Goal: Use online tool/utility

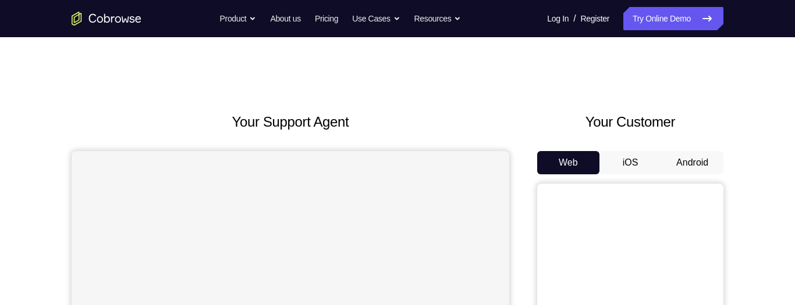
click at [705, 160] on button "Android" at bounding box center [692, 162] width 62 height 23
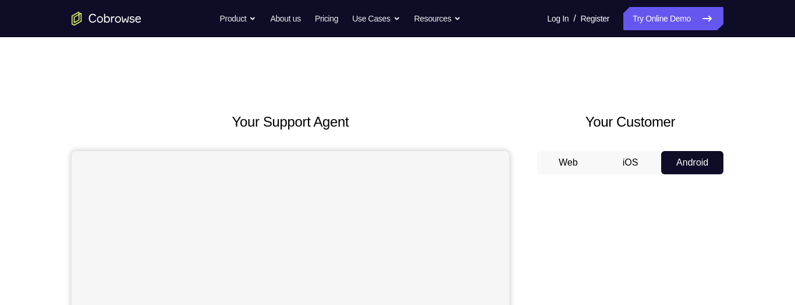
scroll to position [182, 0]
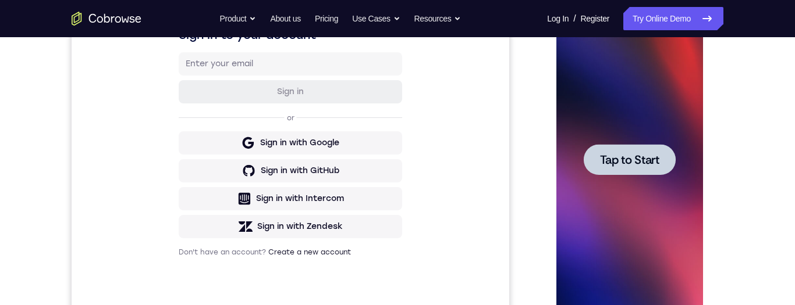
click at [639, 163] on span "Tap to Start" at bounding box center [628, 160] width 59 height 12
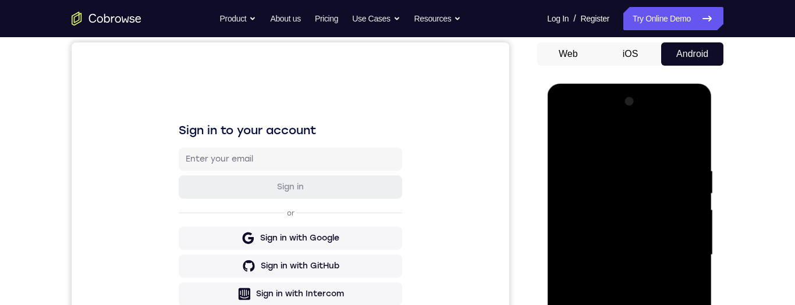
scroll to position [246, 0]
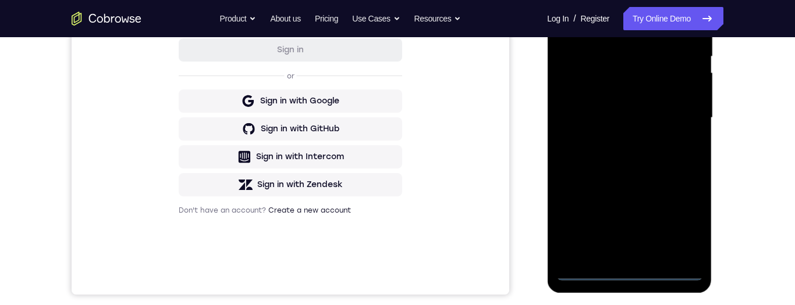
click at [629, 272] on div at bounding box center [629, 118] width 147 height 326
click at [682, 212] on div at bounding box center [629, 118] width 147 height 326
click at [615, 6] on div at bounding box center [629, 118] width 147 height 326
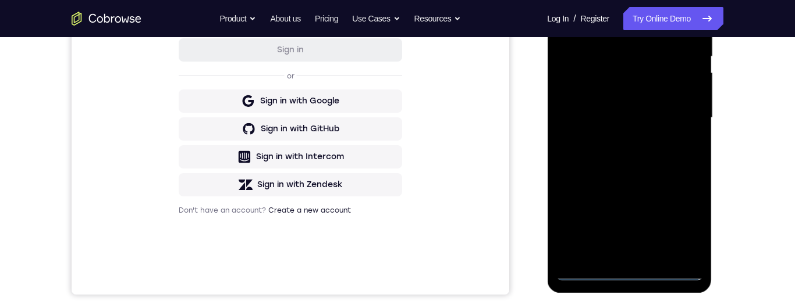
click at [615, 6] on div at bounding box center [629, 118] width 147 height 326
click at [690, 124] on div at bounding box center [629, 118] width 147 height 326
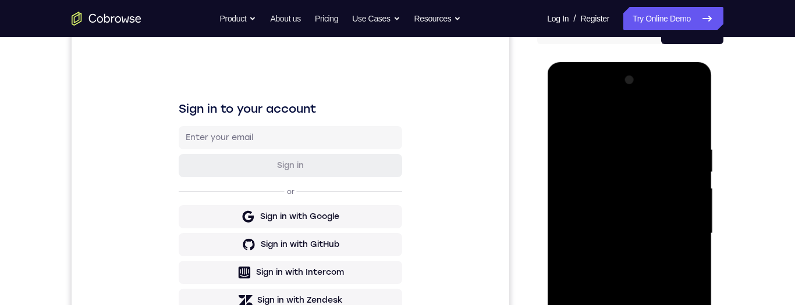
click at [616, 255] on div at bounding box center [629, 234] width 147 height 326
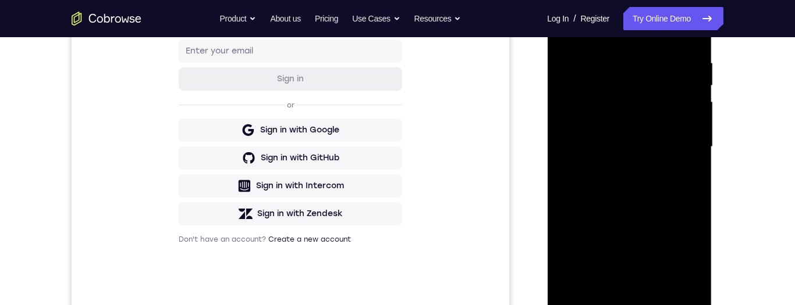
click at [628, 133] on div at bounding box center [629, 147] width 147 height 326
click at [623, 125] on div at bounding box center [629, 147] width 147 height 326
click at [645, 147] on div at bounding box center [629, 147] width 147 height 326
click at [638, 191] on div at bounding box center [629, 147] width 147 height 326
click at [635, 177] on div at bounding box center [629, 147] width 147 height 326
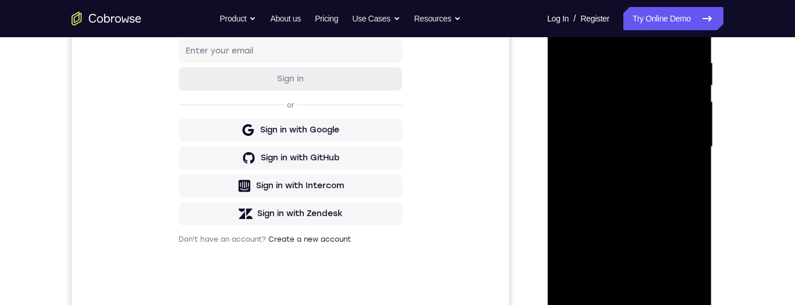
click at [627, 183] on div at bounding box center [629, 147] width 147 height 326
click at [680, 28] on div at bounding box center [629, 147] width 147 height 326
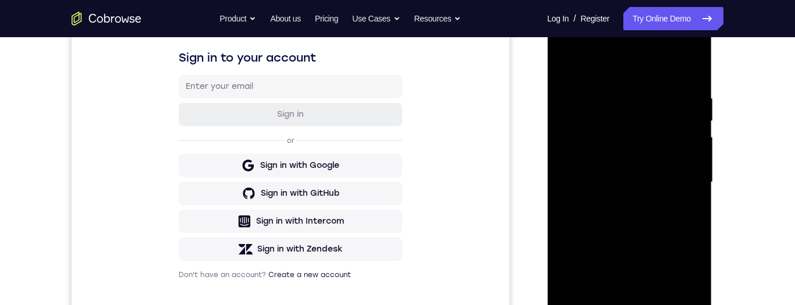
click at [630, 212] on div at bounding box center [629, 183] width 147 height 326
click at [637, 227] on div at bounding box center [629, 183] width 147 height 326
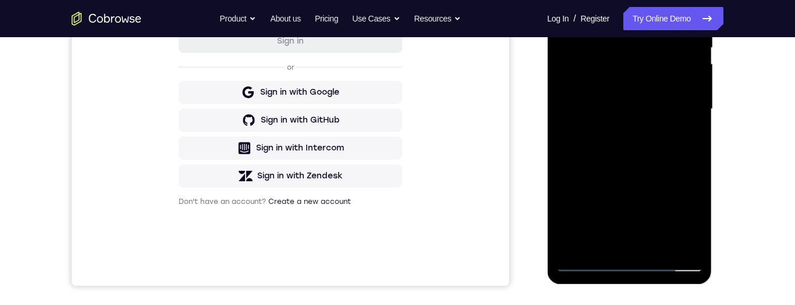
click at [656, 244] on div at bounding box center [629, 109] width 147 height 326
click at [638, 175] on div at bounding box center [629, 109] width 147 height 326
drag, startPoint x: 626, startPoint y: 159, endPoint x: 632, endPoint y: 126, distance: 33.1
click at [634, 121] on div at bounding box center [629, 109] width 147 height 326
drag, startPoint x: 618, startPoint y: 182, endPoint x: 620, endPoint y: 109, distance: 72.7
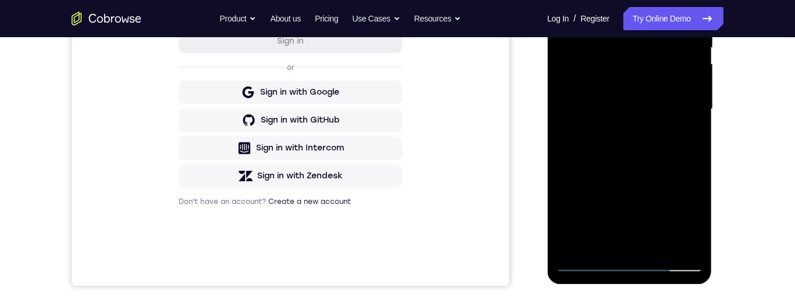
click at [620, 105] on div at bounding box center [629, 109] width 147 height 326
drag, startPoint x: 612, startPoint y: 203, endPoint x: 614, endPoint y: 130, distance: 73.3
click at [616, 123] on div at bounding box center [629, 109] width 147 height 326
click at [603, 170] on div at bounding box center [629, 109] width 147 height 326
click at [567, 0] on div at bounding box center [629, 109] width 147 height 326
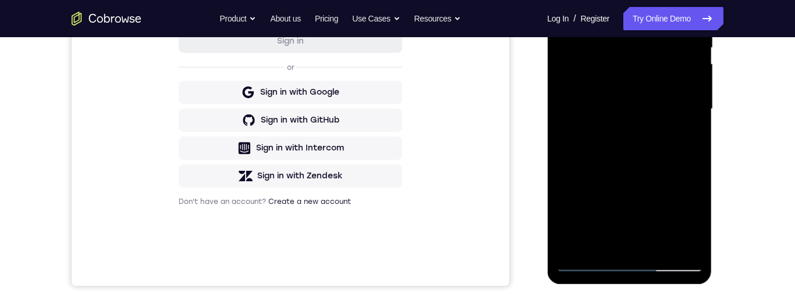
click at [605, 169] on div at bounding box center [629, 109] width 147 height 326
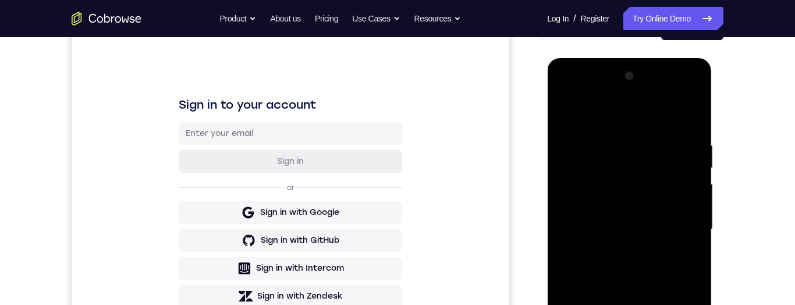
click at [565, 113] on div at bounding box center [629, 230] width 147 height 326
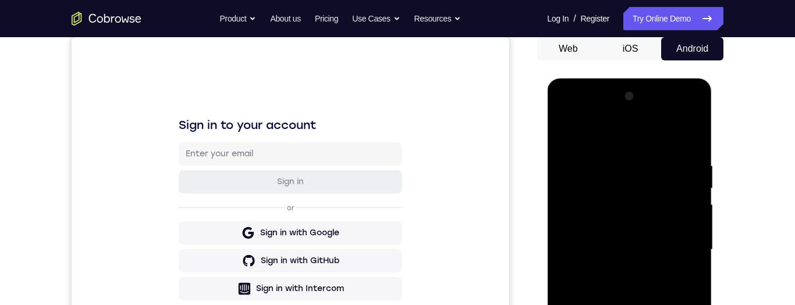
click at [615, 305] on div at bounding box center [629, 250] width 147 height 326
click at [565, 133] on div at bounding box center [629, 250] width 147 height 326
click at [646, 305] on div at bounding box center [629, 250] width 147 height 326
click at [592, 305] on div at bounding box center [629, 250] width 147 height 326
click at [563, 138] on div at bounding box center [629, 250] width 147 height 326
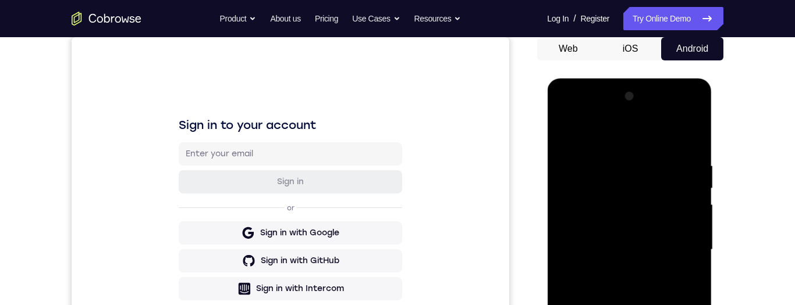
click at [592, 305] on div at bounding box center [629, 250] width 147 height 326
click at [570, 130] on div at bounding box center [629, 250] width 147 height 326
click at [613, 305] on div at bounding box center [629, 250] width 147 height 326
click at [599, 305] on div at bounding box center [629, 250] width 147 height 326
click at [566, 133] on div at bounding box center [629, 250] width 147 height 326
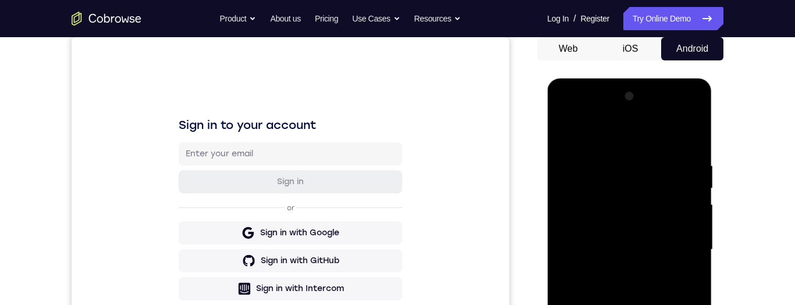
click at [614, 261] on div at bounding box center [629, 250] width 147 height 326
click at [587, 305] on div at bounding box center [629, 250] width 147 height 326
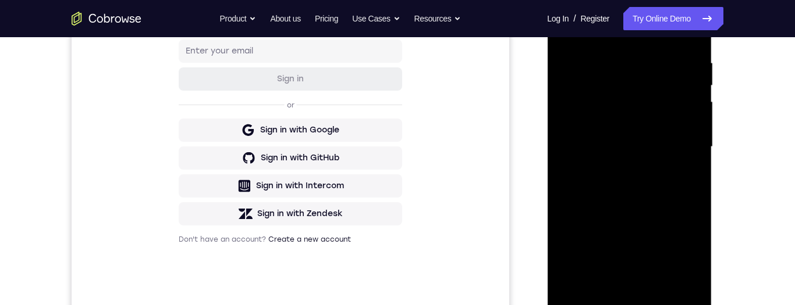
click at [631, 196] on div at bounding box center [629, 147] width 147 height 326
click at [567, 31] on div at bounding box center [629, 147] width 147 height 326
click at [616, 208] on div at bounding box center [629, 147] width 147 height 326
click at [567, 27] on div at bounding box center [629, 147] width 147 height 326
drag, startPoint x: 614, startPoint y: 163, endPoint x: 613, endPoint y: 208, distance: 44.8
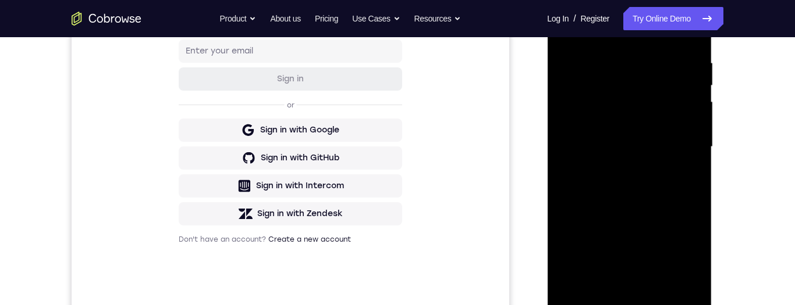
click at [613, 209] on div at bounding box center [629, 147] width 147 height 326
click at [615, 198] on div at bounding box center [629, 147] width 147 height 326
click at [655, 259] on div at bounding box center [629, 147] width 147 height 326
click at [658, 257] on div at bounding box center [629, 147] width 147 height 326
click at [638, 258] on div at bounding box center [629, 147] width 147 height 326
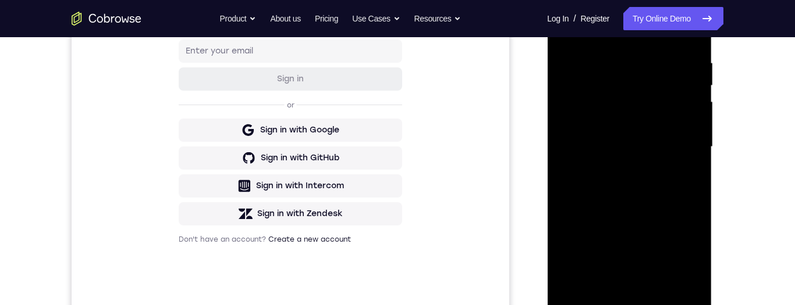
click at [658, 256] on div at bounding box center [629, 147] width 147 height 326
click at [664, 227] on div at bounding box center [629, 147] width 147 height 326
click at [665, 225] on div at bounding box center [629, 147] width 147 height 326
click at [567, 33] on div at bounding box center [629, 147] width 147 height 326
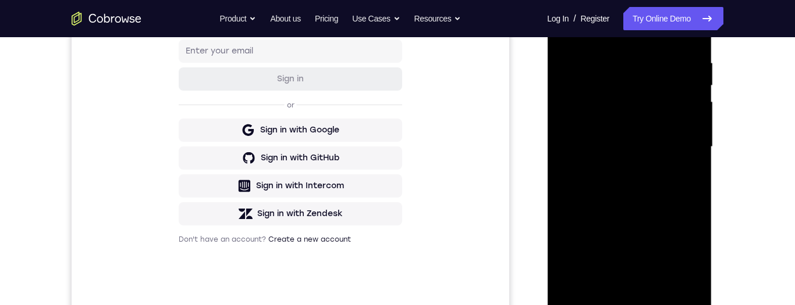
click at [593, 197] on div at bounding box center [629, 147] width 147 height 326
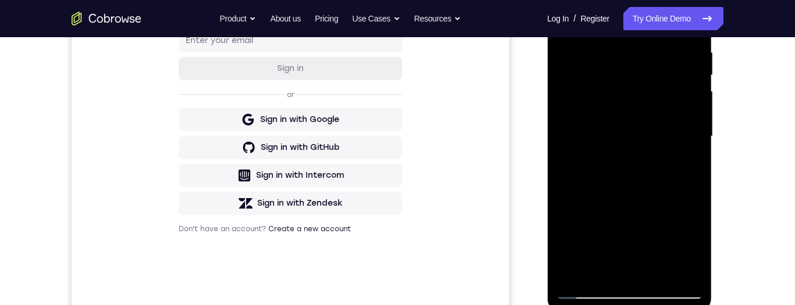
click at [563, 23] on div at bounding box center [629, 137] width 147 height 326
click at [637, 113] on div at bounding box center [629, 137] width 147 height 326
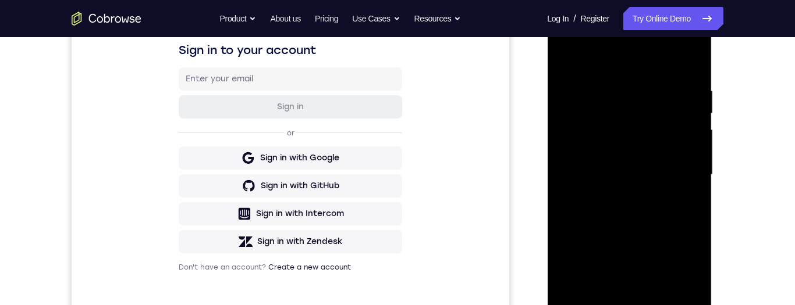
click at [568, 59] on div at bounding box center [629, 175] width 147 height 326
click at [623, 153] on div at bounding box center [629, 175] width 147 height 326
click at [612, 304] on div at bounding box center [629, 175] width 147 height 326
click at [562, 58] on div at bounding box center [629, 175] width 147 height 326
drag, startPoint x: 598, startPoint y: 188, endPoint x: 593, endPoint y: 252, distance: 64.1
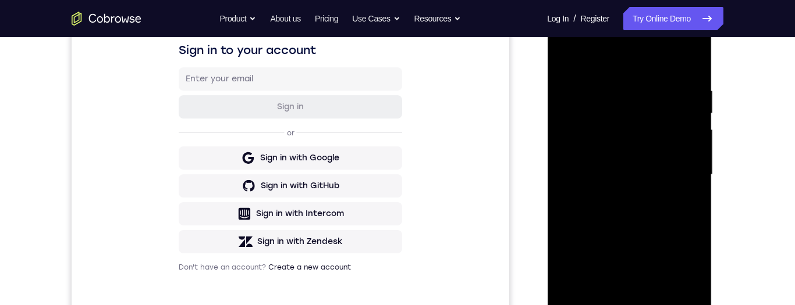
click at [593, 252] on div at bounding box center [629, 175] width 147 height 326
click at [615, 154] on div at bounding box center [629, 175] width 147 height 326
click at [650, 160] on div at bounding box center [629, 175] width 147 height 326
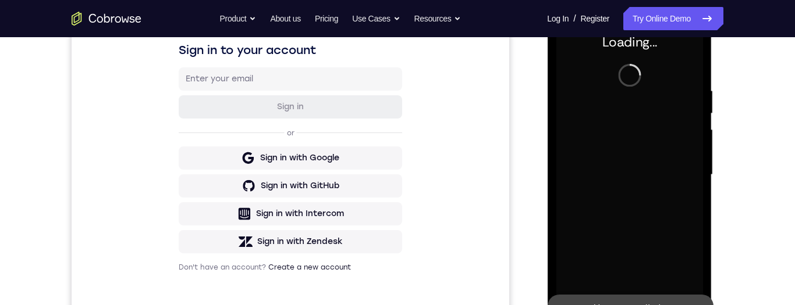
scroll to position [253, 0]
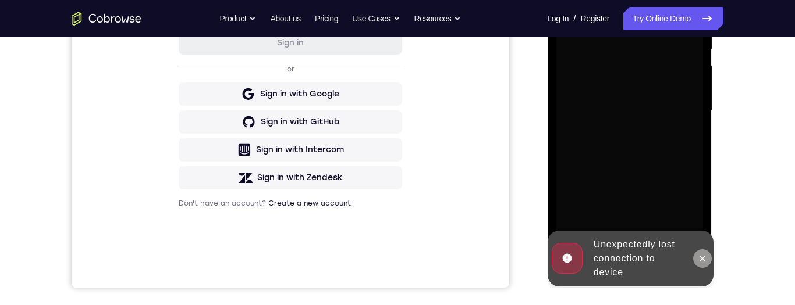
click at [705, 257] on icon at bounding box center [701, 258] width 9 height 9
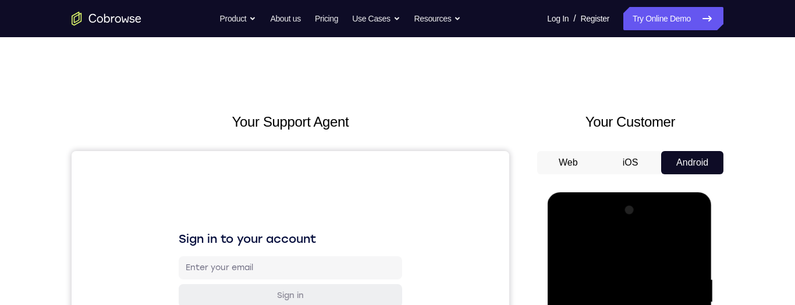
scroll to position [346, 0]
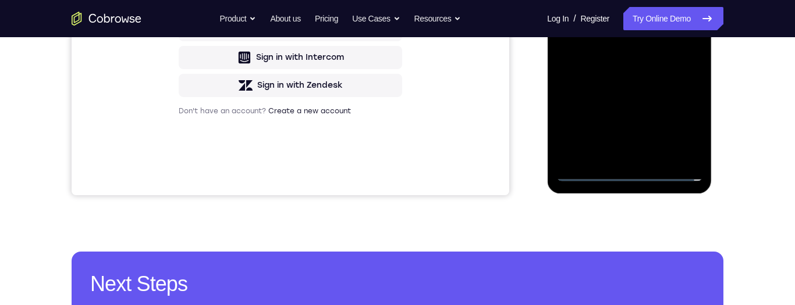
click at [628, 171] on div at bounding box center [629, 19] width 147 height 326
click at [682, 117] on div at bounding box center [629, 19] width 147 height 326
click at [666, 0] on div at bounding box center [629, 19] width 147 height 326
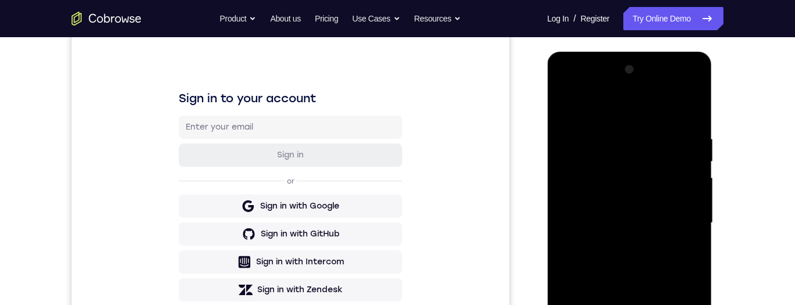
click at [681, 212] on div at bounding box center [629, 224] width 147 height 326
click at [614, 243] on div at bounding box center [629, 224] width 147 height 326
click at [610, 212] on div at bounding box center [629, 224] width 147 height 326
click at [613, 197] on div at bounding box center [629, 224] width 147 height 326
click at [614, 220] on div at bounding box center [629, 224] width 147 height 326
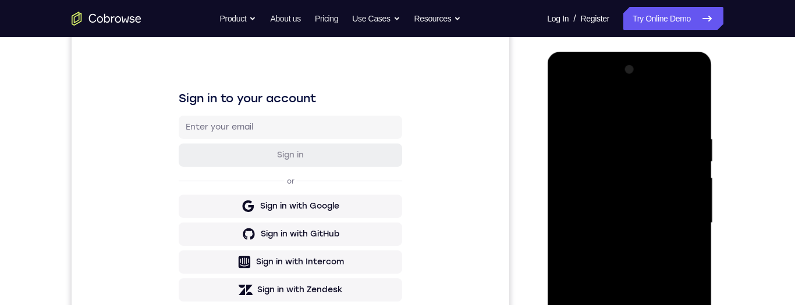
scroll to position [176, 0]
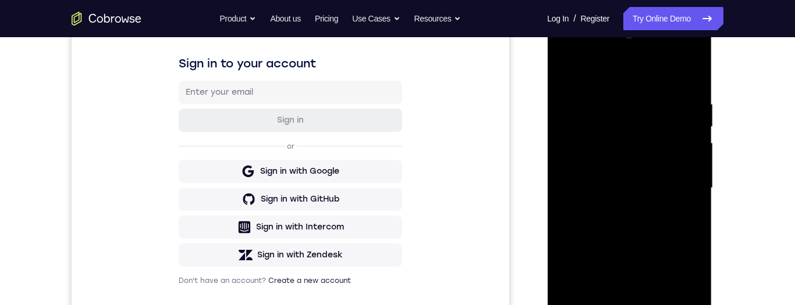
click at [616, 231] on div at bounding box center [629, 189] width 147 height 326
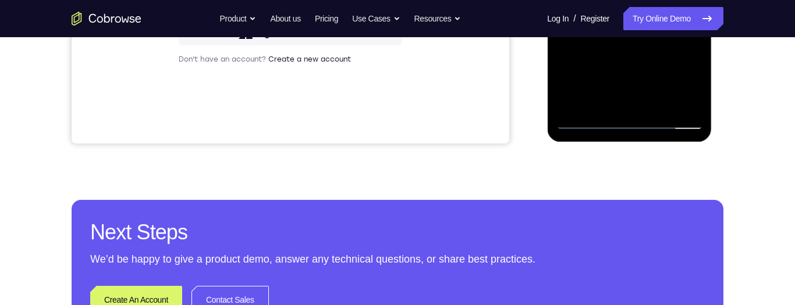
scroll to position [306, 0]
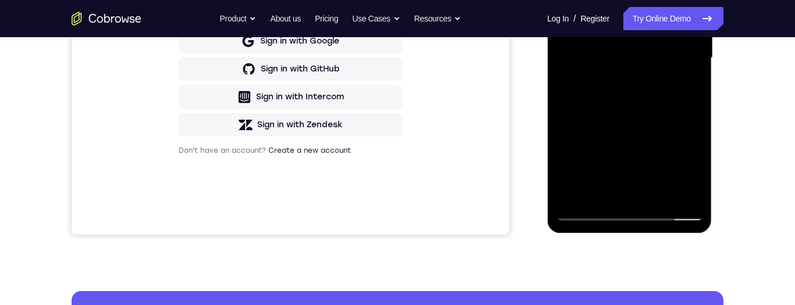
click at [632, 90] on div at bounding box center [629, 58] width 147 height 326
click at [632, 109] on div at bounding box center [629, 58] width 147 height 326
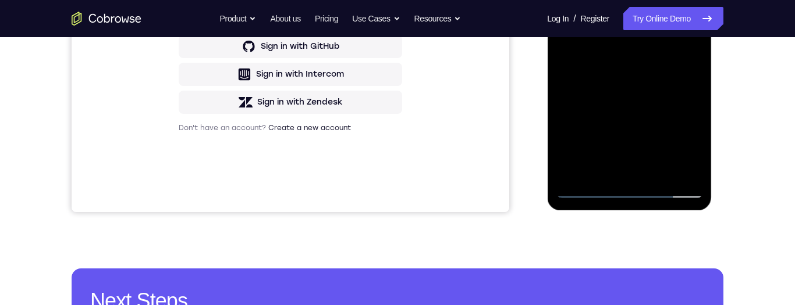
click at [630, 83] on div at bounding box center [629, 36] width 147 height 326
click at [656, 163] on div at bounding box center [629, 36] width 147 height 326
click at [659, 170] on div at bounding box center [629, 36] width 147 height 326
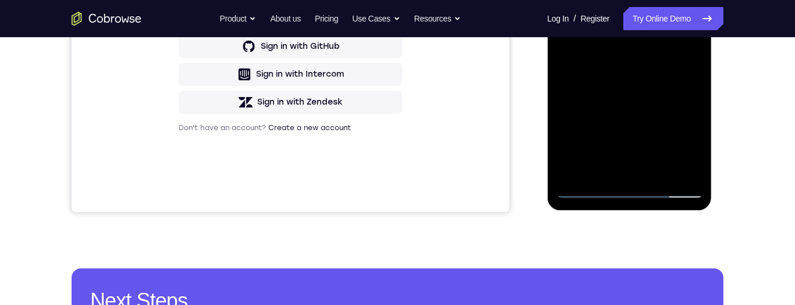
scroll to position [270, 0]
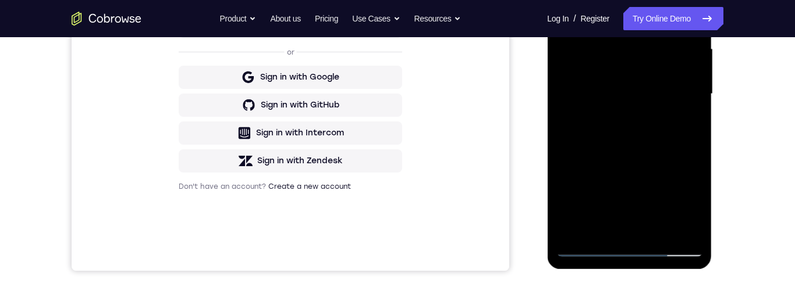
click at [657, 225] on div at bounding box center [629, 94] width 147 height 326
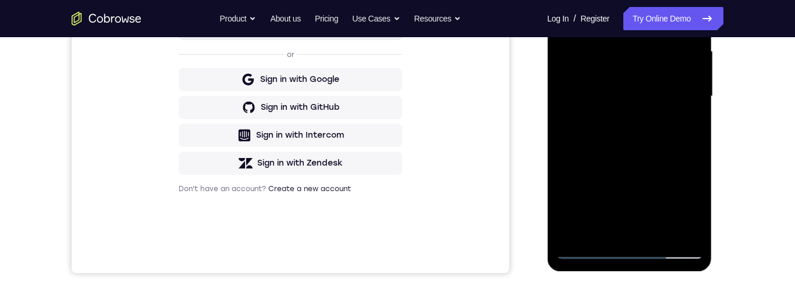
scroll to position [0, 0]
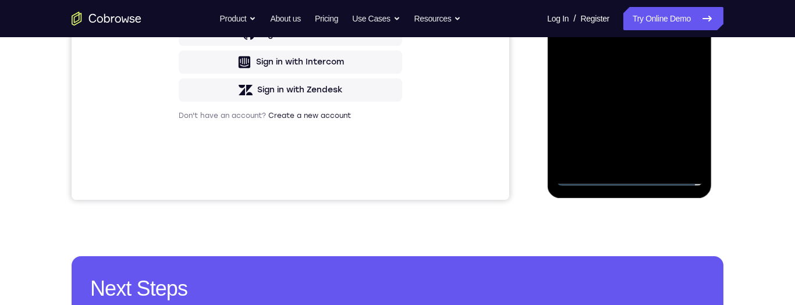
click at [691, 124] on div at bounding box center [629, 23] width 147 height 326
click at [635, 0] on div at bounding box center [629, 23] width 147 height 326
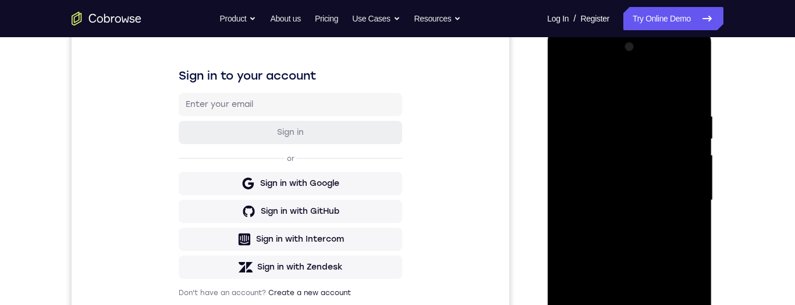
scroll to position [0, 0]
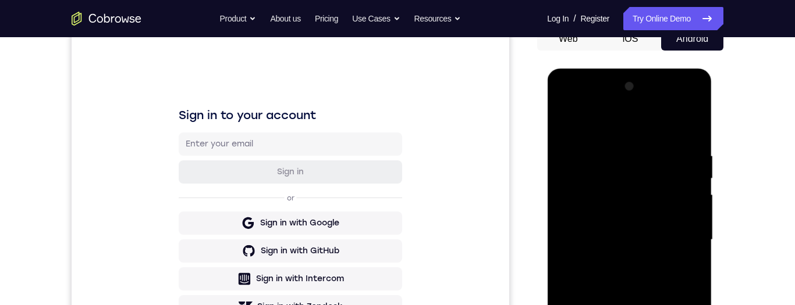
click at [616, 259] on div at bounding box center [629, 240] width 147 height 326
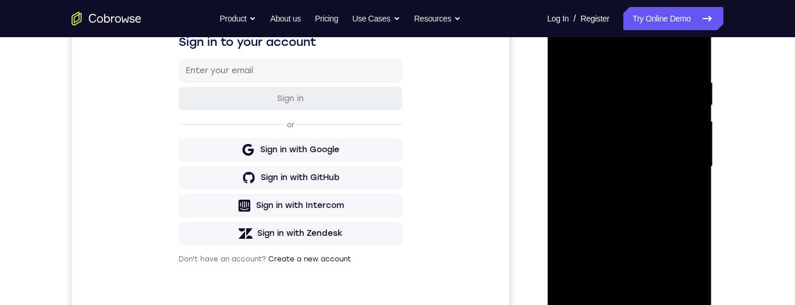
click at [601, 154] on div at bounding box center [629, 167] width 147 height 326
click at [600, 139] on div at bounding box center [629, 167] width 147 height 326
click at [618, 166] on div at bounding box center [629, 167] width 147 height 326
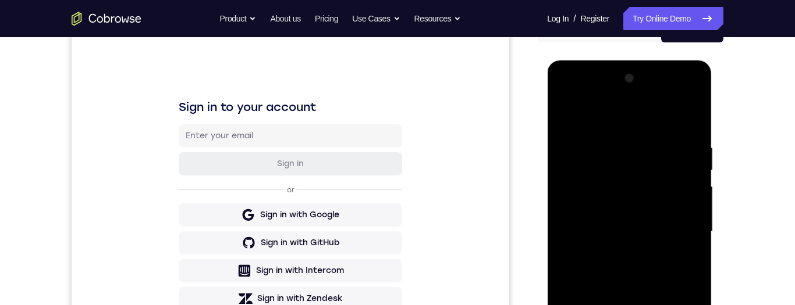
scroll to position [0, 0]
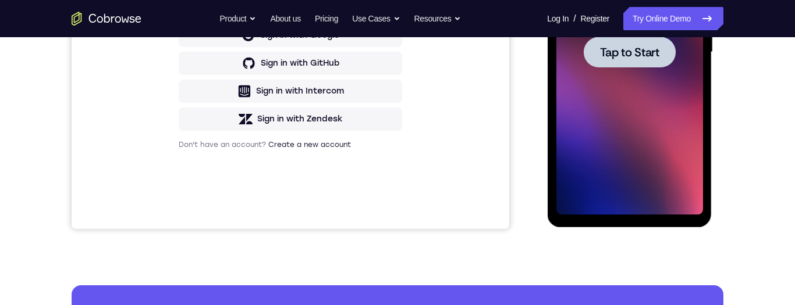
click at [614, 47] on span "Tap to Start" at bounding box center [628, 53] width 59 height 12
click at [614, 47] on div at bounding box center [629, 52] width 147 height 326
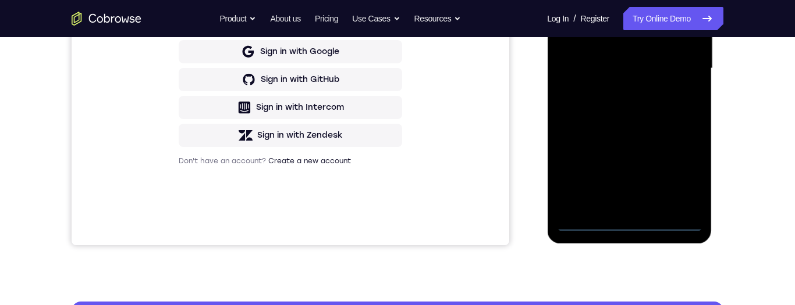
scroll to position [319, 0]
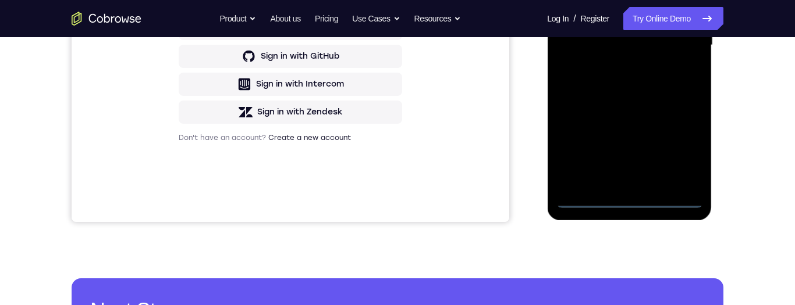
click at [631, 199] on div at bounding box center [629, 45] width 147 height 326
click at [680, 143] on div at bounding box center [629, 45] width 147 height 326
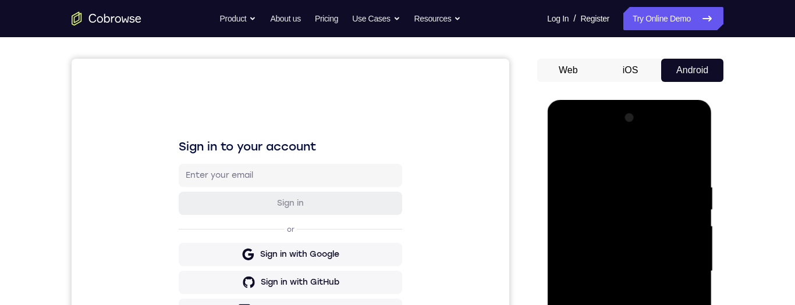
click at [635, 160] on div at bounding box center [629, 272] width 147 height 326
click at [679, 267] on div at bounding box center [629, 272] width 147 height 326
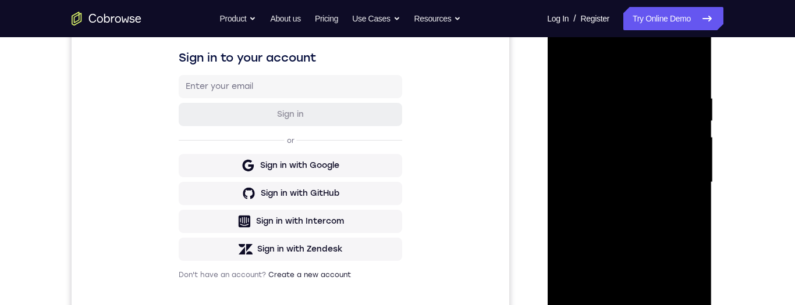
click at [617, 204] on div at bounding box center [629, 183] width 147 height 326
click at [613, 168] on div at bounding box center [629, 183] width 147 height 326
click at [613, 152] on div at bounding box center [629, 183] width 147 height 326
click at [628, 181] on div at bounding box center [629, 183] width 147 height 326
click at [627, 223] on div at bounding box center [629, 183] width 147 height 326
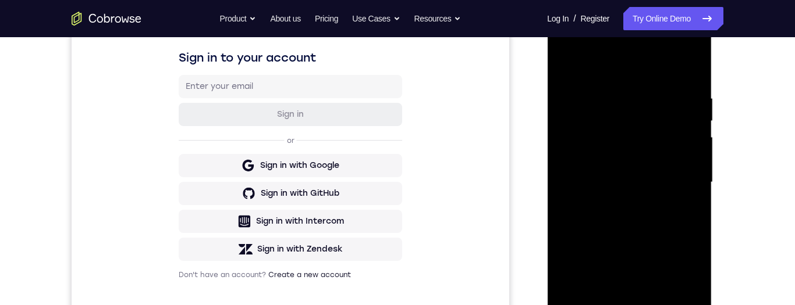
click at [630, 218] on div at bounding box center [629, 183] width 147 height 326
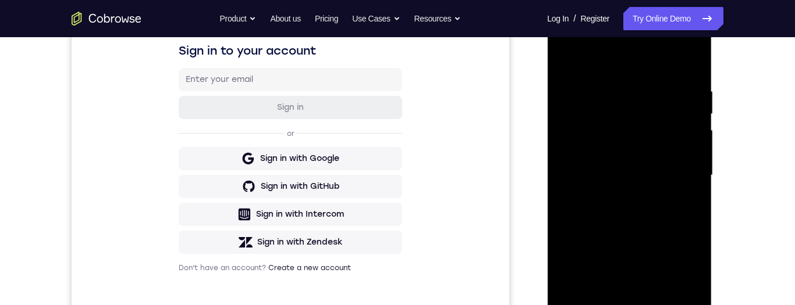
scroll to position [0, 0]
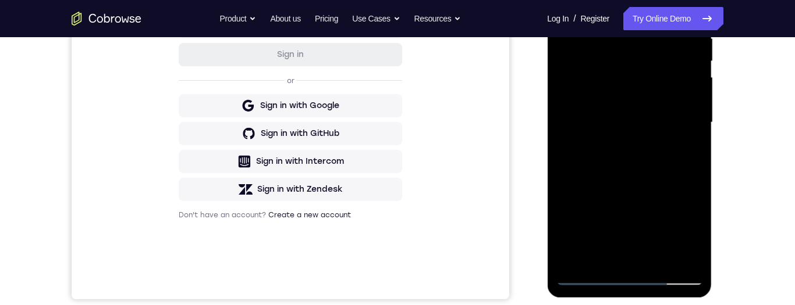
click at [659, 257] on div at bounding box center [629, 123] width 147 height 326
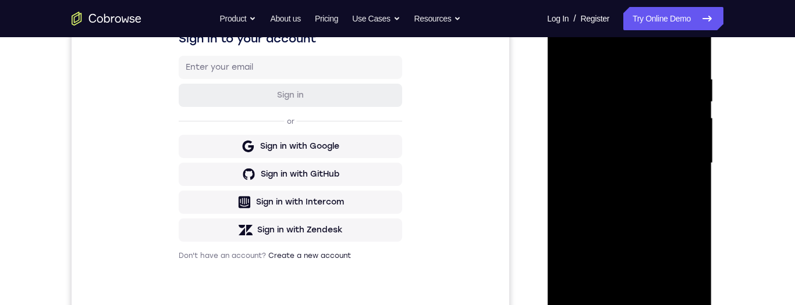
click at [634, 226] on div at bounding box center [629, 164] width 147 height 326
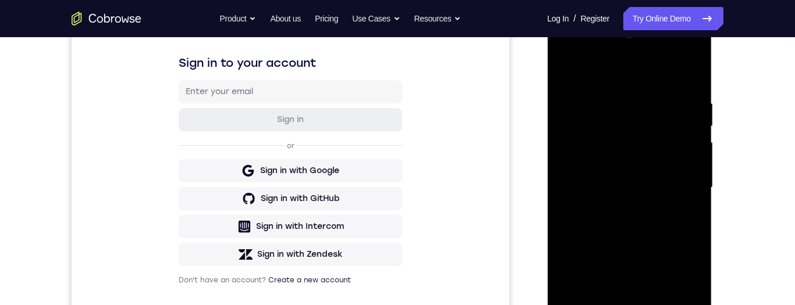
click at [630, 244] on div at bounding box center [629, 188] width 147 height 326
click at [631, 249] on div at bounding box center [629, 188] width 147 height 326
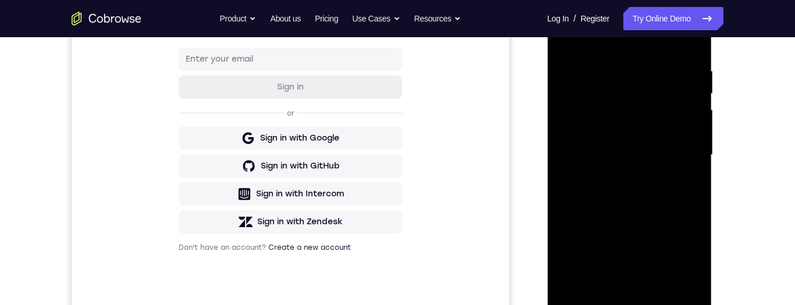
click at [568, 46] on div at bounding box center [629, 155] width 147 height 326
click at [566, 41] on div at bounding box center [629, 155] width 147 height 326
click at [662, 291] on div at bounding box center [629, 155] width 147 height 326
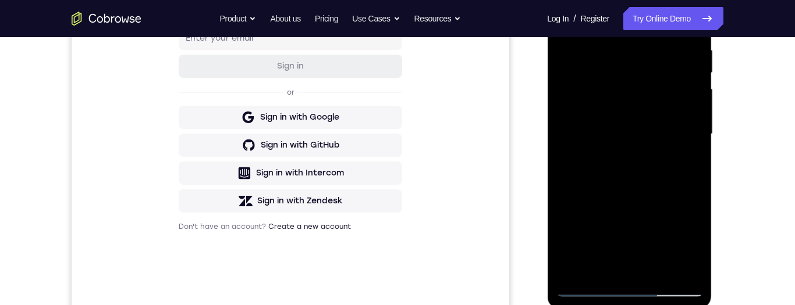
click at [617, 107] on div at bounding box center [629, 134] width 147 height 326
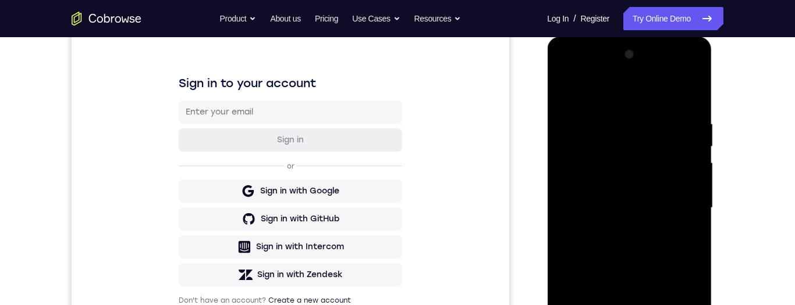
scroll to position [202, 0]
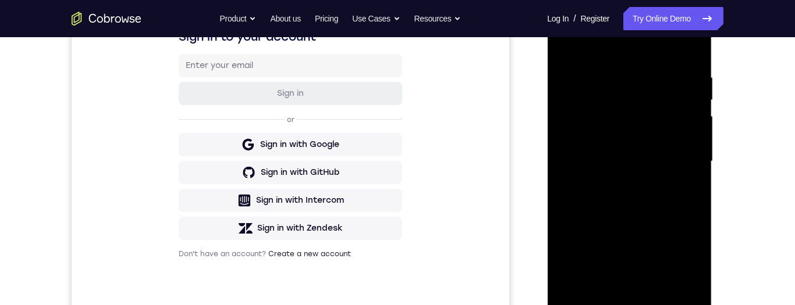
click at [687, 226] on div at bounding box center [629, 162] width 147 height 326
click at [680, 253] on div at bounding box center [629, 162] width 147 height 326
click at [568, 47] on div at bounding box center [629, 162] width 147 height 326
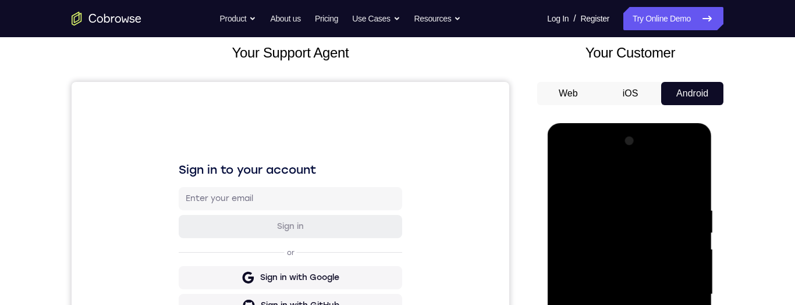
click at [595, 305] on div at bounding box center [629, 295] width 147 height 326
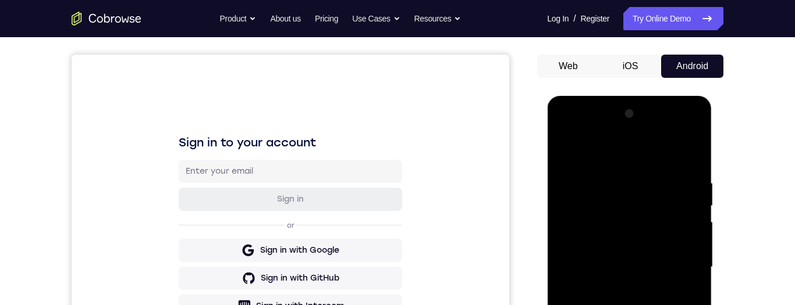
scroll to position [202, 0]
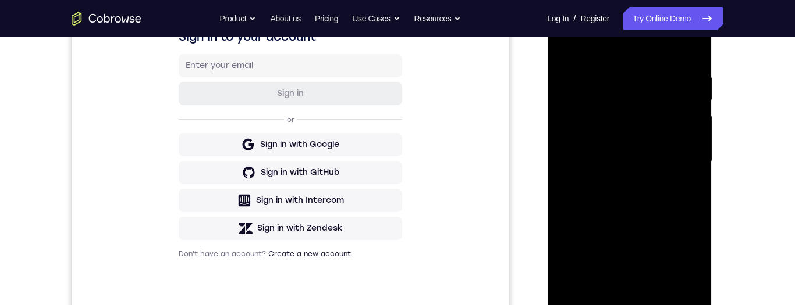
click at [563, 45] on div at bounding box center [629, 162] width 147 height 326
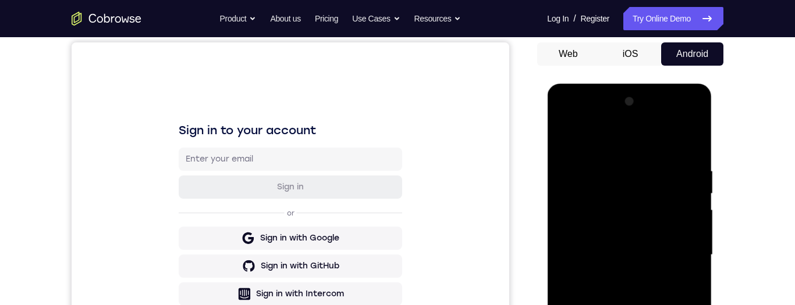
drag, startPoint x: 632, startPoint y: 358, endPoint x: 634, endPoint y: 265, distance: 93.1
click at [634, 265] on div at bounding box center [629, 256] width 147 height 326
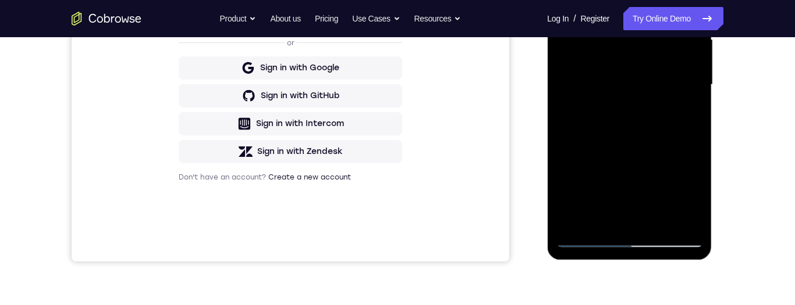
drag, startPoint x: 639, startPoint y: 169, endPoint x: 642, endPoint y: 90, distance: 79.2
click at [642, 90] on div at bounding box center [629, 85] width 147 height 326
click at [620, 170] on div at bounding box center [629, 85] width 147 height 326
click at [568, 0] on div at bounding box center [629, 85] width 147 height 326
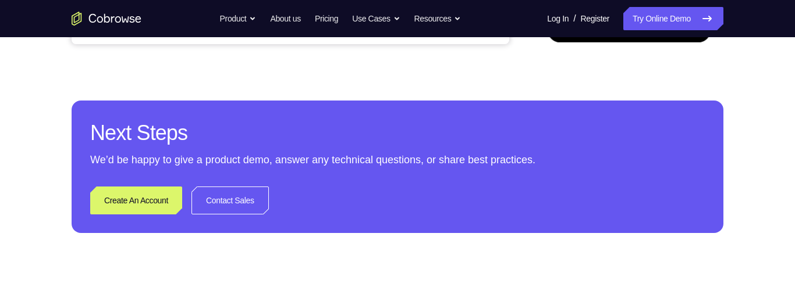
scroll to position [390, 0]
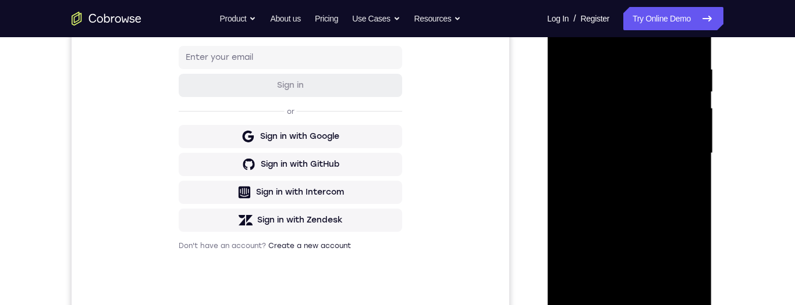
scroll to position [116, 0]
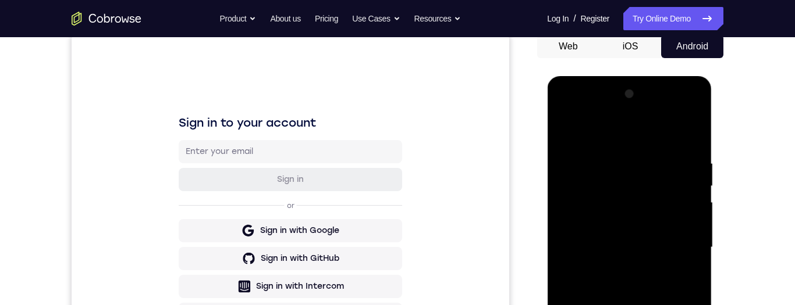
click at [566, 131] on div at bounding box center [629, 248] width 147 height 326
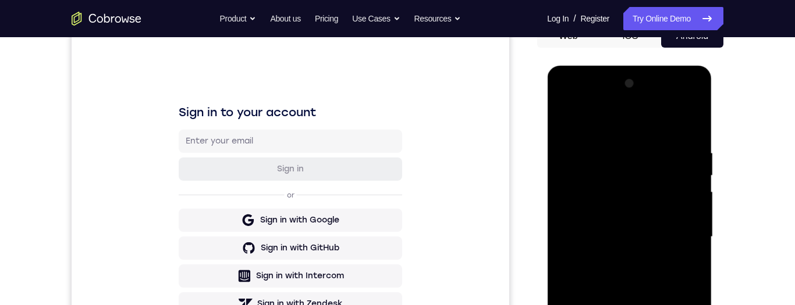
click at [619, 156] on div at bounding box center [629, 237] width 147 height 326
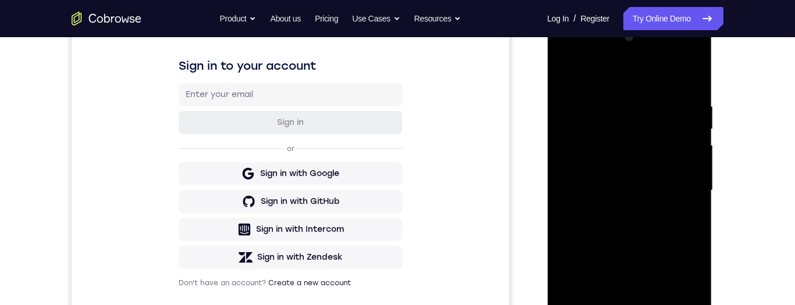
click at [657, 305] on div at bounding box center [629, 191] width 147 height 326
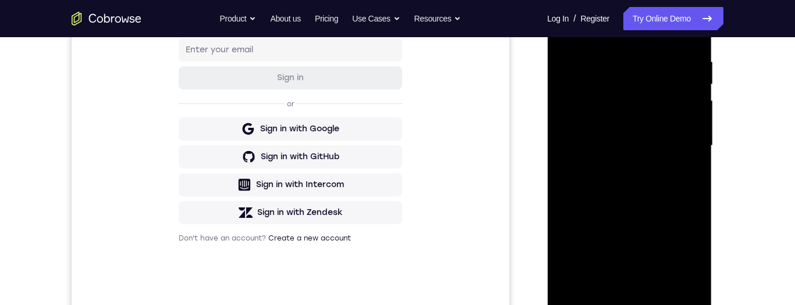
click at [657, 278] on div at bounding box center [629, 146] width 147 height 326
click at [634, 114] on div at bounding box center [629, 146] width 147 height 326
click at [566, 30] on div at bounding box center [629, 146] width 147 height 326
click at [605, 108] on div at bounding box center [629, 146] width 147 height 326
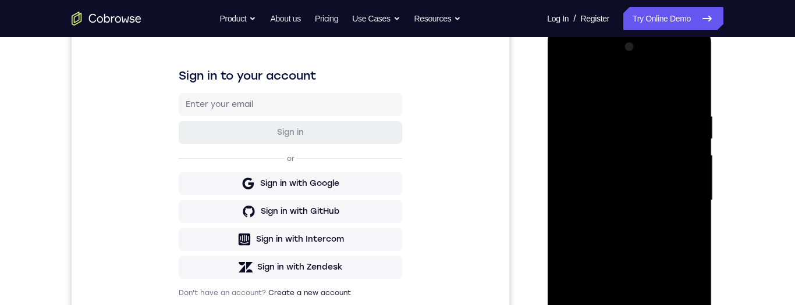
scroll to position [218, 0]
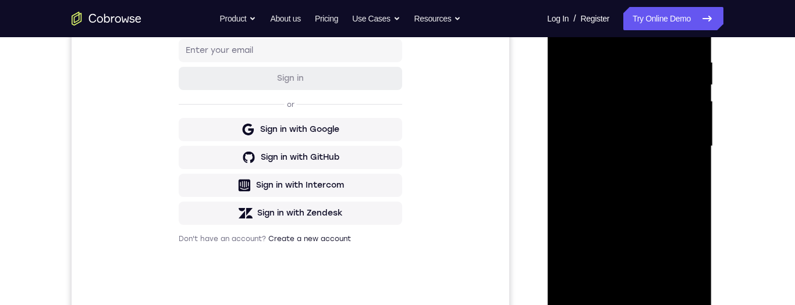
click at [631, 255] on div at bounding box center [629, 147] width 147 height 326
click at [639, 254] on div at bounding box center [629, 147] width 147 height 326
click at [564, 31] on div at bounding box center [629, 147] width 147 height 326
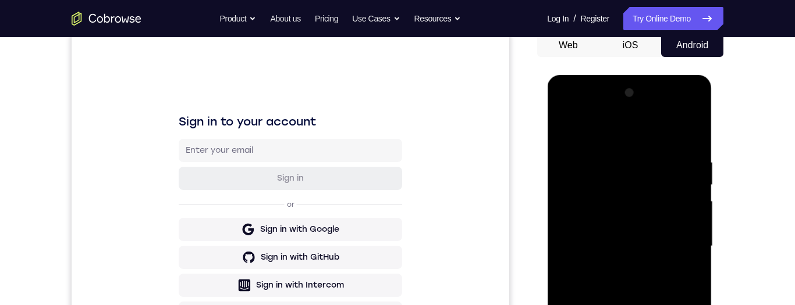
scroll to position [205, 0]
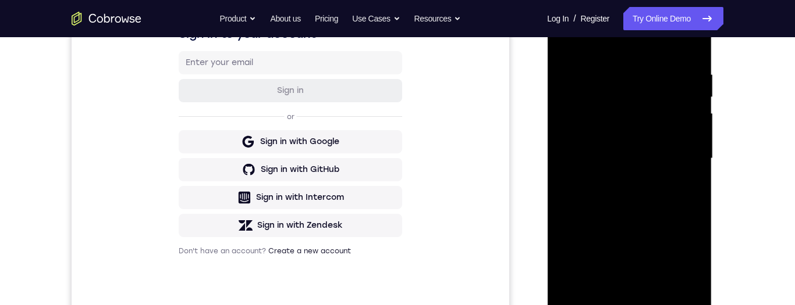
click at [570, 40] on div at bounding box center [629, 159] width 147 height 326
click at [695, 41] on div at bounding box center [629, 159] width 147 height 326
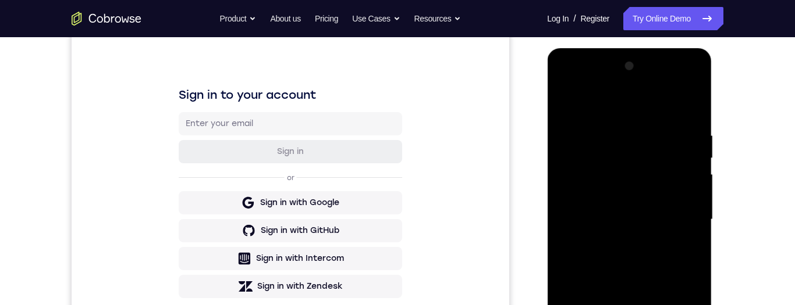
click at [566, 104] on div at bounding box center [629, 220] width 147 height 326
click at [656, 305] on div at bounding box center [629, 220] width 147 height 326
click at [575, 134] on div at bounding box center [629, 220] width 147 height 326
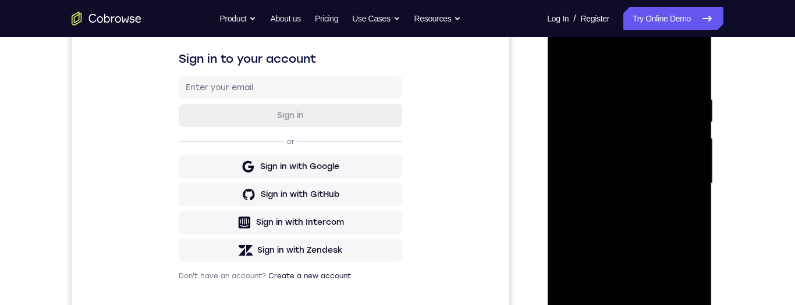
click at [621, 233] on div at bounding box center [629, 184] width 147 height 326
click at [601, 305] on div at bounding box center [629, 184] width 147 height 326
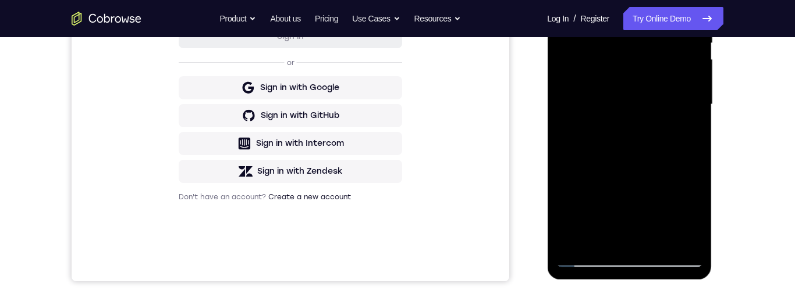
click at [671, 205] on div at bounding box center [629, 105] width 147 height 326
click at [692, 186] on div at bounding box center [629, 105] width 147 height 326
click at [691, 0] on div at bounding box center [629, 105] width 147 height 326
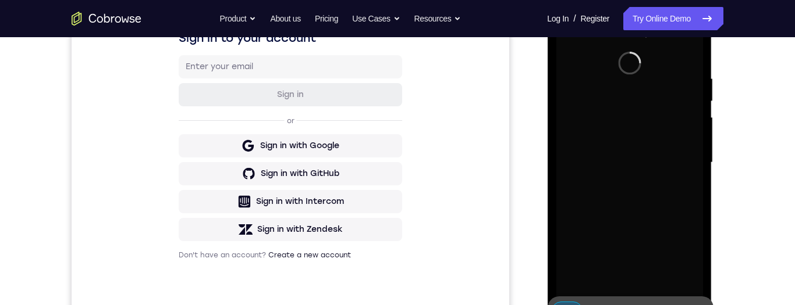
scroll to position [250, 0]
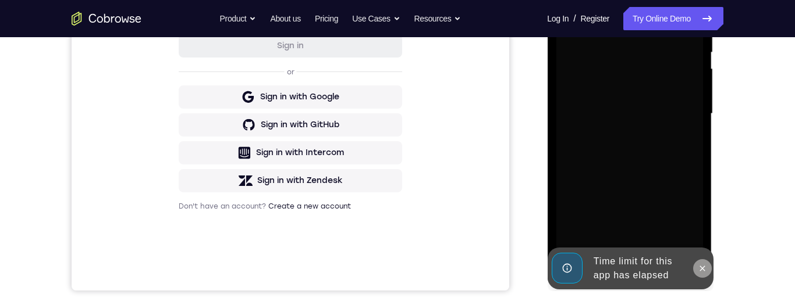
click at [703, 265] on icon at bounding box center [701, 268] width 9 height 9
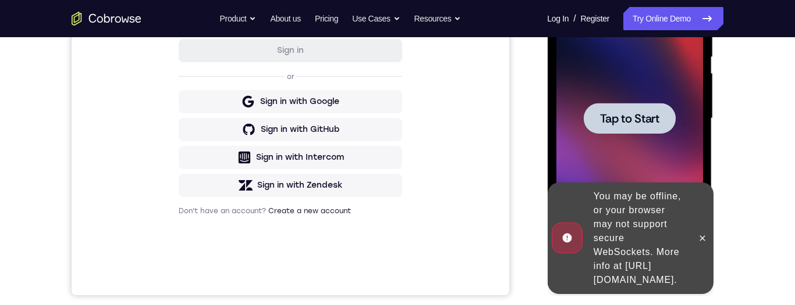
scroll to position [282, 0]
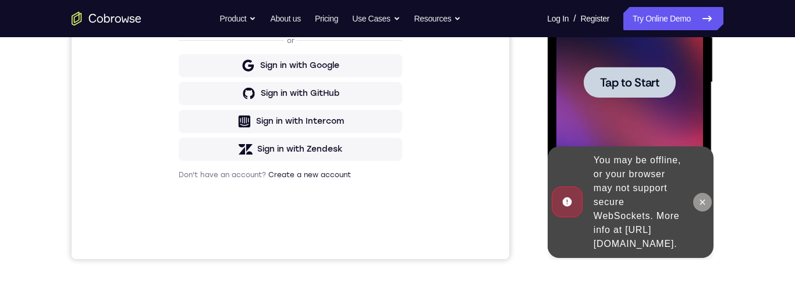
click at [702, 203] on icon at bounding box center [701, 202] width 5 height 5
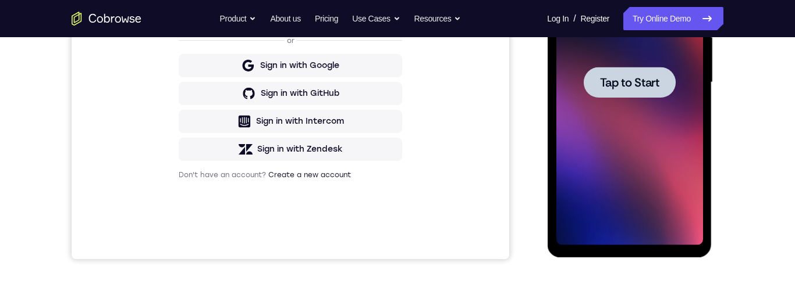
click at [641, 77] on span "Tap to Start" at bounding box center [628, 83] width 59 height 12
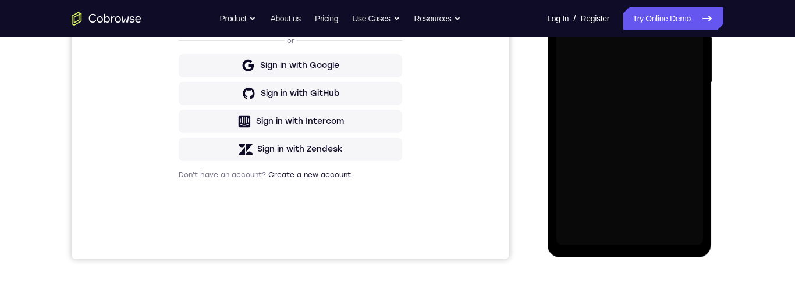
scroll to position [0, 0]
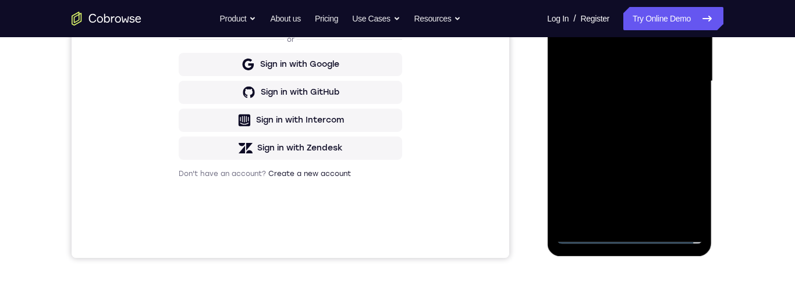
click at [683, 184] on div at bounding box center [629, 82] width 147 height 326
click at [628, 0] on div at bounding box center [629, 82] width 147 height 326
click at [677, 71] on div at bounding box center [629, 82] width 147 height 326
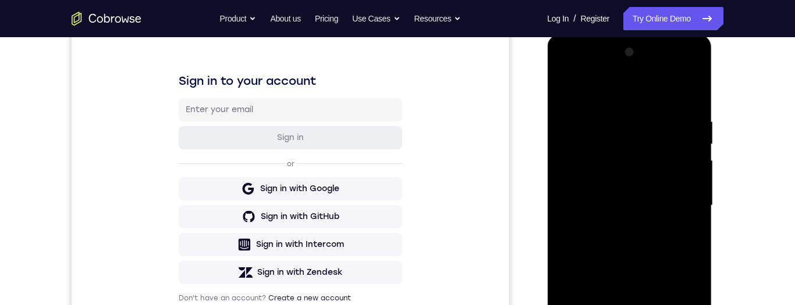
scroll to position [214, 0]
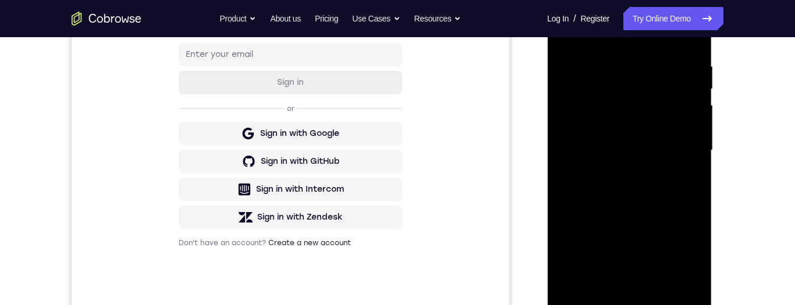
click at [617, 287] on div at bounding box center [629, 151] width 147 height 326
click at [637, 141] on div at bounding box center [629, 151] width 147 height 326
click at [639, 135] on div at bounding box center [629, 151] width 147 height 326
click at [648, 93] on div at bounding box center [629, 151] width 147 height 326
click at [653, 122] on div at bounding box center [629, 151] width 147 height 326
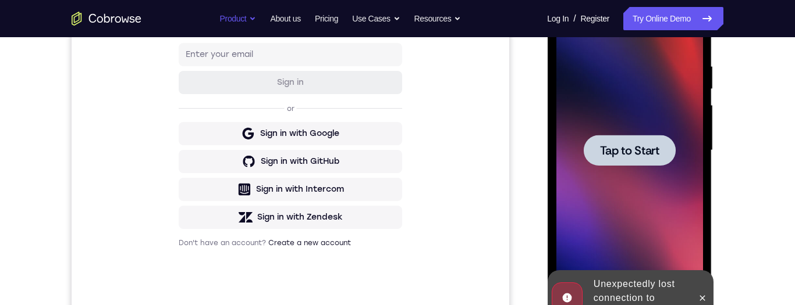
scroll to position [266, 0]
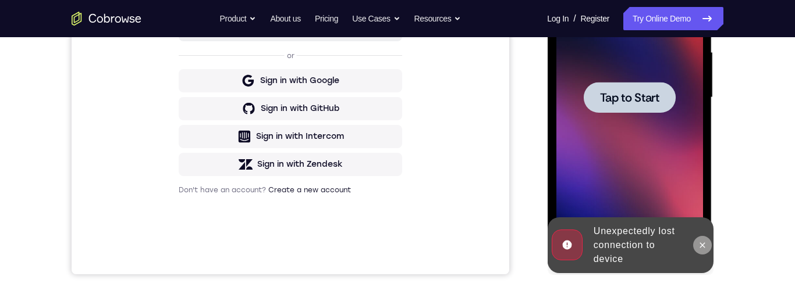
click at [701, 243] on icon at bounding box center [701, 245] width 9 height 9
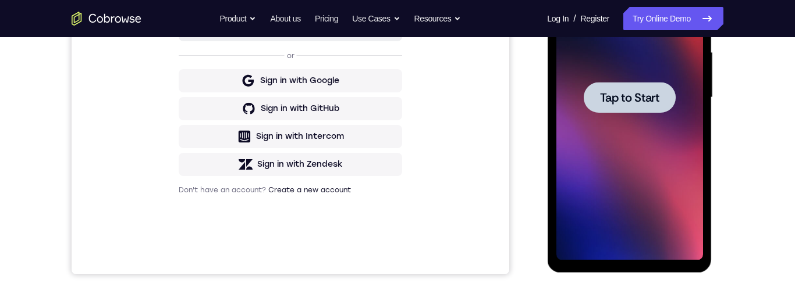
scroll to position [0, 0]
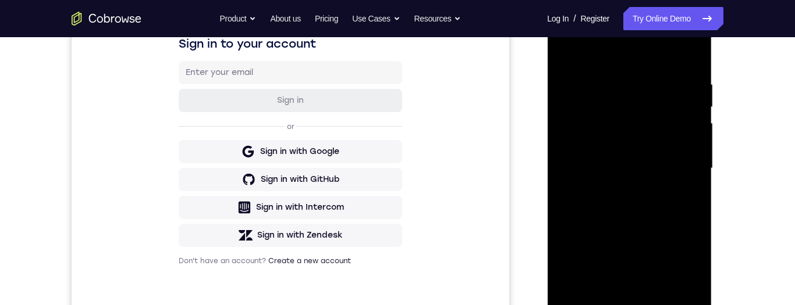
scroll to position [242, 0]
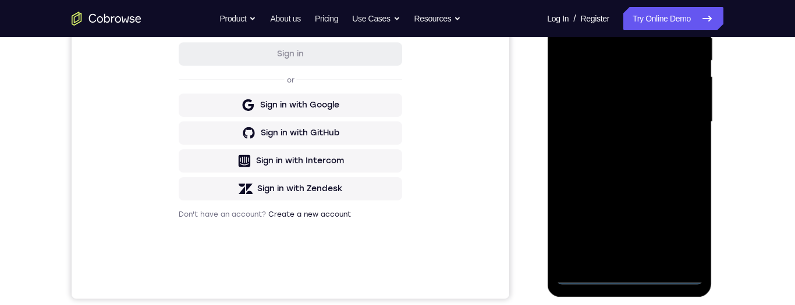
click at [629, 272] on div at bounding box center [629, 122] width 147 height 326
click at [627, 272] on div at bounding box center [629, 122] width 147 height 326
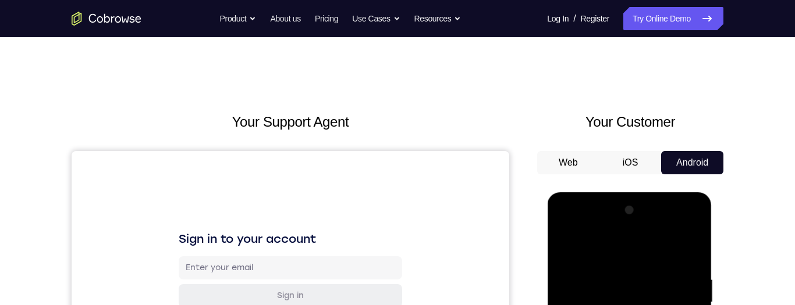
scroll to position [239, 0]
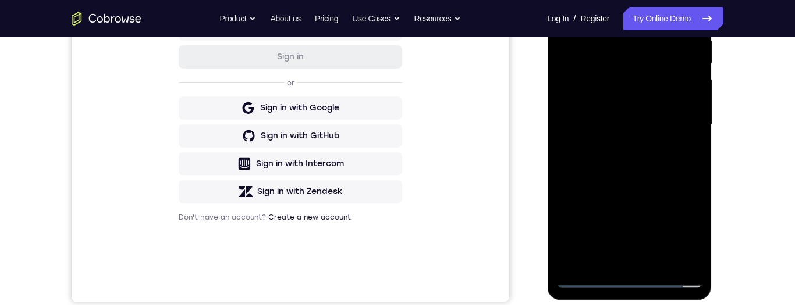
click at [627, 275] on div at bounding box center [629, 125] width 147 height 326
click at [631, 280] on div at bounding box center [629, 125] width 147 height 326
click at [631, 278] on div at bounding box center [629, 125] width 147 height 326
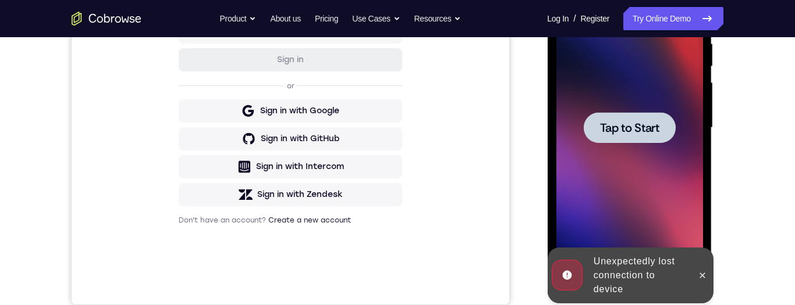
click at [637, 131] on span "Tap to Start" at bounding box center [628, 128] width 59 height 12
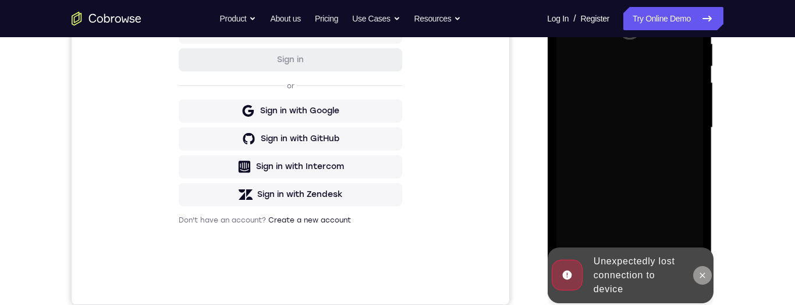
click at [702, 275] on icon at bounding box center [701, 275] width 9 height 9
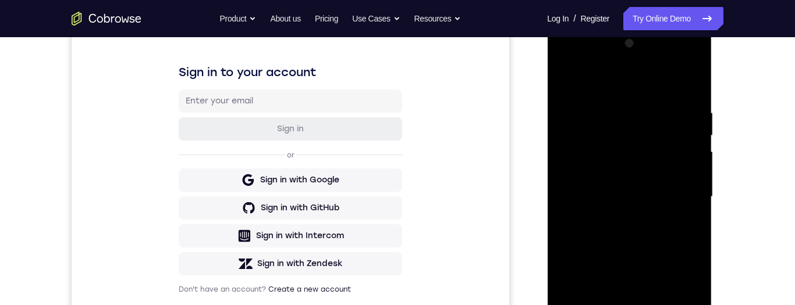
scroll to position [241, 0]
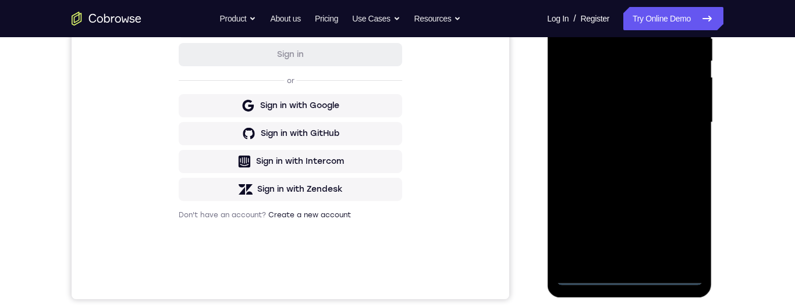
click at [630, 277] on div at bounding box center [629, 123] width 147 height 326
click at [675, 226] on div at bounding box center [629, 123] width 147 height 326
click at [662, 11] on div at bounding box center [629, 123] width 147 height 326
click at [684, 110] on div at bounding box center [629, 123] width 147 height 326
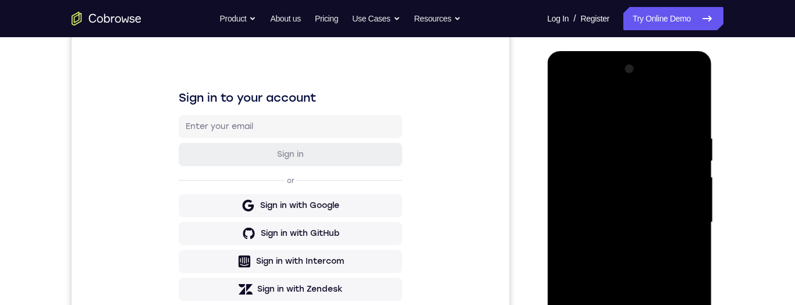
scroll to position [235, 0]
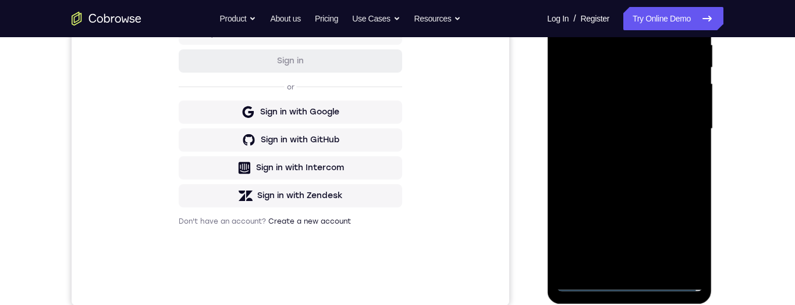
click at [620, 265] on div at bounding box center [629, 129] width 147 height 326
click at [632, 112] on div at bounding box center [629, 129] width 147 height 326
click at [625, 105] on div at bounding box center [629, 129] width 147 height 326
click at [632, 127] on div at bounding box center [629, 129] width 147 height 326
click at [630, 165] on div at bounding box center [629, 129] width 147 height 326
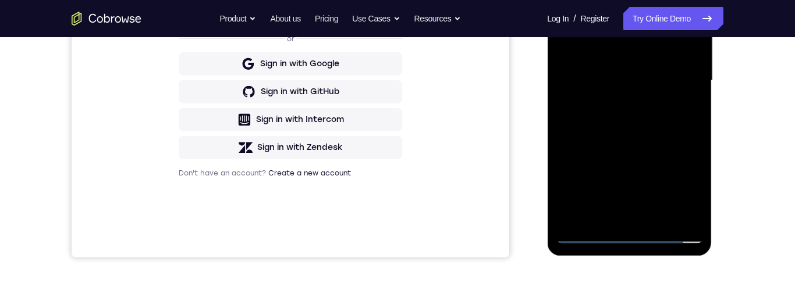
scroll to position [169, 0]
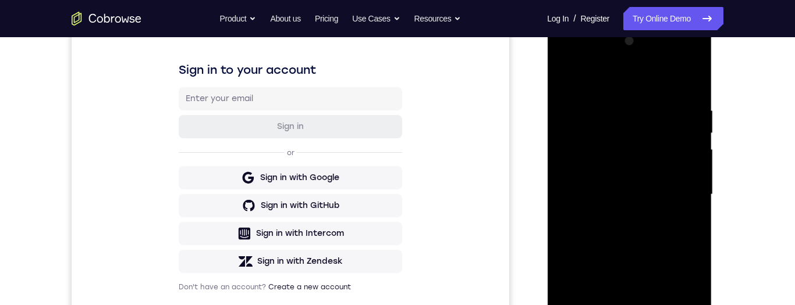
click at [630, 229] on div at bounding box center [629, 195] width 147 height 326
click at [672, 162] on div at bounding box center [629, 195] width 147 height 326
click at [659, 239] on div at bounding box center [629, 195] width 147 height 326
click at [660, 305] on div at bounding box center [629, 195] width 147 height 326
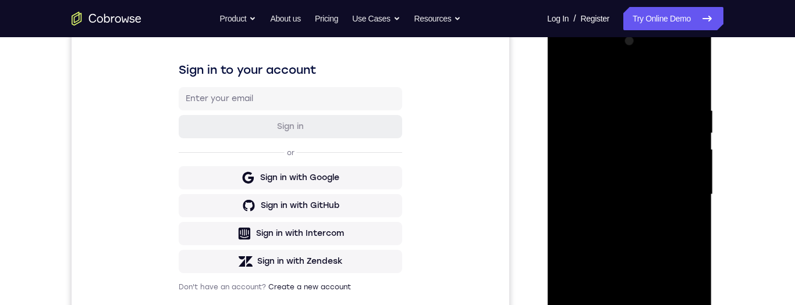
scroll to position [250, 0]
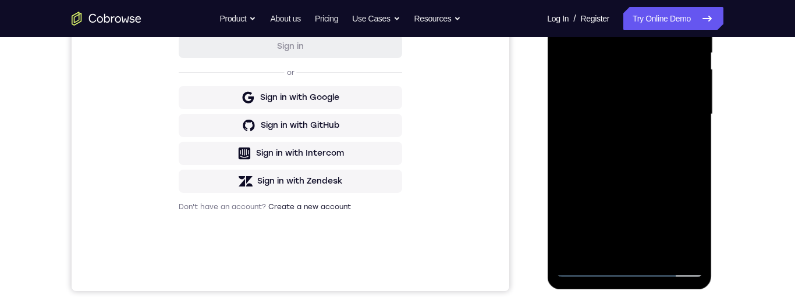
click at [637, 174] on div at bounding box center [629, 115] width 147 height 326
click at [641, 111] on div at bounding box center [629, 115] width 147 height 326
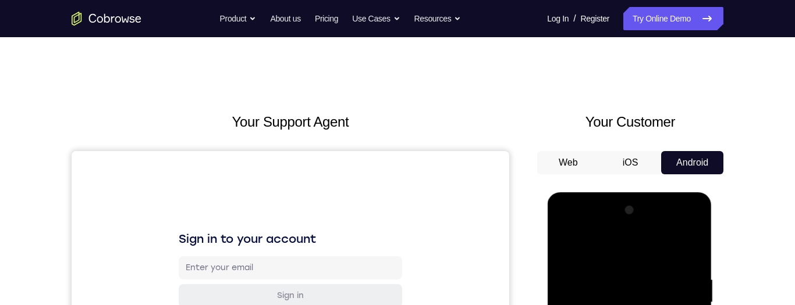
scroll to position [202, 0]
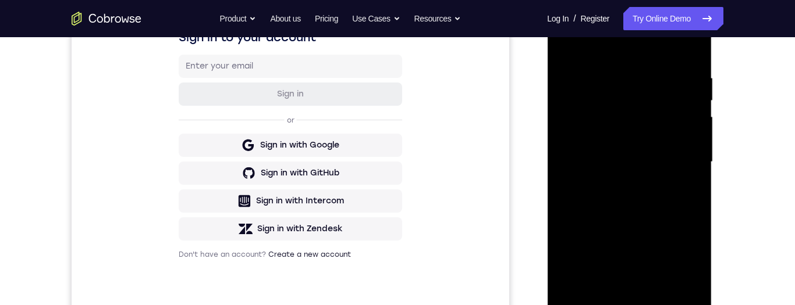
click at [664, 211] on div at bounding box center [629, 162] width 147 height 326
click at [666, 212] on div at bounding box center [629, 162] width 147 height 326
click at [630, 212] on div at bounding box center [629, 162] width 147 height 326
click at [682, 194] on div at bounding box center [629, 162] width 147 height 326
click at [564, 46] on div at bounding box center [629, 162] width 147 height 326
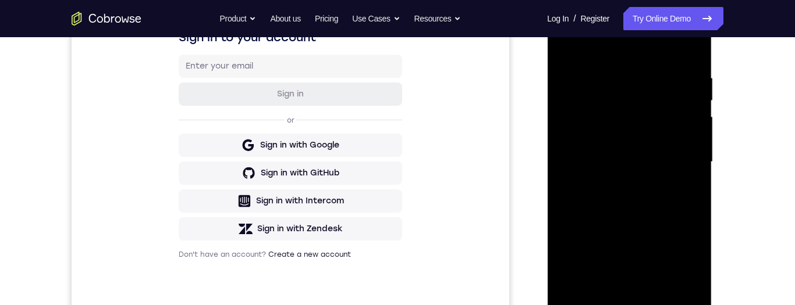
click at [593, 157] on div at bounding box center [629, 162] width 147 height 326
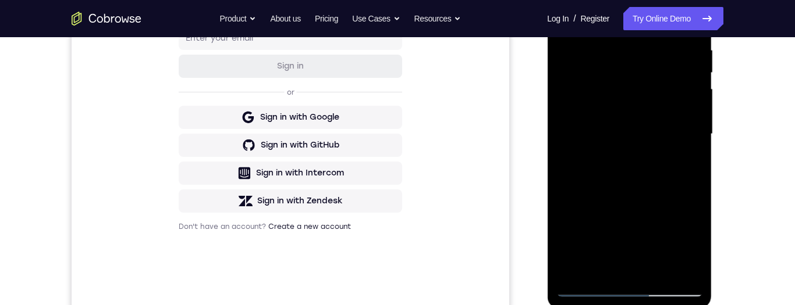
click at [620, 127] on div at bounding box center [629, 134] width 147 height 326
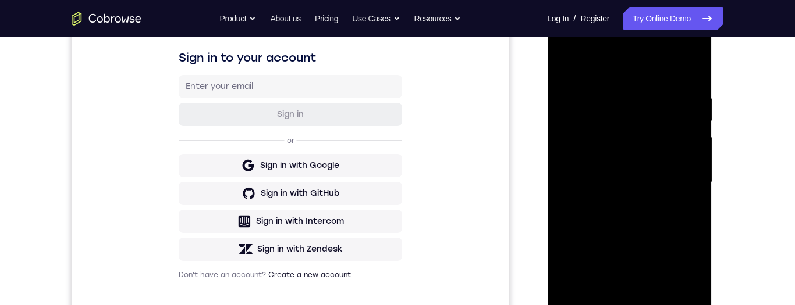
scroll to position [184, 0]
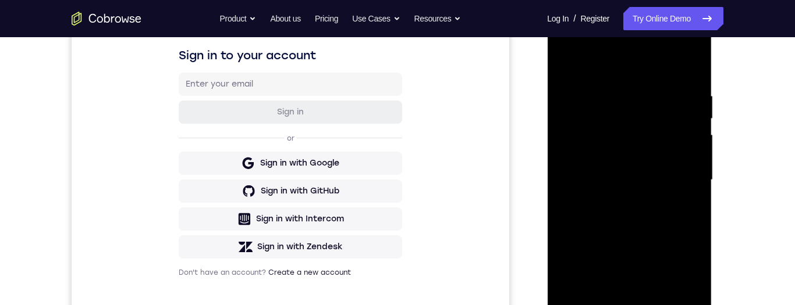
click at [698, 118] on div at bounding box center [629, 180] width 147 height 326
click at [695, 118] on div at bounding box center [629, 180] width 147 height 326
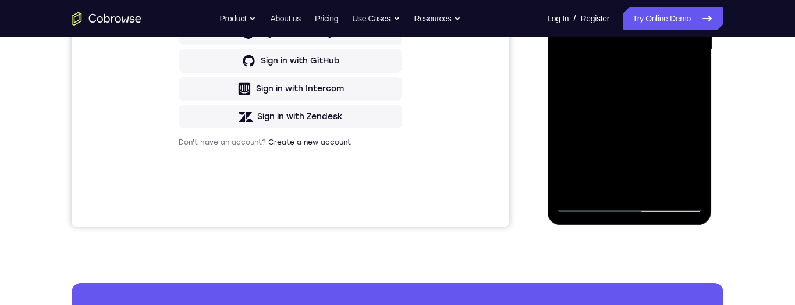
scroll to position [315, 0]
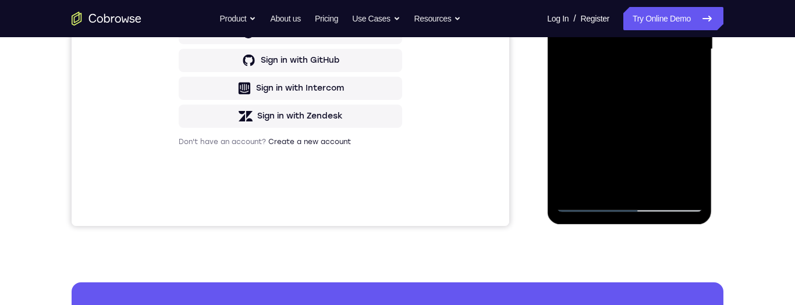
click at [615, 186] on div at bounding box center [629, 50] width 147 height 326
click at [611, 183] on div at bounding box center [629, 50] width 147 height 326
click at [624, 182] on div at bounding box center [629, 50] width 147 height 326
click at [694, 161] on div at bounding box center [629, 50] width 147 height 326
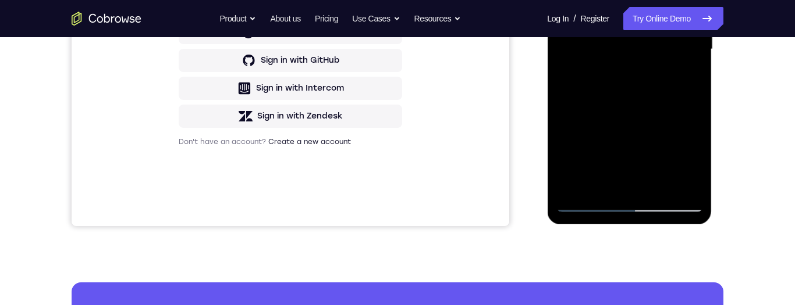
click at [694, 161] on div at bounding box center [629, 50] width 147 height 326
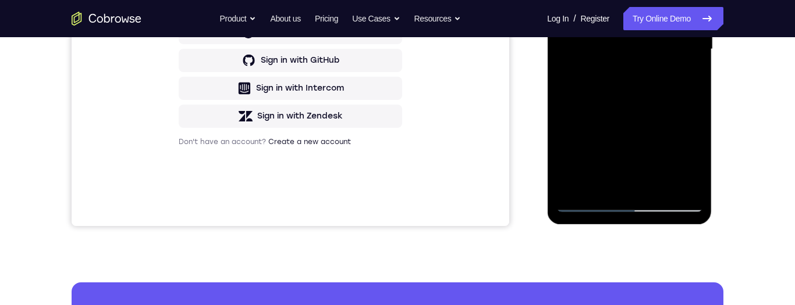
click at [694, 161] on div at bounding box center [629, 50] width 147 height 326
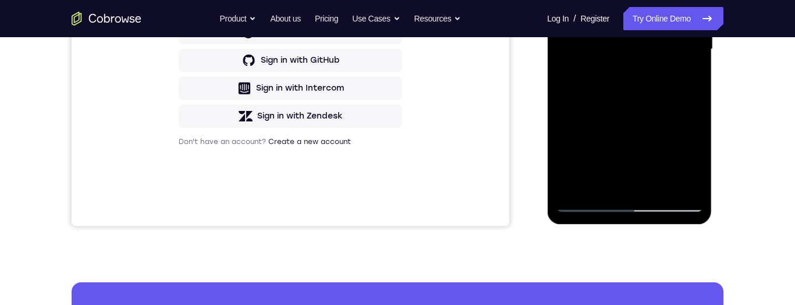
click at [694, 161] on div at bounding box center [629, 50] width 147 height 326
click at [566, 0] on div at bounding box center [629, 50] width 147 height 326
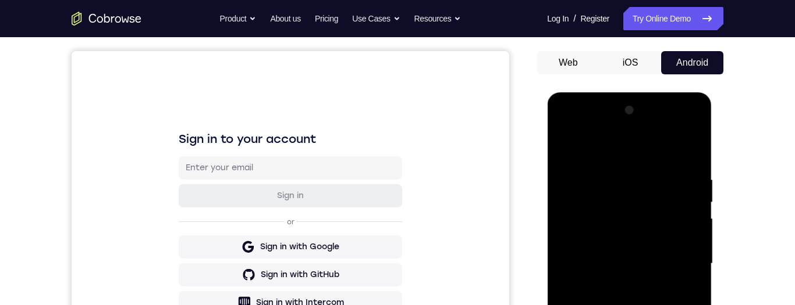
click at [655, 139] on div at bounding box center [629, 264] width 147 height 326
click at [611, 150] on div at bounding box center [629, 264] width 147 height 326
click at [559, 160] on div at bounding box center [629, 264] width 147 height 326
click at [560, 150] on div at bounding box center [629, 264] width 147 height 326
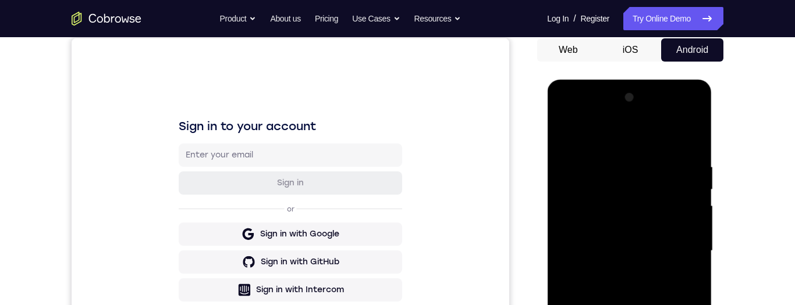
click at [568, 134] on div at bounding box center [629, 251] width 147 height 326
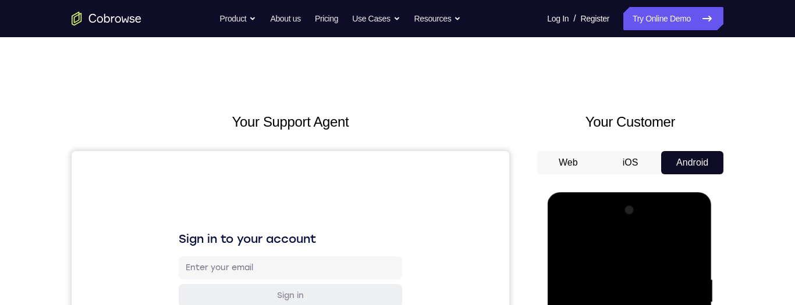
scroll to position [126, 0]
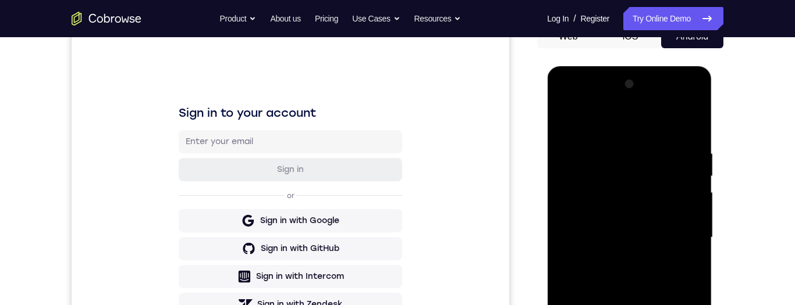
click at [564, 123] on div at bounding box center [629, 238] width 147 height 326
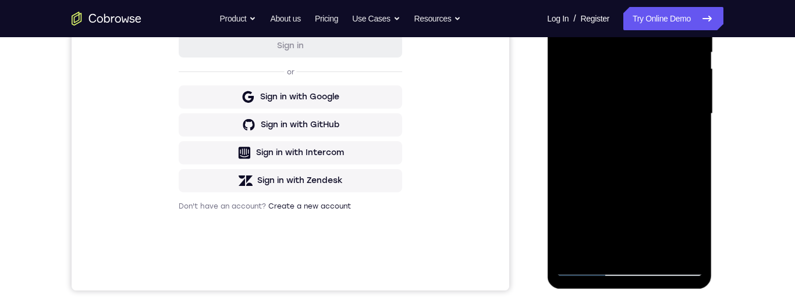
click at [565, 0] on div at bounding box center [629, 114] width 147 height 326
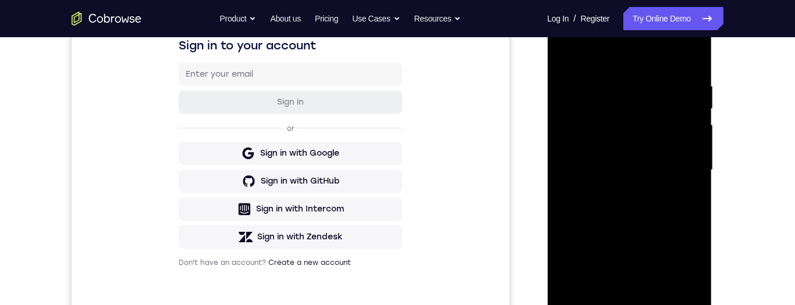
click at [678, 119] on div at bounding box center [629, 171] width 147 height 326
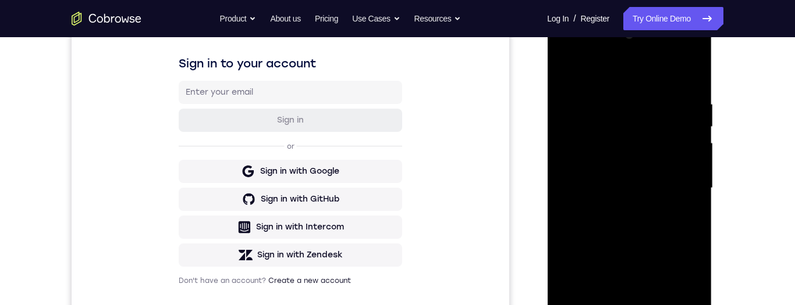
drag, startPoint x: 624, startPoint y: 94, endPoint x: 629, endPoint y: 162, distance: 68.9
click at [629, 162] on div at bounding box center [629, 189] width 147 height 326
click at [615, 97] on div at bounding box center [629, 189] width 147 height 326
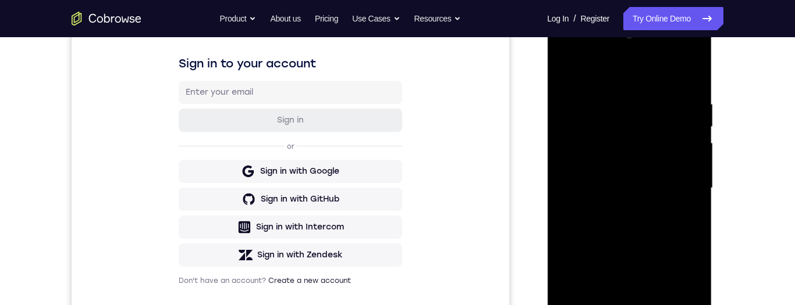
click at [615, 97] on div at bounding box center [629, 189] width 147 height 326
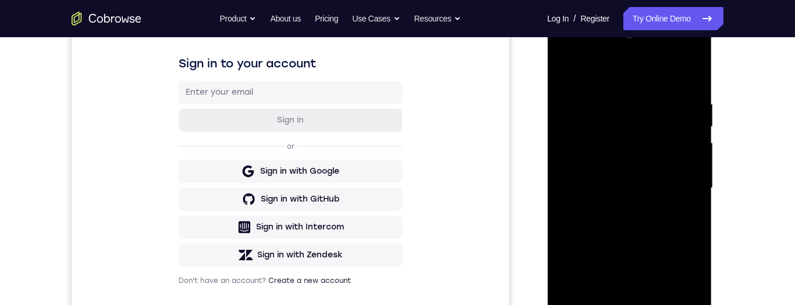
click at [615, 97] on div at bounding box center [629, 189] width 147 height 326
click at [692, 172] on div at bounding box center [629, 189] width 147 height 326
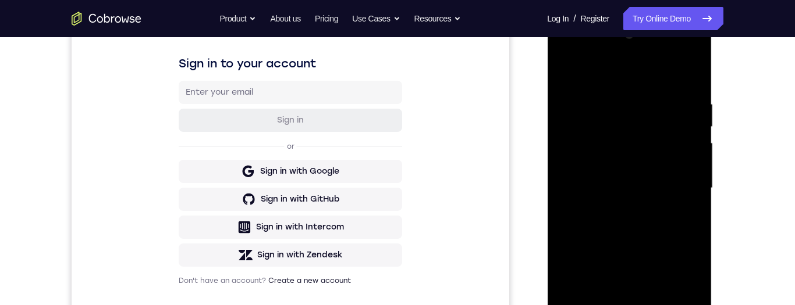
click at [692, 172] on div at bounding box center [629, 189] width 147 height 326
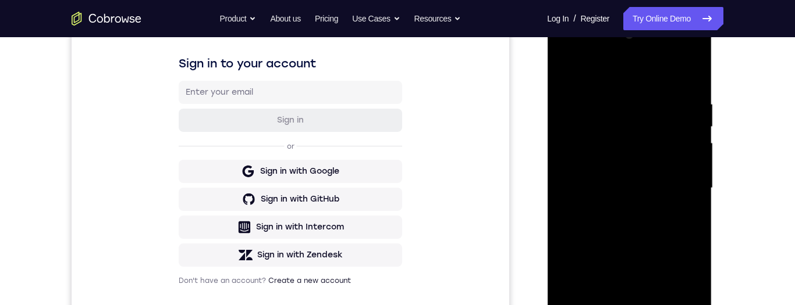
click at [692, 172] on div at bounding box center [629, 189] width 147 height 326
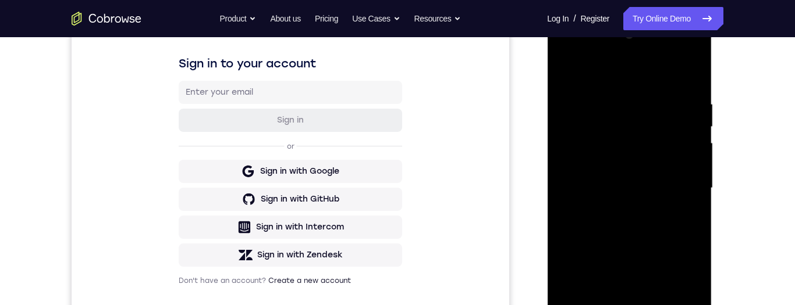
click at [692, 172] on div at bounding box center [629, 189] width 147 height 326
drag, startPoint x: 692, startPoint y: 172, endPoint x: 552, endPoint y: 200, distance: 143.4
click at [547, 205] on html "Online web based iOS Simulators and Android Emulators. Run iPhone, iPad, Mobile…" at bounding box center [630, 191] width 166 height 349
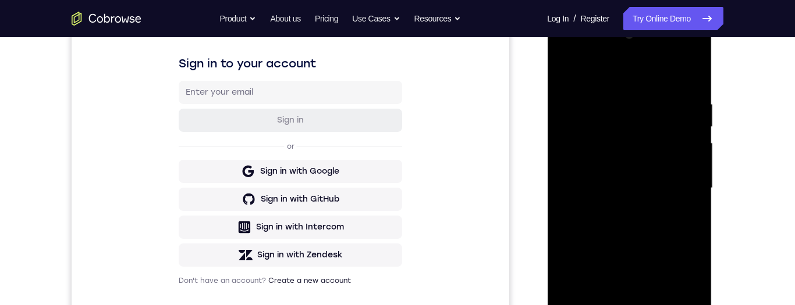
click at [687, 158] on div at bounding box center [629, 189] width 147 height 326
click at [669, 106] on div at bounding box center [629, 189] width 147 height 326
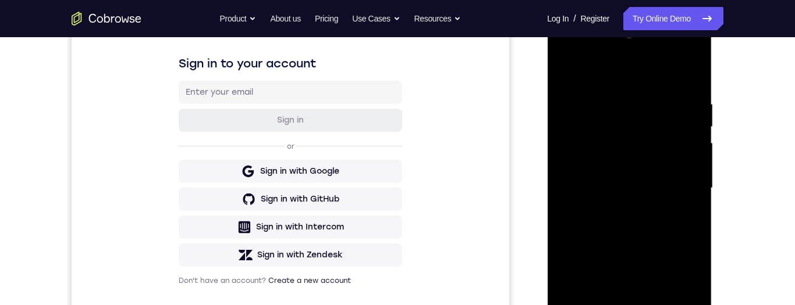
click at [683, 106] on div at bounding box center [629, 189] width 147 height 326
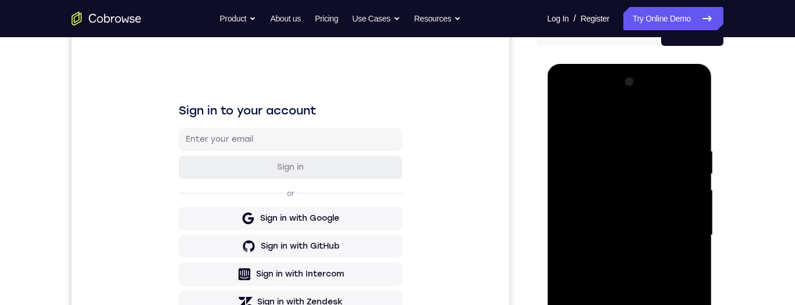
click at [690, 127] on div at bounding box center [629, 236] width 147 height 326
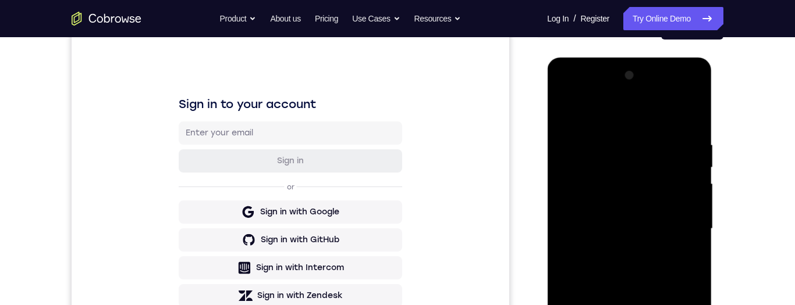
scroll to position [161, 0]
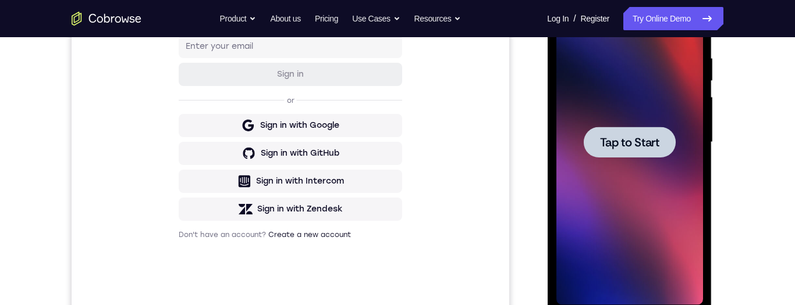
click at [659, 144] on div at bounding box center [629, 142] width 92 height 31
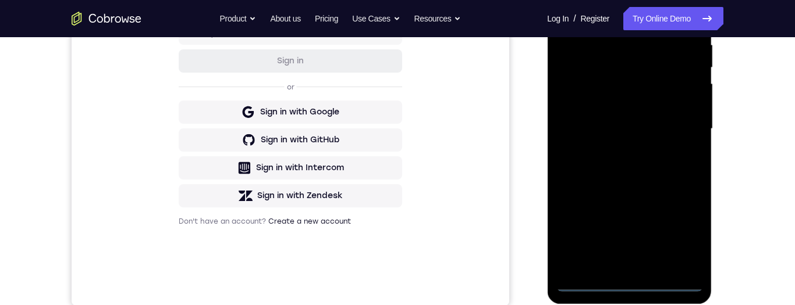
scroll to position [271, 0]
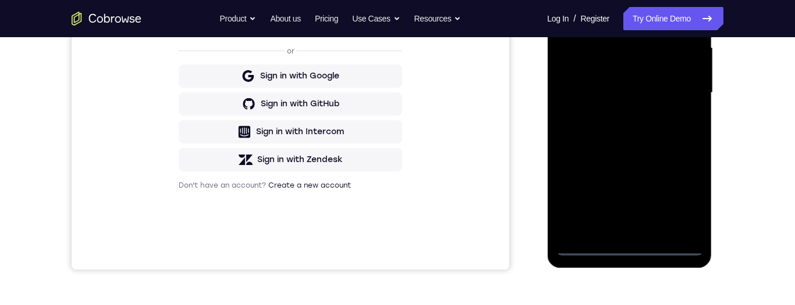
click at [627, 246] on div at bounding box center [629, 93] width 147 height 326
click at [687, 204] on div at bounding box center [629, 93] width 147 height 326
click at [645, 0] on div at bounding box center [629, 93] width 147 height 326
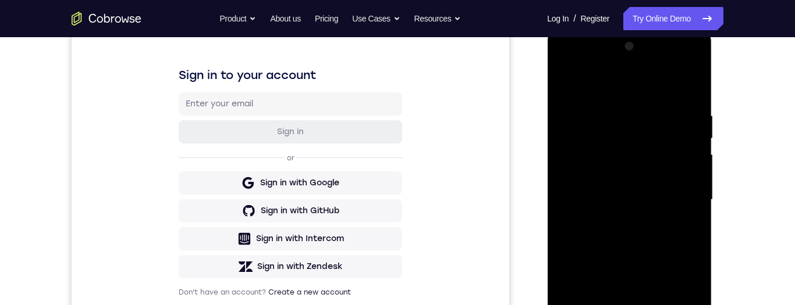
scroll to position [132, 0]
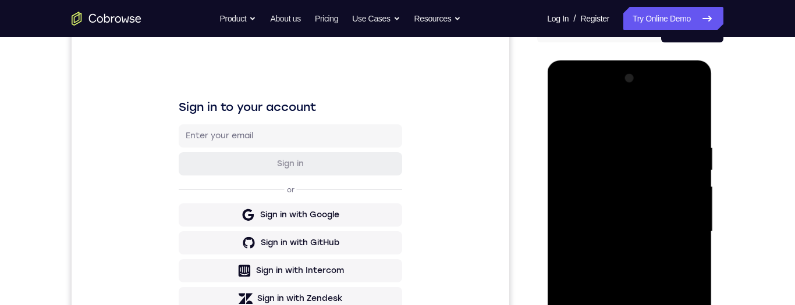
click at [683, 229] on div at bounding box center [629, 232] width 147 height 326
click at [616, 253] on div at bounding box center [629, 232] width 147 height 326
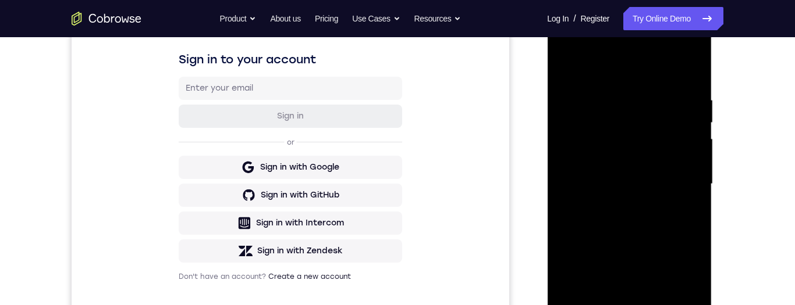
click at [618, 172] on div at bounding box center [629, 185] width 147 height 326
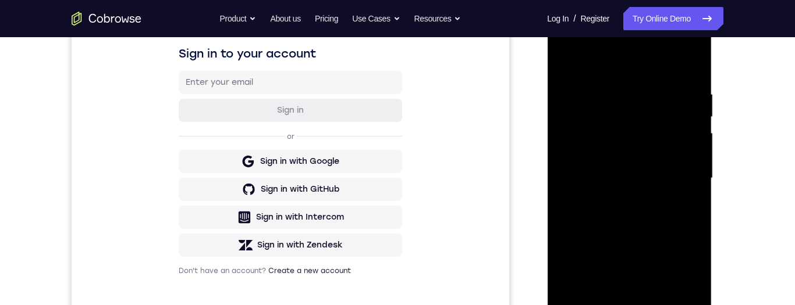
scroll to position [0, 0]
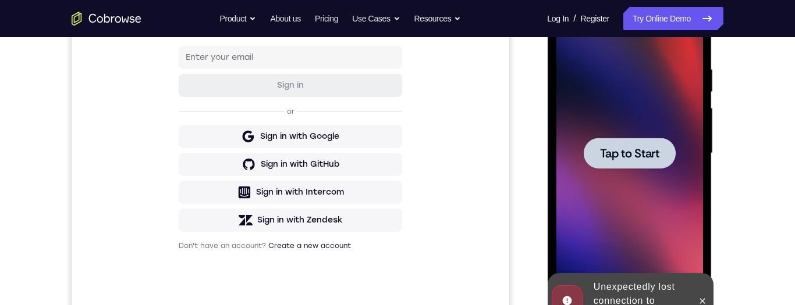
click at [647, 158] on span "Tap to Start" at bounding box center [628, 154] width 59 height 12
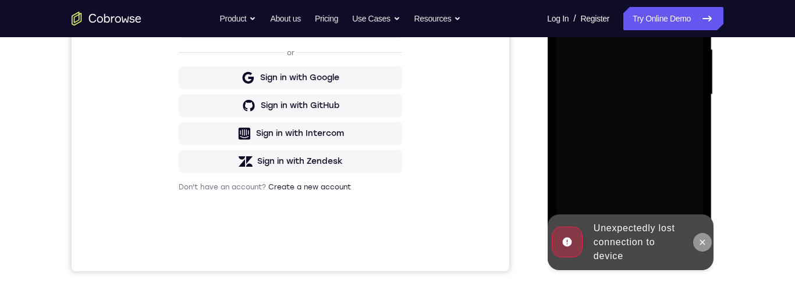
click at [705, 245] on icon at bounding box center [701, 242] width 9 height 9
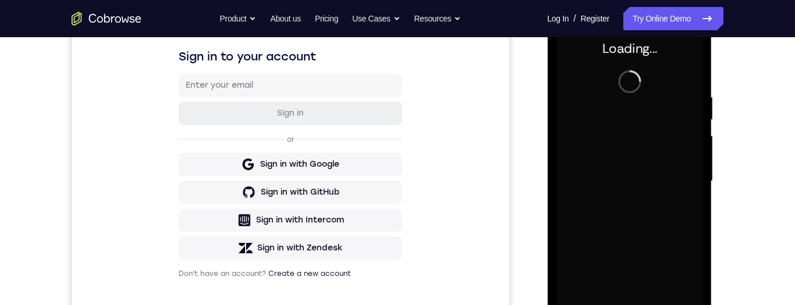
scroll to position [180, 0]
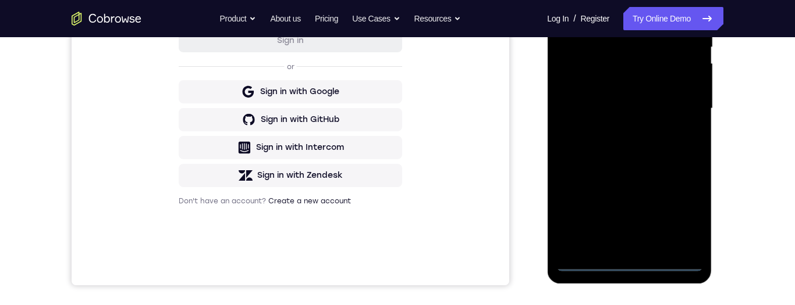
click at [633, 266] on div at bounding box center [629, 109] width 147 height 326
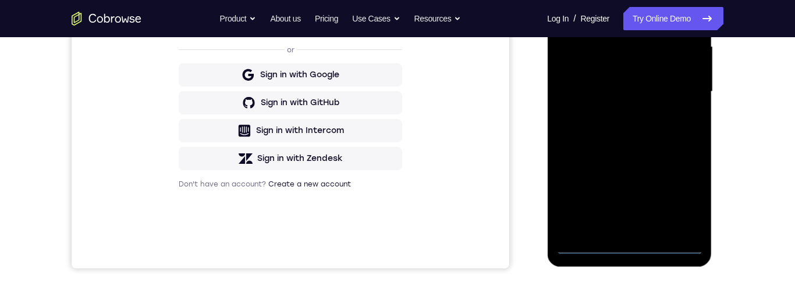
click at [685, 194] on div at bounding box center [629, 92] width 147 height 326
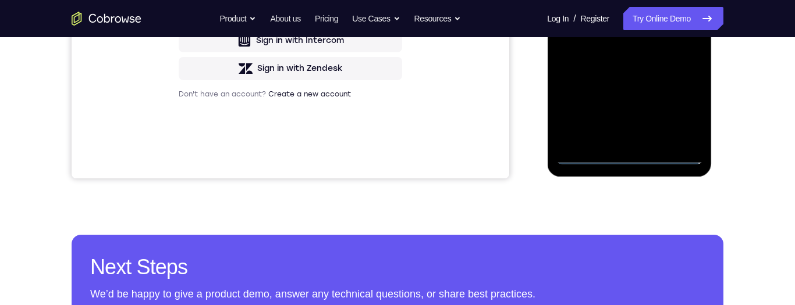
scroll to position [153, 0]
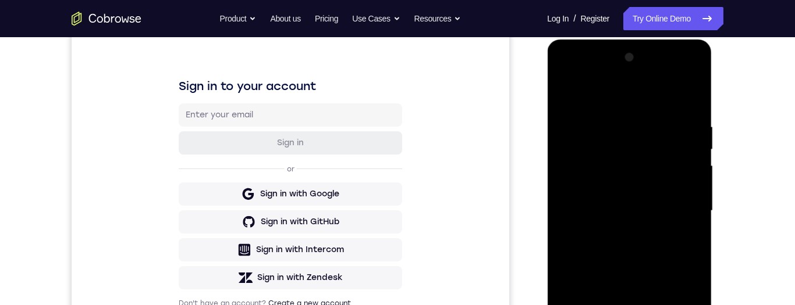
click at [606, 100] on div at bounding box center [629, 211] width 147 height 326
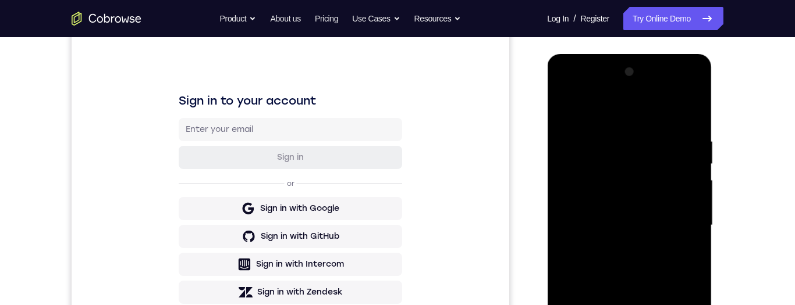
click at [680, 216] on div at bounding box center [629, 226] width 147 height 326
click at [622, 305] on div at bounding box center [629, 226] width 147 height 326
click at [640, 209] on div at bounding box center [629, 226] width 147 height 326
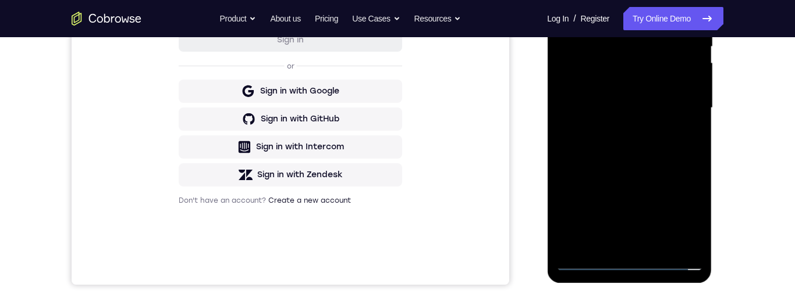
click at [643, 74] on div at bounding box center [629, 108] width 147 height 326
click at [640, 113] on div at bounding box center [629, 108] width 147 height 326
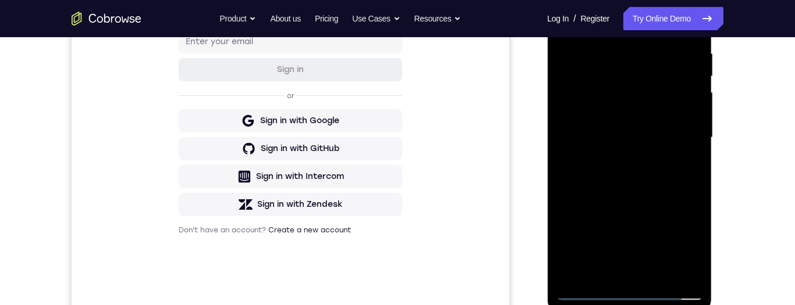
click at [631, 180] on div at bounding box center [629, 138] width 147 height 326
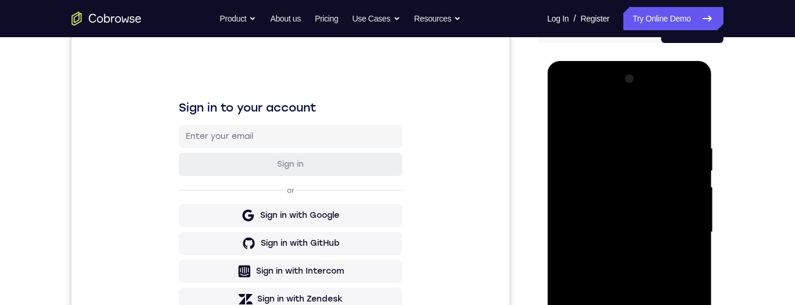
click at [645, 275] on div at bounding box center [629, 233] width 147 height 326
click at [632, 264] on div at bounding box center [629, 233] width 147 height 326
click at [678, 121] on div at bounding box center [629, 233] width 147 height 326
click at [688, 249] on div at bounding box center [629, 233] width 147 height 326
click at [625, 236] on div at bounding box center [629, 233] width 147 height 326
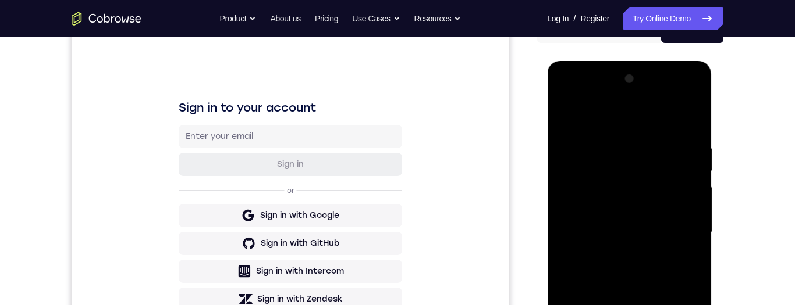
click at [582, 252] on div at bounding box center [629, 233] width 147 height 326
click at [630, 270] on div at bounding box center [629, 233] width 147 height 326
click at [582, 253] on div at bounding box center [629, 233] width 147 height 326
click at [647, 239] on div at bounding box center [629, 233] width 147 height 326
click at [685, 214] on div at bounding box center [629, 233] width 147 height 326
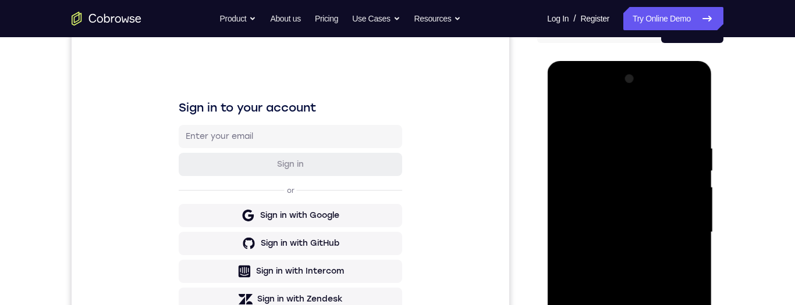
click at [693, 250] on div at bounding box center [629, 233] width 147 height 326
click at [687, 212] on div at bounding box center [629, 233] width 147 height 326
click at [688, 211] on div at bounding box center [629, 233] width 147 height 326
click at [680, 230] on div at bounding box center [629, 233] width 147 height 326
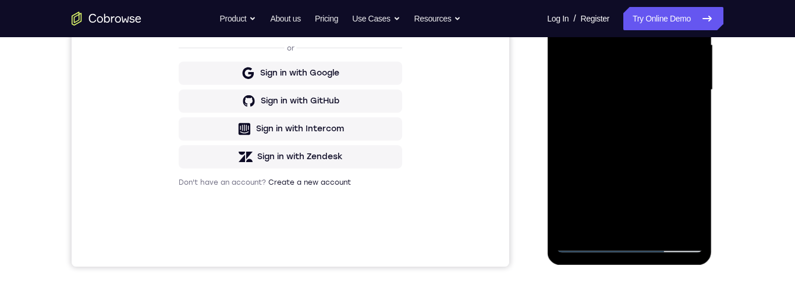
scroll to position [271, 0]
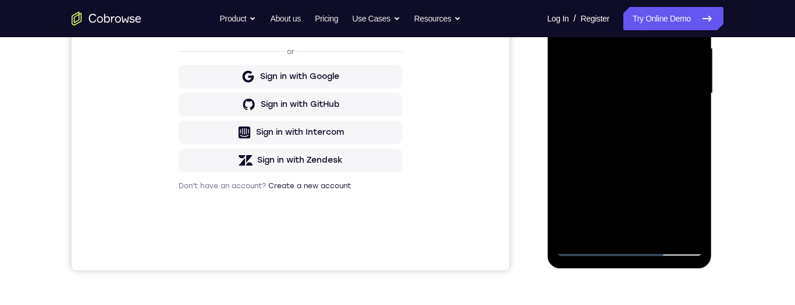
click at [628, 129] on div at bounding box center [629, 94] width 147 height 326
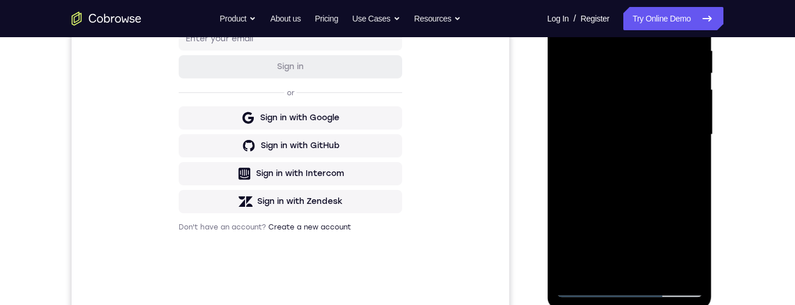
scroll to position [212, 0]
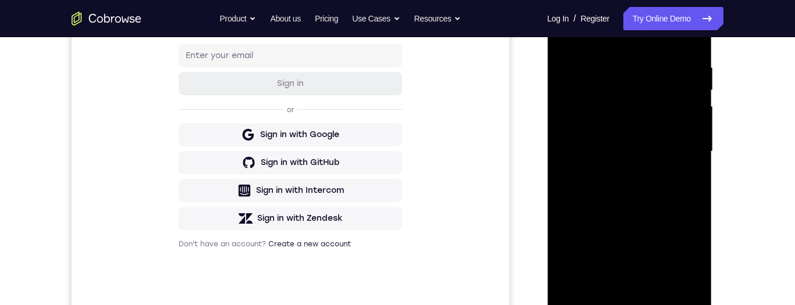
click at [671, 198] on div at bounding box center [629, 152] width 147 height 326
click at [659, 285] on div at bounding box center [629, 152] width 147 height 326
click at [638, 215] on div at bounding box center [629, 152] width 147 height 326
click at [638, 172] on div at bounding box center [629, 152] width 147 height 326
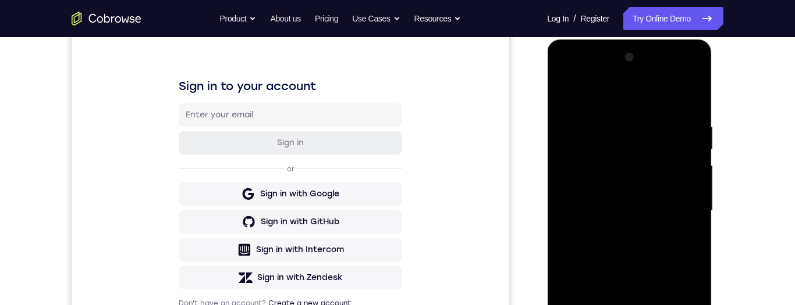
click at [684, 98] on div at bounding box center [629, 211] width 147 height 326
click at [566, 97] on div at bounding box center [629, 211] width 147 height 326
click at [653, 236] on div at bounding box center [629, 211] width 147 height 326
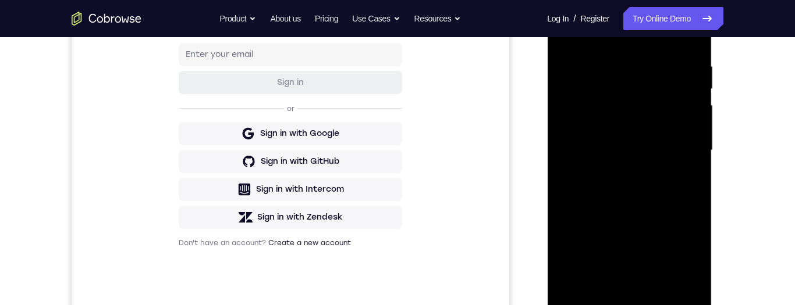
scroll to position [161, 0]
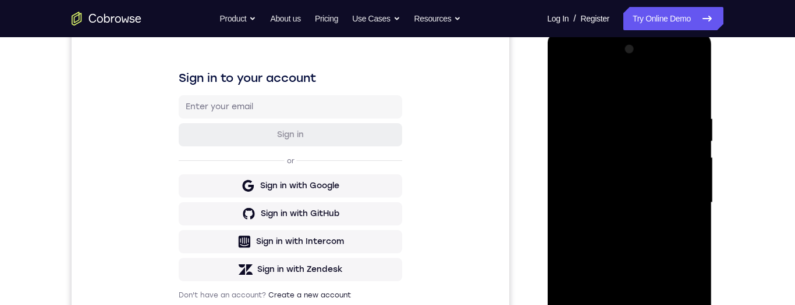
click at [570, 87] on div at bounding box center [629, 203] width 147 height 326
click at [657, 227] on div at bounding box center [629, 203] width 147 height 326
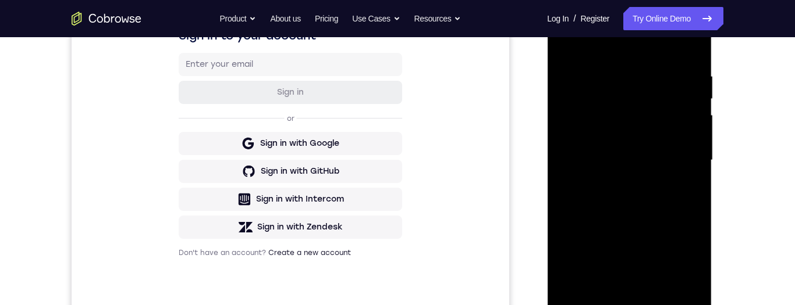
scroll to position [169, 0]
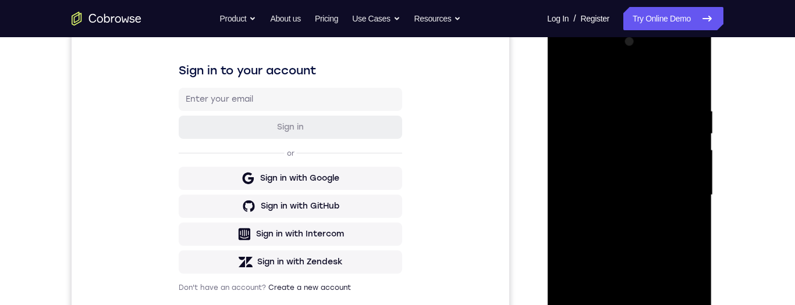
click at [571, 82] on div at bounding box center [629, 196] width 147 height 326
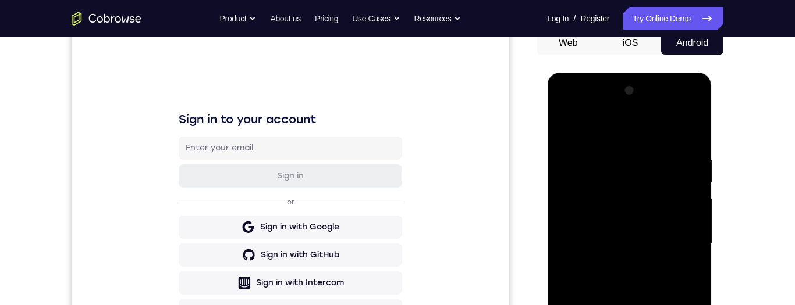
click at [566, 136] on div at bounding box center [629, 244] width 147 height 326
click at [572, 126] on div at bounding box center [629, 244] width 147 height 326
click at [617, 152] on div at bounding box center [629, 244] width 147 height 326
click at [683, 248] on div at bounding box center [629, 244] width 147 height 326
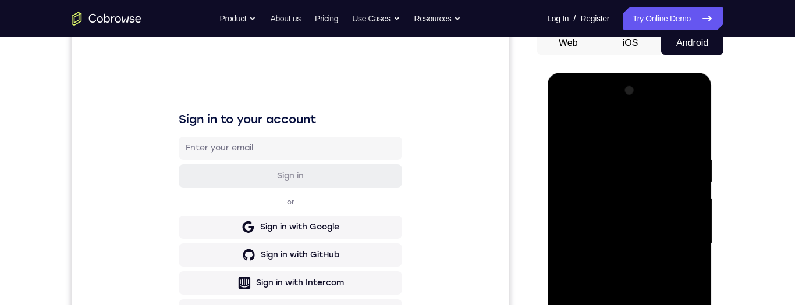
click at [683, 248] on div at bounding box center [629, 244] width 147 height 326
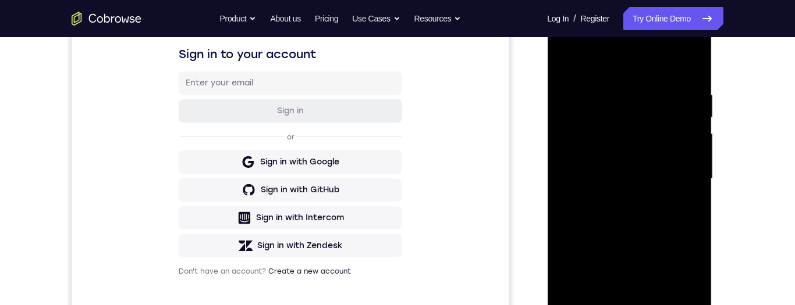
click at [692, 184] on div at bounding box center [629, 179] width 147 height 326
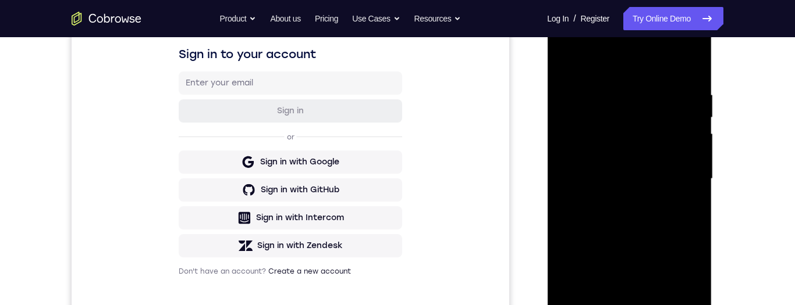
click at [687, 67] on div at bounding box center [629, 179] width 147 height 326
click at [659, 305] on div at bounding box center [629, 179] width 147 height 326
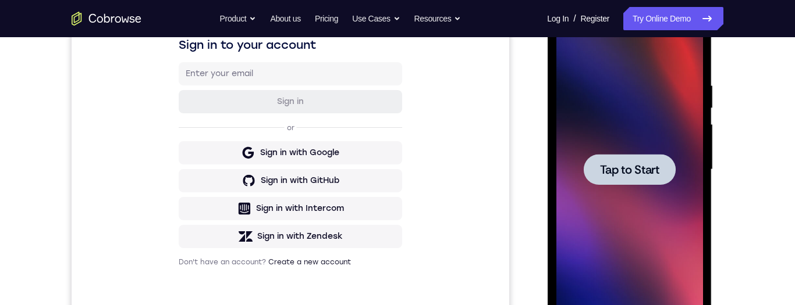
click at [637, 180] on div at bounding box center [629, 169] width 92 height 31
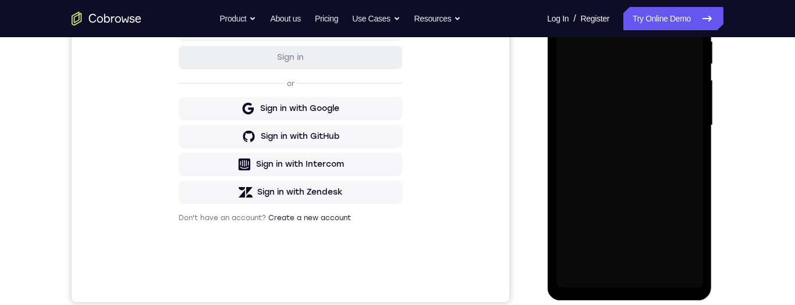
scroll to position [0, 0]
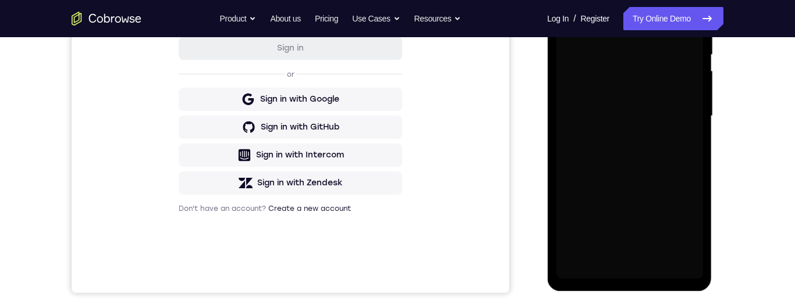
scroll to position [248, 0]
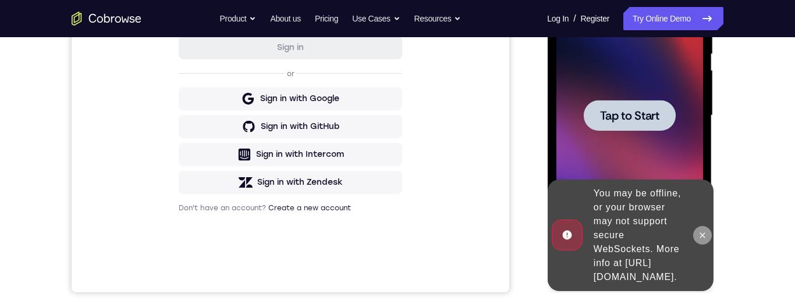
click at [705, 231] on icon at bounding box center [701, 235] width 9 height 9
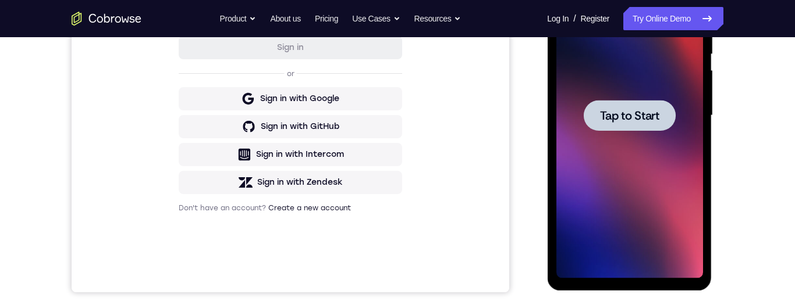
click at [634, 118] on span "Tap to Start" at bounding box center [628, 116] width 59 height 12
click at [605, 111] on span "Tap to Start" at bounding box center [628, 116] width 59 height 12
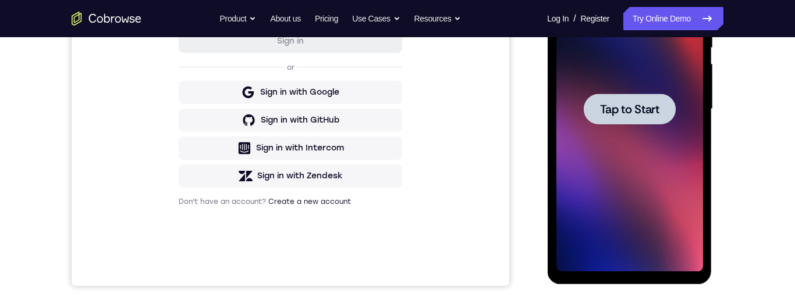
scroll to position [256, 0]
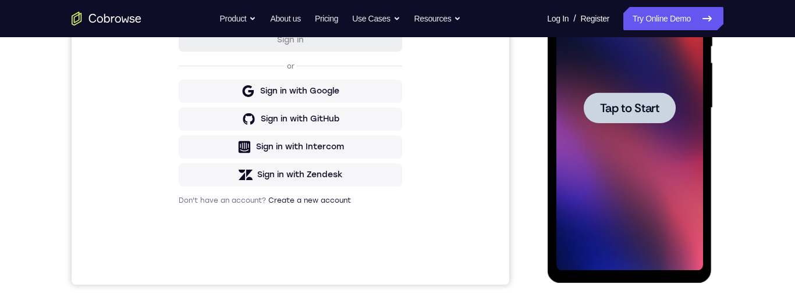
click at [616, 110] on span "Tap to Start" at bounding box center [628, 108] width 59 height 12
click at [618, 95] on div at bounding box center [629, 108] width 92 height 31
click at [638, 109] on span "Tap to Start" at bounding box center [628, 108] width 59 height 12
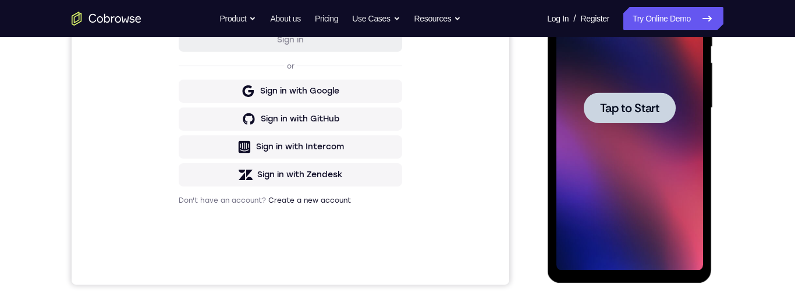
click at [646, 104] on span "Tap to Start" at bounding box center [628, 108] width 59 height 12
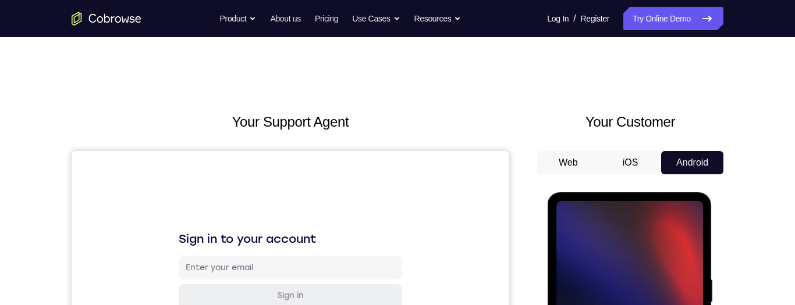
scroll to position [126, 0]
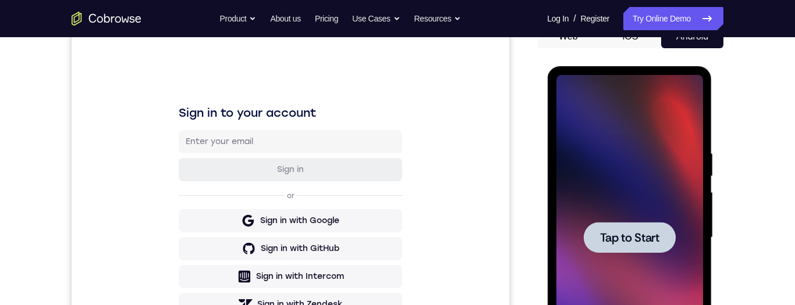
click at [645, 243] on span "Tap to Start" at bounding box center [628, 238] width 59 height 12
click at [649, 241] on span "Tap to Start" at bounding box center [628, 238] width 59 height 12
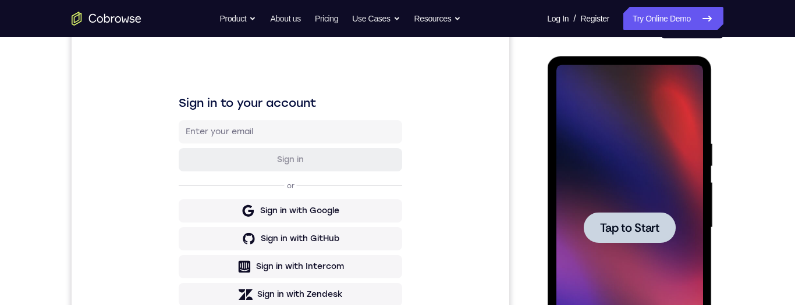
click at [642, 234] on span "Tap to Start" at bounding box center [628, 228] width 59 height 12
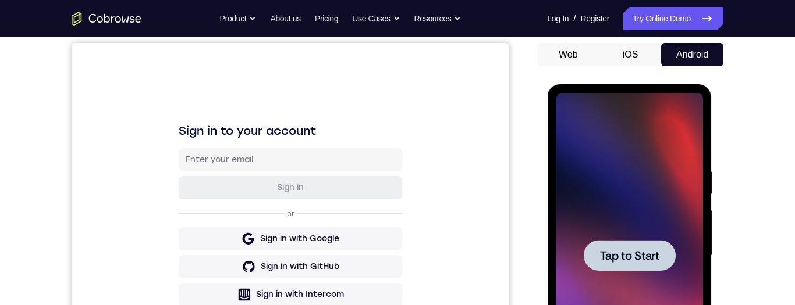
scroll to position [136, 0]
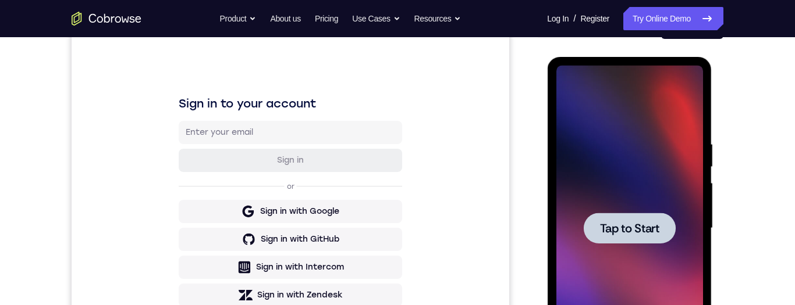
click at [648, 237] on div at bounding box center [629, 228] width 92 height 31
click at [652, 230] on span "Tap to Start" at bounding box center [628, 229] width 59 height 12
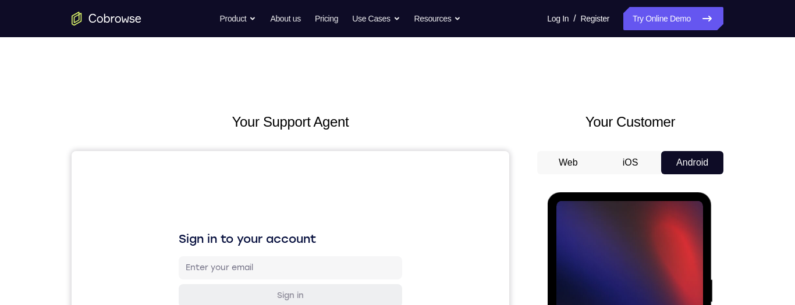
scroll to position [82, 0]
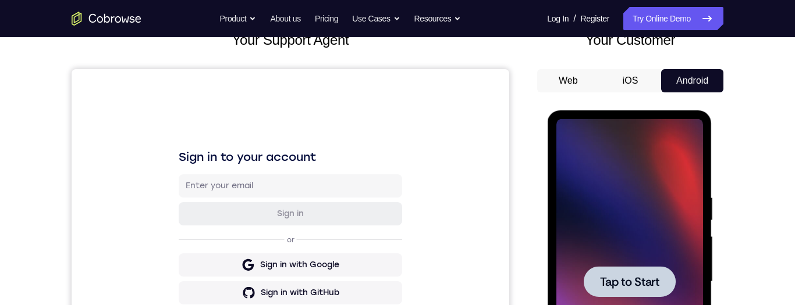
click at [642, 270] on div at bounding box center [629, 281] width 92 height 31
click at [632, 285] on span "Tap to Start" at bounding box center [628, 282] width 59 height 12
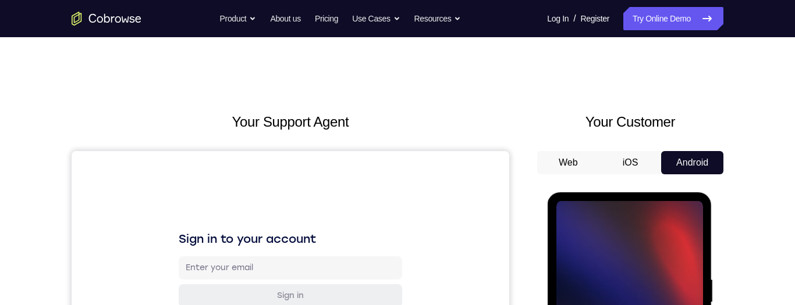
scroll to position [24, 0]
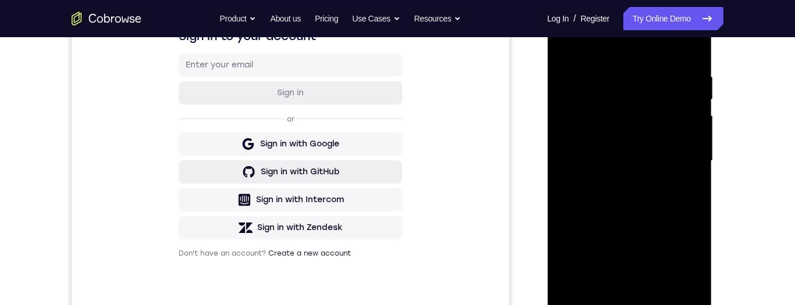
scroll to position [296, 0]
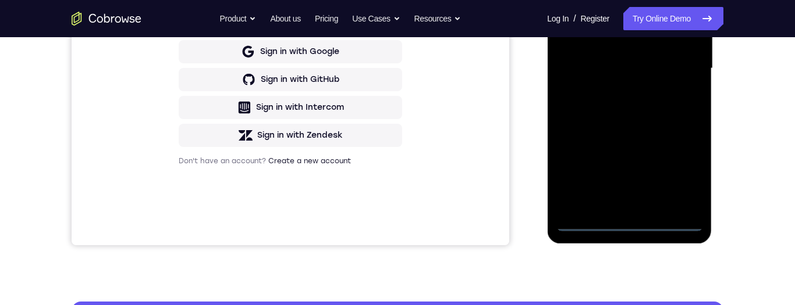
click at [629, 226] on div at bounding box center [629, 69] width 147 height 326
click at [682, 172] on div at bounding box center [629, 69] width 147 height 326
click at [627, 0] on div at bounding box center [629, 69] width 147 height 326
click at [680, 61] on div at bounding box center [629, 69] width 147 height 326
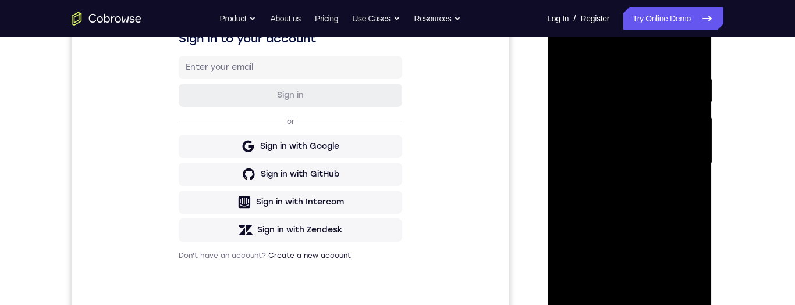
click at [617, 183] on div at bounding box center [629, 164] width 147 height 326
click at [628, 150] on div at bounding box center [629, 164] width 147 height 326
click at [631, 138] on div at bounding box center [629, 164] width 147 height 326
click at [635, 163] on div at bounding box center [629, 164] width 147 height 326
click at [638, 163] on div at bounding box center [629, 164] width 147 height 326
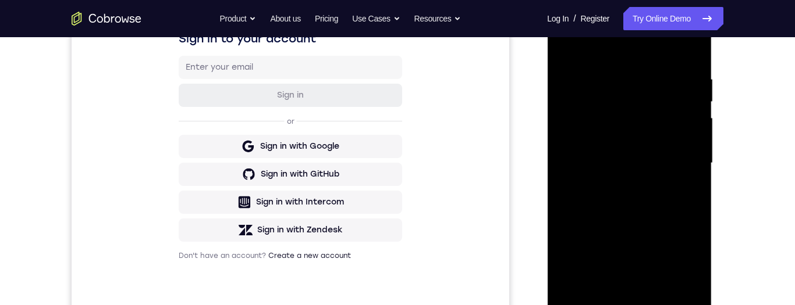
click at [635, 165] on div at bounding box center [629, 164] width 147 height 326
click at [627, 198] on div at bounding box center [629, 164] width 147 height 326
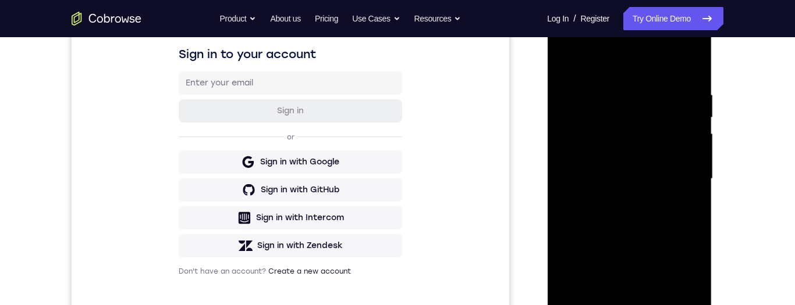
scroll to position [219, 0]
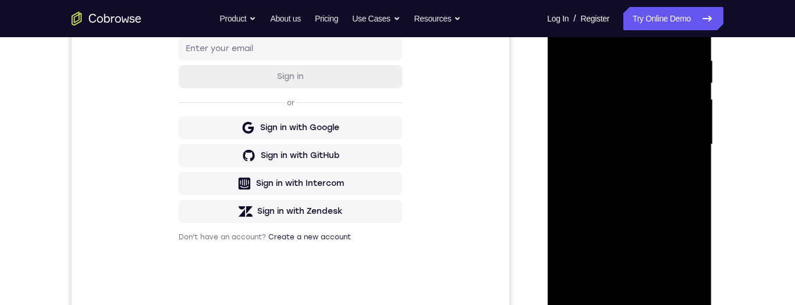
click at [636, 191] on div at bounding box center [629, 145] width 147 height 326
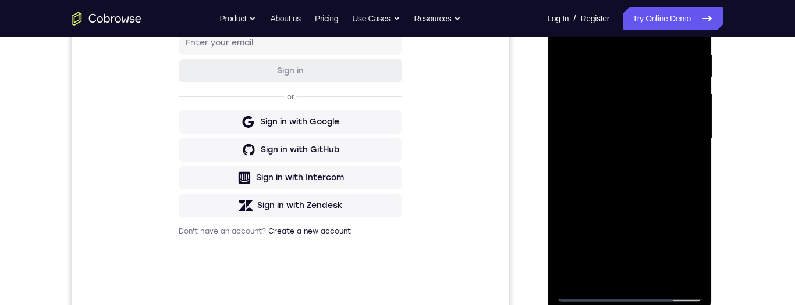
click at [638, 185] on div at bounding box center [629, 139] width 147 height 326
click at [655, 271] on div at bounding box center [629, 139] width 147 height 326
click at [626, 200] on div at bounding box center [629, 139] width 147 height 326
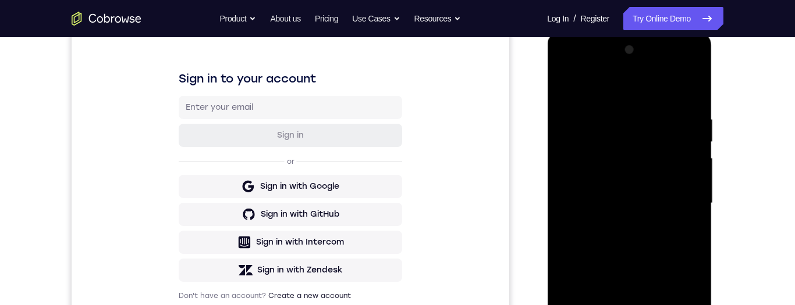
click at [681, 91] on div at bounding box center [629, 204] width 147 height 326
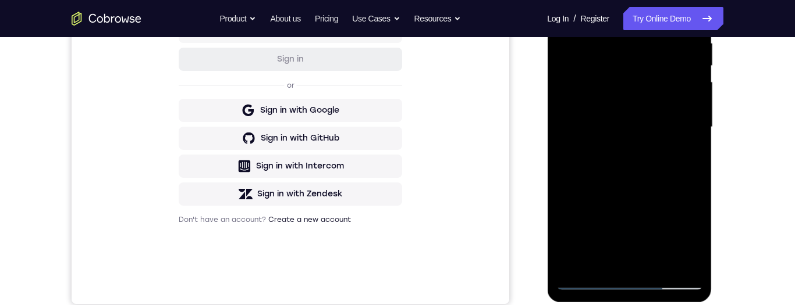
scroll to position [239, 0]
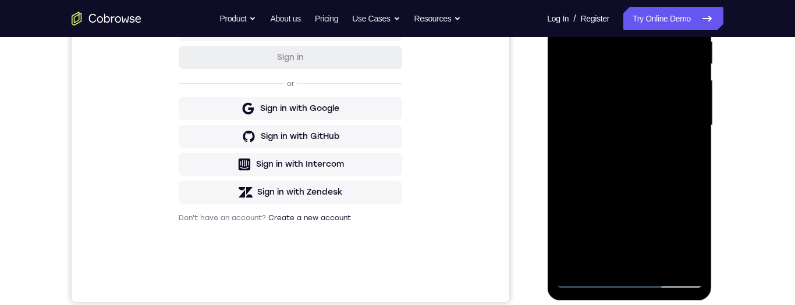
click at [638, 204] on div at bounding box center [629, 126] width 147 height 326
click at [649, 201] on div at bounding box center [629, 126] width 147 height 326
click at [650, 201] on div at bounding box center [629, 126] width 147 height 326
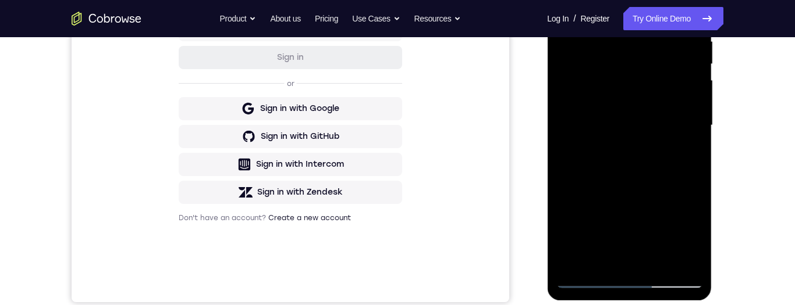
click at [663, 80] on div at bounding box center [629, 126] width 147 height 326
click at [663, 78] on div at bounding box center [629, 126] width 147 height 326
click at [664, 177] on div at bounding box center [629, 126] width 147 height 326
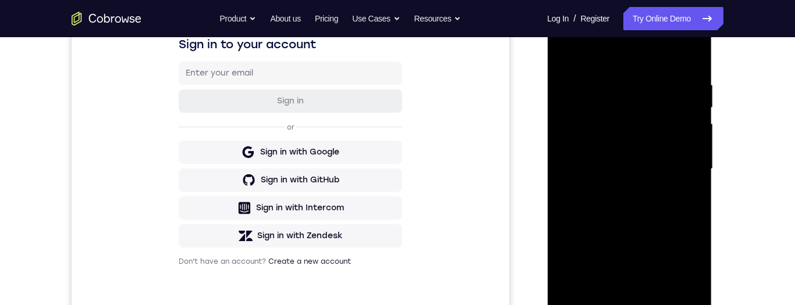
click at [566, 52] on div at bounding box center [629, 169] width 147 height 326
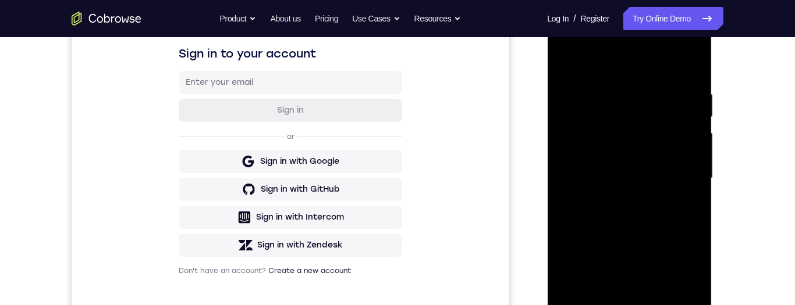
click at [567, 62] on div at bounding box center [629, 179] width 147 height 326
click at [605, 313] on div at bounding box center [629, 179] width 147 height 326
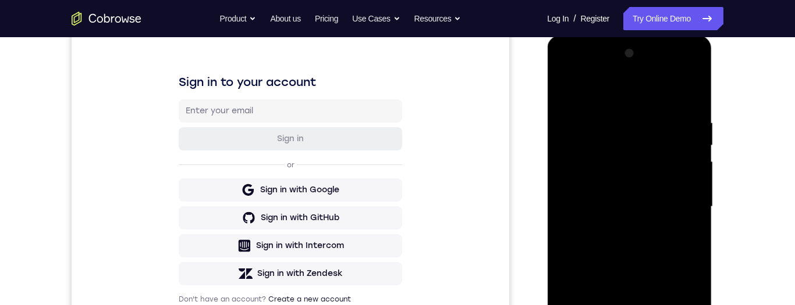
click at [609, 90] on div at bounding box center [629, 207] width 147 height 326
click at [659, 241] on div at bounding box center [629, 207] width 147 height 326
click at [646, 109] on div at bounding box center [629, 207] width 147 height 326
click at [649, 102] on div at bounding box center [629, 207] width 147 height 326
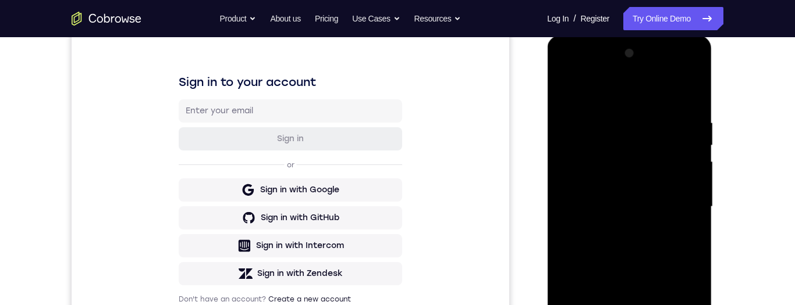
drag, startPoint x: 628, startPoint y: 216, endPoint x: 627, endPoint y: 177, distance: 38.4
click at [627, 177] on div at bounding box center [629, 207] width 147 height 326
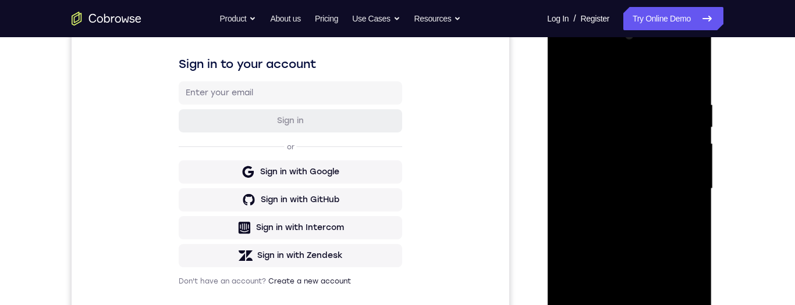
drag, startPoint x: 617, startPoint y: 185, endPoint x: 611, endPoint y: 142, distance: 43.5
click at [611, 136] on div at bounding box center [629, 189] width 147 height 326
click at [598, 87] on div at bounding box center [629, 189] width 147 height 326
click at [568, 70] on div at bounding box center [629, 189] width 147 height 326
click at [600, 329] on div at bounding box center [629, 189] width 147 height 326
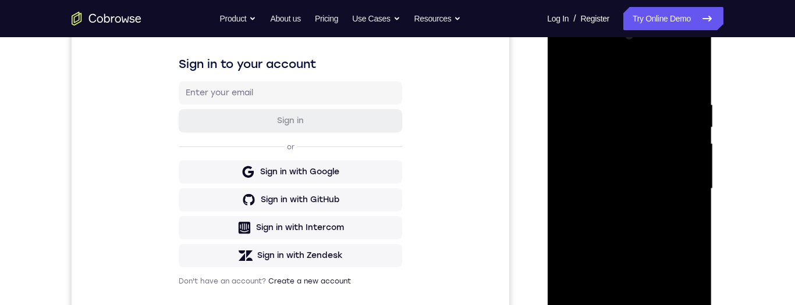
scroll to position [229, 0]
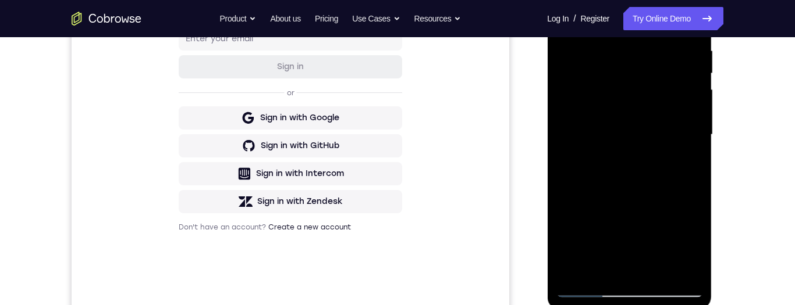
click at [604, 270] on div at bounding box center [629, 135] width 147 height 326
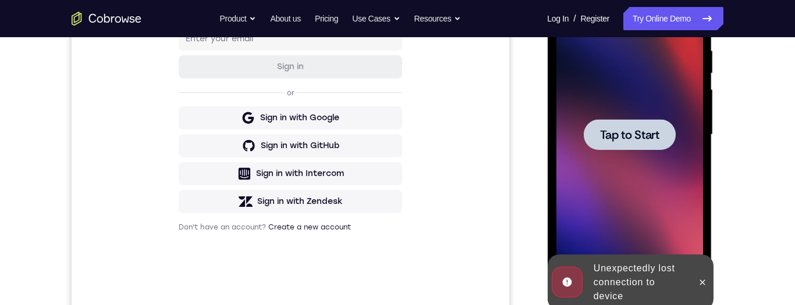
click at [698, 279] on icon at bounding box center [701, 282] width 9 height 9
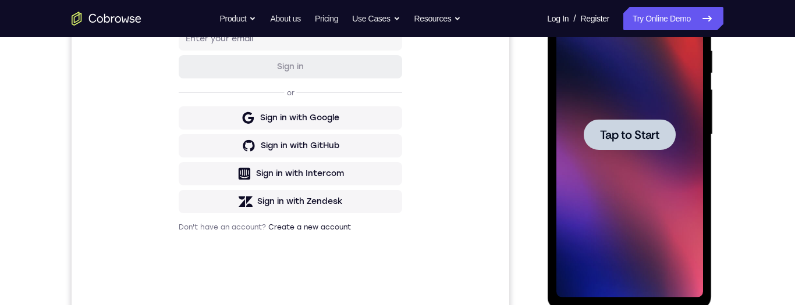
click at [633, 129] on span "Tap to Start" at bounding box center [628, 135] width 59 height 12
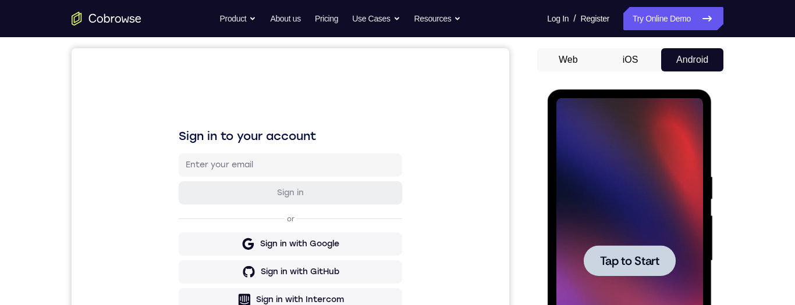
scroll to position [162, 0]
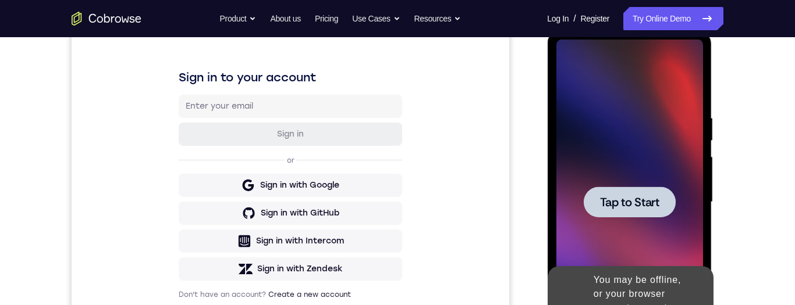
click at [616, 205] on span "Tap to Start" at bounding box center [628, 203] width 59 height 12
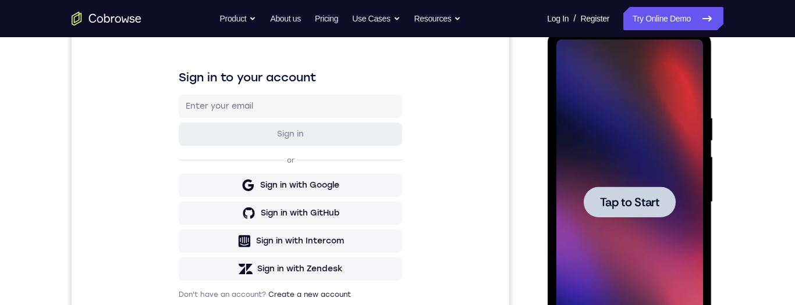
click at [624, 198] on span "Tap to Start" at bounding box center [628, 203] width 59 height 12
click at [625, 207] on span "Tap to Start" at bounding box center [628, 203] width 59 height 12
click at [629, 207] on span "Tap to Start" at bounding box center [628, 203] width 59 height 12
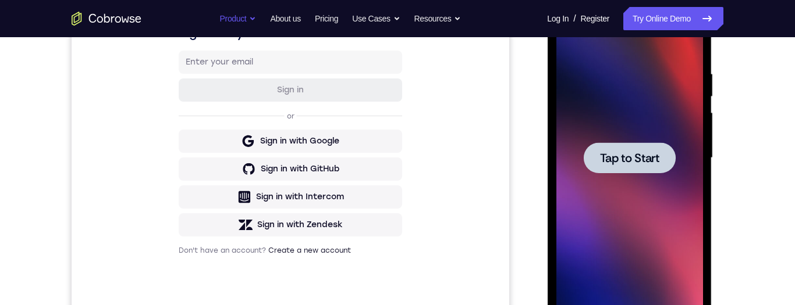
scroll to position [0, 0]
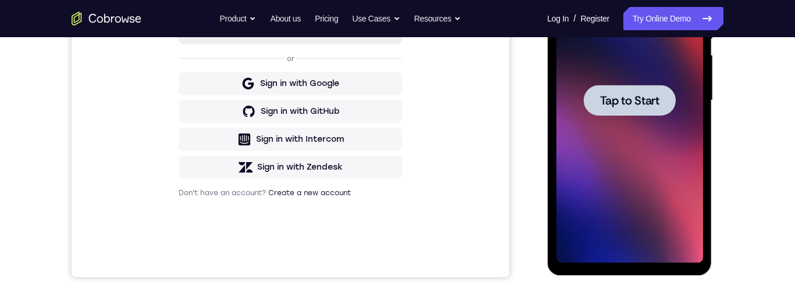
click at [606, 102] on span "Tap to Start" at bounding box center [628, 101] width 59 height 12
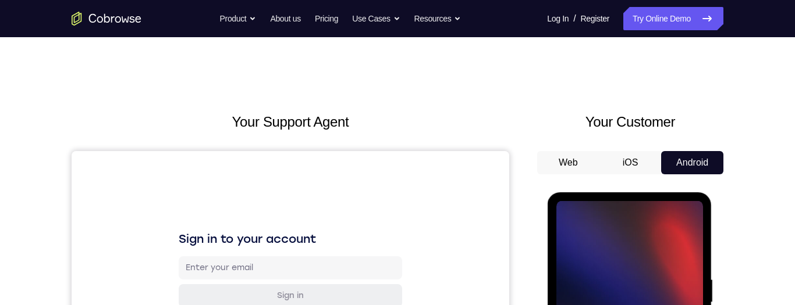
scroll to position [216, 0]
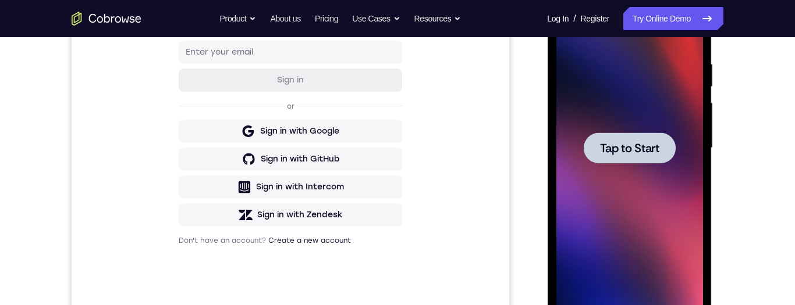
click at [624, 152] on span "Tap to Start" at bounding box center [628, 149] width 59 height 12
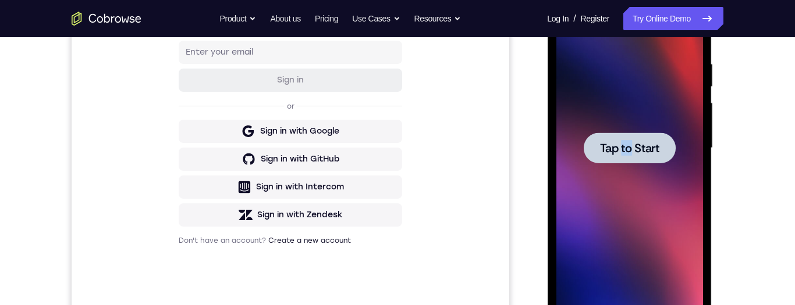
click at [624, 152] on span "Tap to Start" at bounding box center [628, 149] width 59 height 12
click at [666, 154] on div at bounding box center [629, 148] width 92 height 31
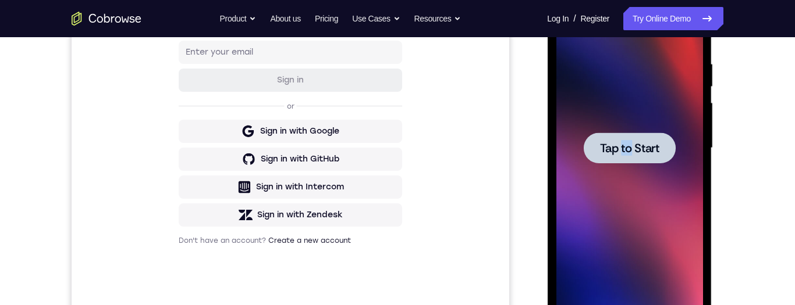
click at [666, 154] on div at bounding box center [629, 148] width 92 height 31
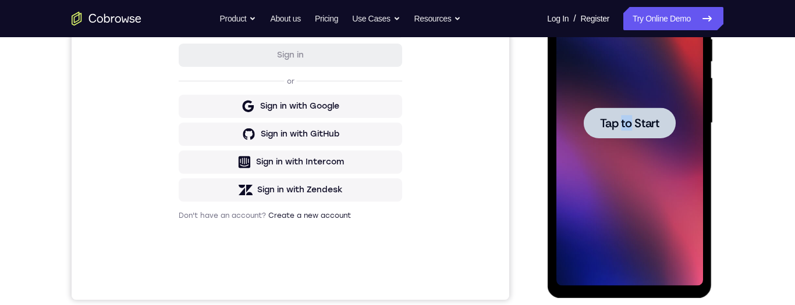
click at [657, 123] on span "Tap to Start" at bounding box center [628, 124] width 59 height 12
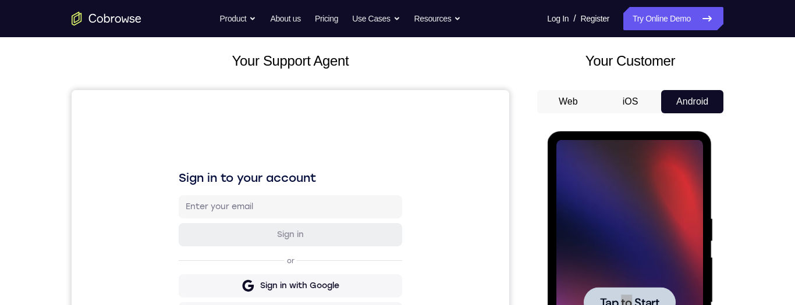
scroll to position [147, 0]
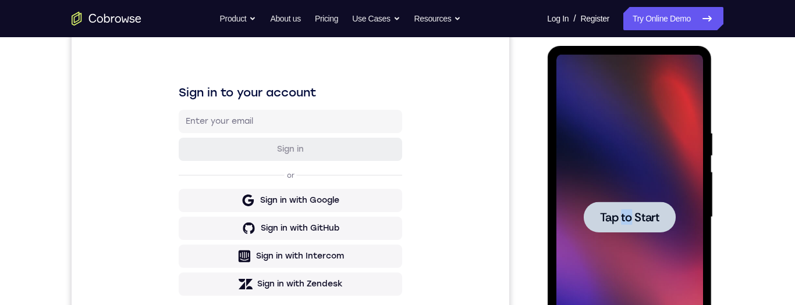
click at [642, 219] on span "Tap to Start" at bounding box center [628, 218] width 59 height 12
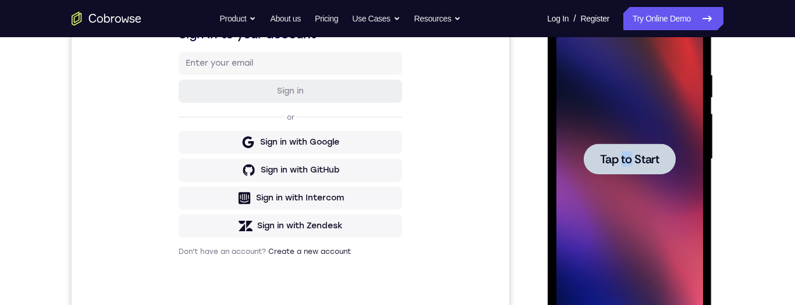
click at [648, 157] on span "Tap to Start" at bounding box center [628, 160] width 59 height 12
click at [652, 161] on span "Tap to Start" at bounding box center [628, 160] width 59 height 12
click at [650, 159] on span "Tap to Start" at bounding box center [628, 160] width 59 height 12
click at [652, 162] on span "Tap to Start" at bounding box center [628, 160] width 59 height 12
click at [655, 161] on span "Tap to Start" at bounding box center [628, 160] width 59 height 12
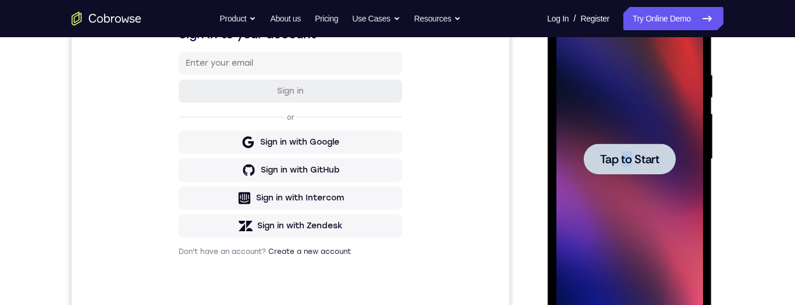
click at [653, 162] on span "Tap to Start" at bounding box center [628, 160] width 59 height 12
click at [636, 170] on div at bounding box center [629, 159] width 92 height 31
click at [657, 161] on span "Tap to Start" at bounding box center [628, 160] width 59 height 12
click at [638, 160] on span "Tap to Start" at bounding box center [628, 160] width 59 height 12
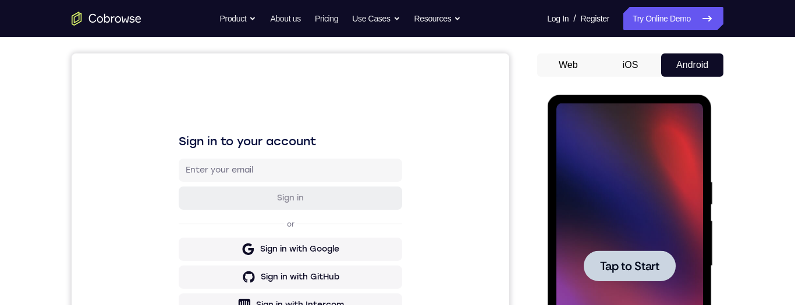
click at [642, 265] on span "Tap to Start" at bounding box center [628, 267] width 59 height 12
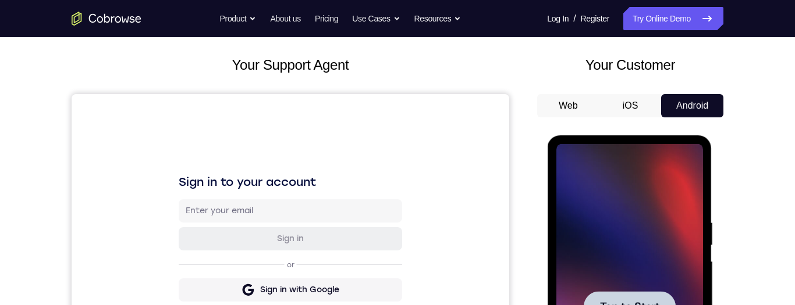
scroll to position [133, 0]
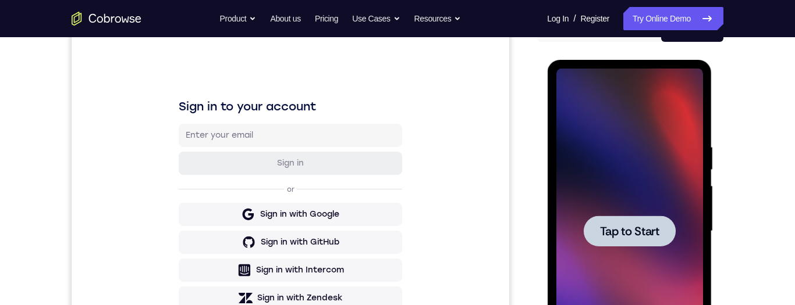
click at [643, 226] on span "Tap to Start" at bounding box center [628, 232] width 59 height 12
click at [648, 234] on span "Tap to Start" at bounding box center [628, 232] width 59 height 12
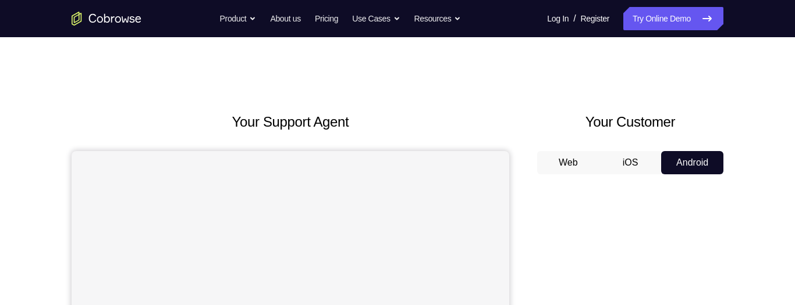
scroll to position [166, 0]
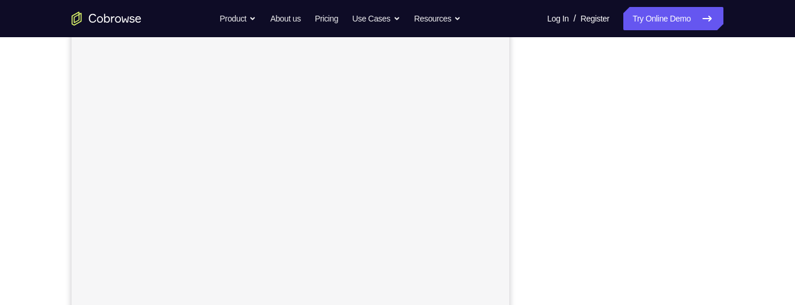
click at [532, 158] on div "Your Support Agent Your Customer Web iOS Android" at bounding box center [398, 160] width 652 height 430
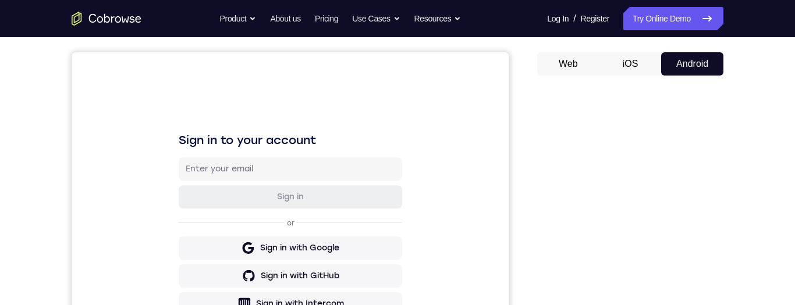
scroll to position [144, 0]
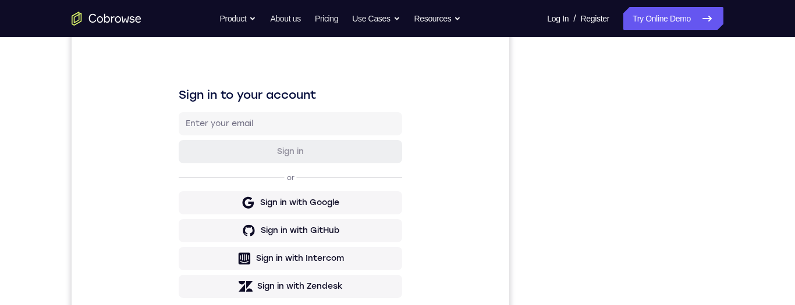
click at [492, 87] on div "Your Support Agent Your Customer Web iOS Android Next Steps We’d be happy to gi…" at bounding box center [397, 276] width 745 height 767
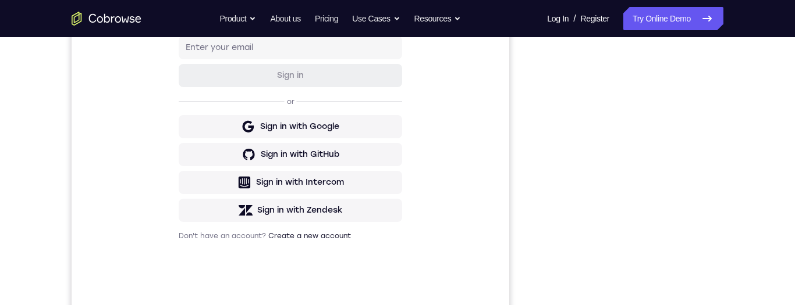
scroll to position [0, 0]
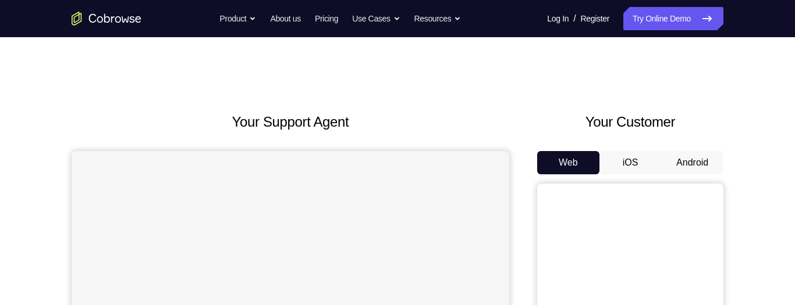
click at [702, 167] on button "Android" at bounding box center [692, 162] width 62 height 23
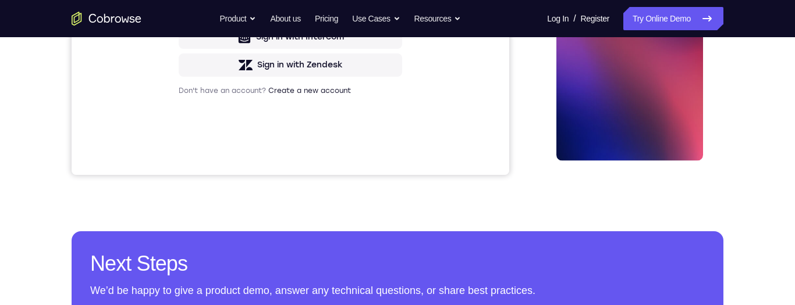
scroll to position [144, 0]
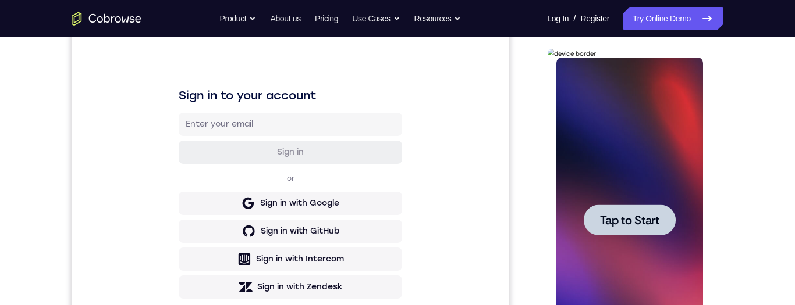
click at [646, 220] on span "Tap to Start" at bounding box center [628, 221] width 59 height 12
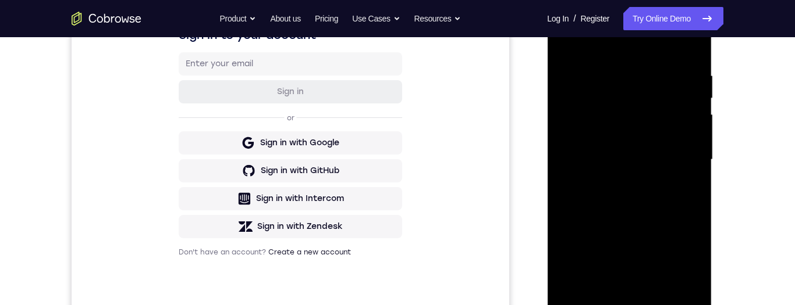
scroll to position [286, 0]
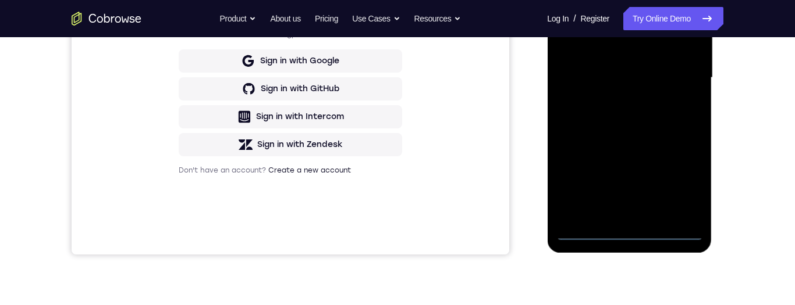
click at [632, 231] on div at bounding box center [629, 78] width 147 height 326
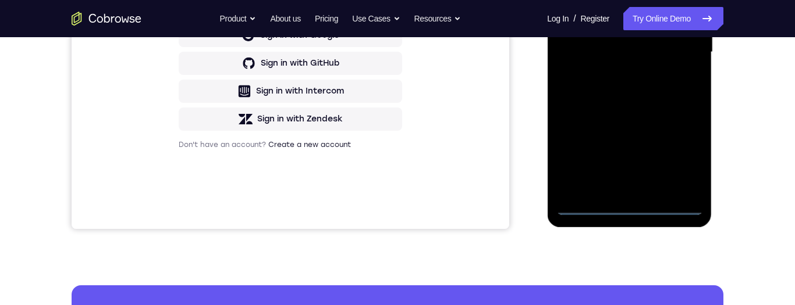
click at [687, 154] on div at bounding box center [629, 52] width 147 height 326
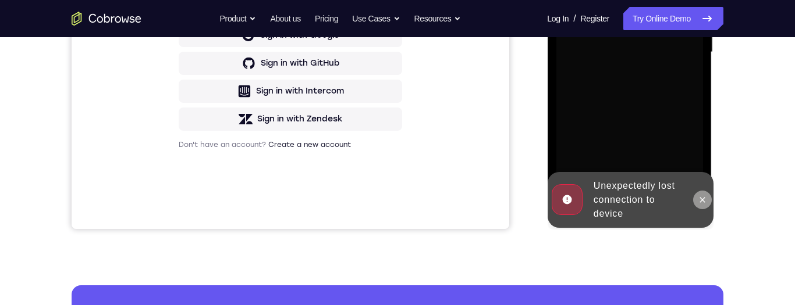
click at [698, 200] on icon at bounding box center [701, 199] width 9 height 9
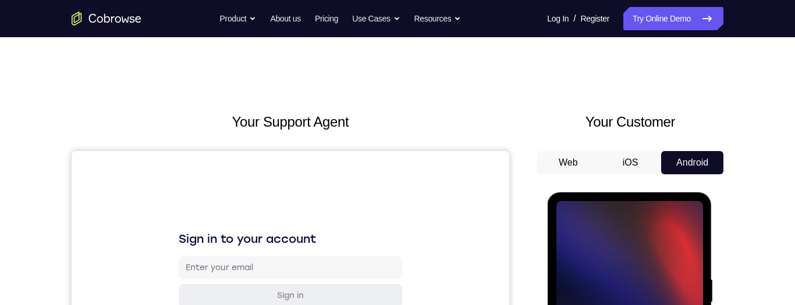
scroll to position [234, 0]
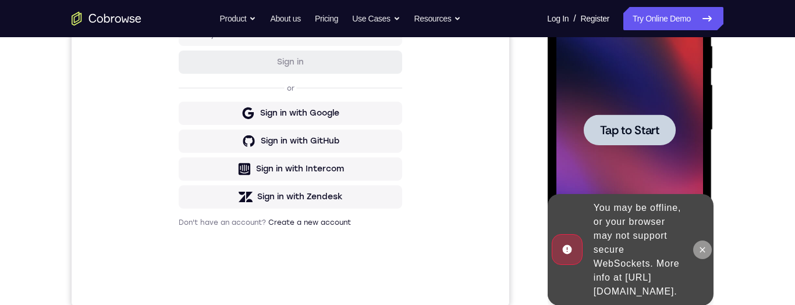
click at [699, 250] on icon at bounding box center [701, 250] width 9 height 9
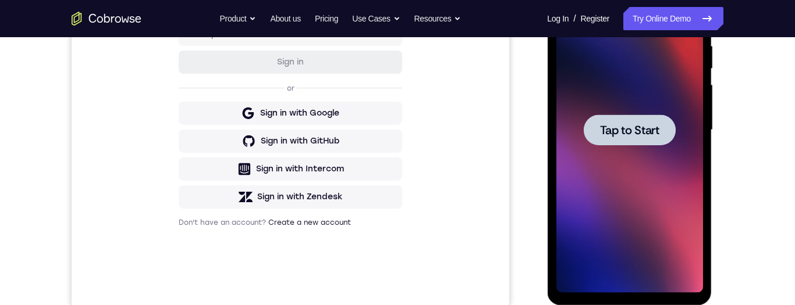
click at [628, 133] on span "Tap to Start" at bounding box center [628, 131] width 59 height 12
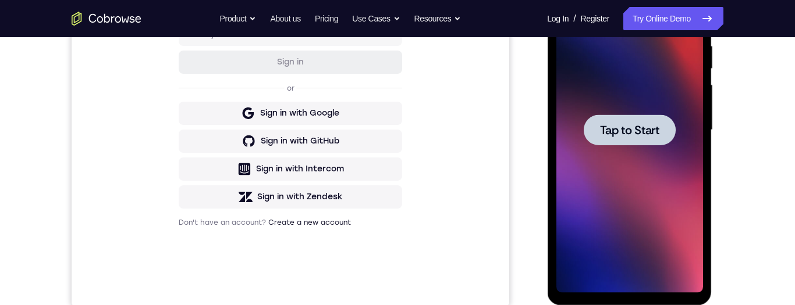
click at [628, 133] on span "Tap to Start" at bounding box center [628, 131] width 59 height 12
click at [638, 125] on span "Tap to Start" at bounding box center [628, 131] width 59 height 12
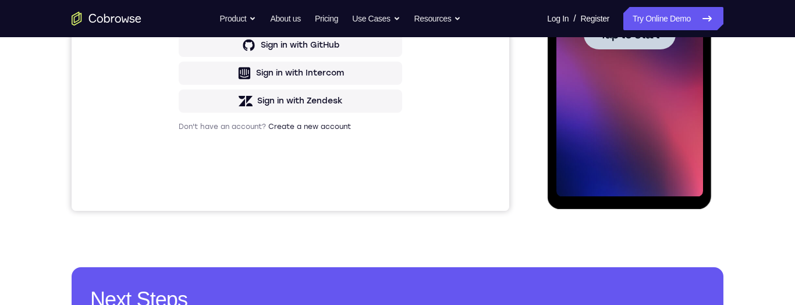
scroll to position [315, 0]
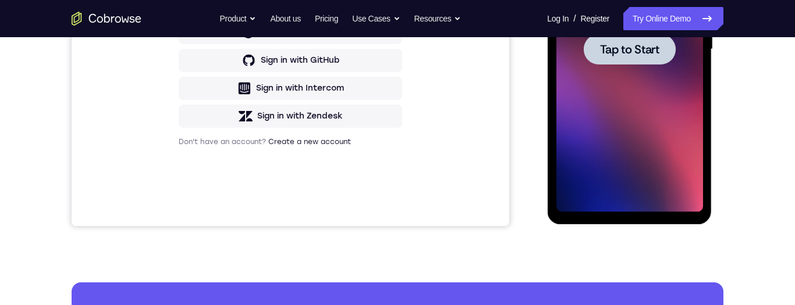
click at [621, 49] on span "Tap to Start" at bounding box center [628, 50] width 59 height 12
click at [621, 49] on div at bounding box center [629, 50] width 147 height 326
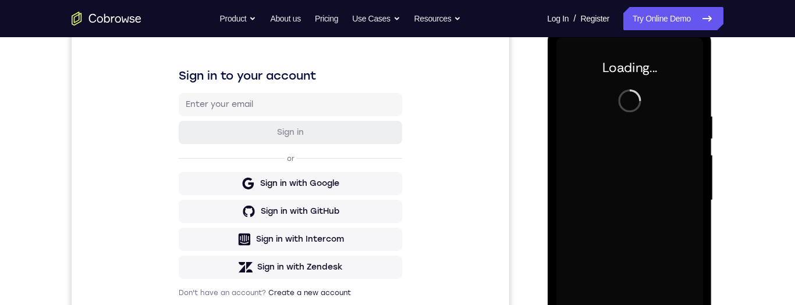
scroll to position [0, 0]
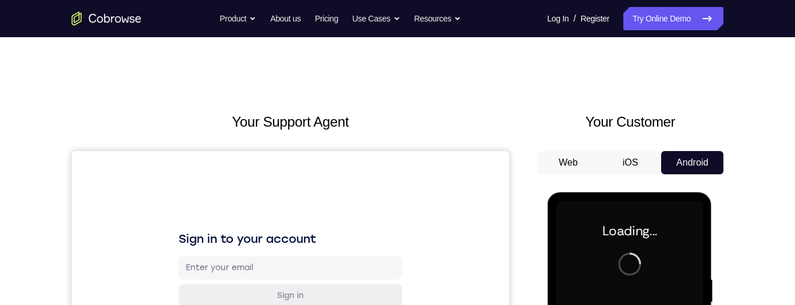
scroll to position [180, 0]
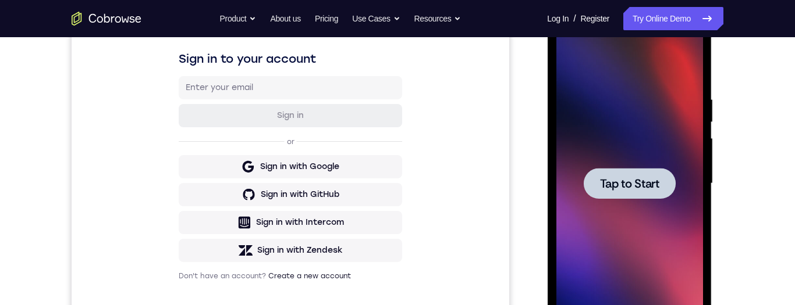
click at [655, 182] on span "Tap to Start" at bounding box center [628, 184] width 59 height 12
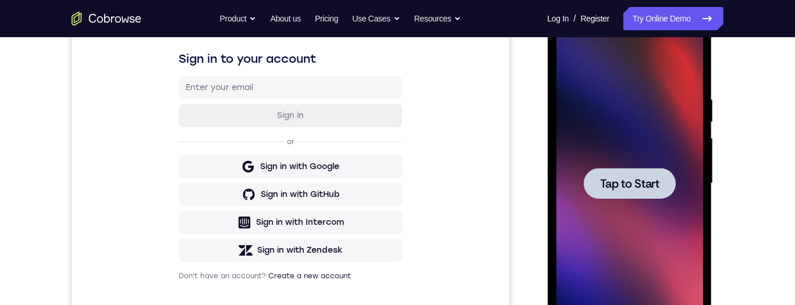
click at [655, 182] on span "Tap to Start" at bounding box center [628, 184] width 59 height 12
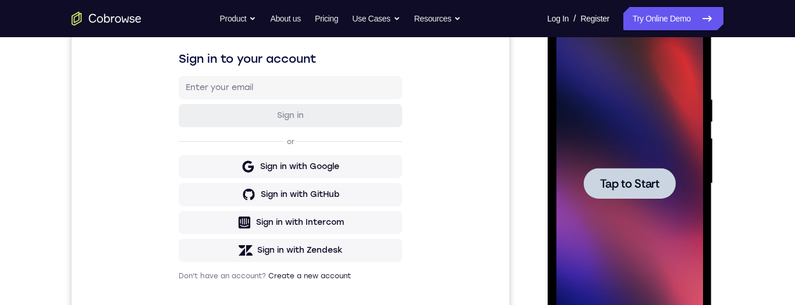
click at [655, 182] on span "Tap to Start" at bounding box center [628, 184] width 59 height 12
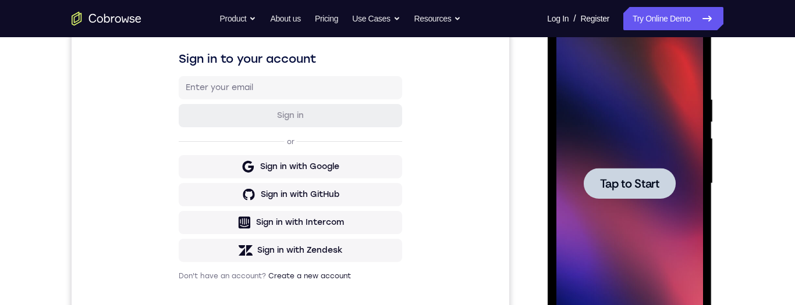
click at [655, 182] on span "Tap to Start" at bounding box center [628, 184] width 59 height 12
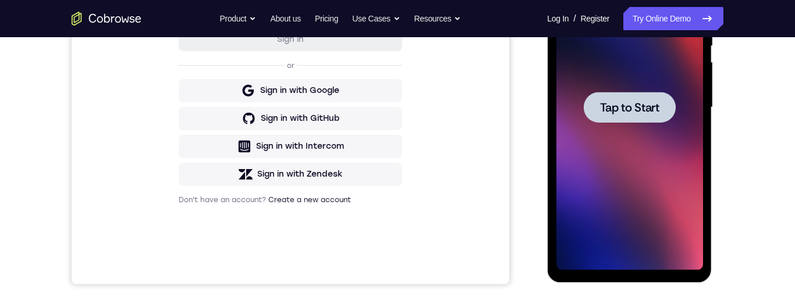
click at [525, 263] on div "Your Support Agent Your Customer Web iOS Android" at bounding box center [398, 70] width 652 height 430
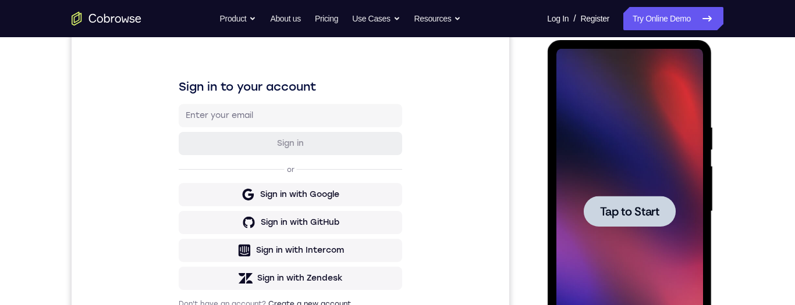
click at [611, 82] on div at bounding box center [629, 212] width 147 height 326
click at [591, 160] on div at bounding box center [629, 212] width 147 height 326
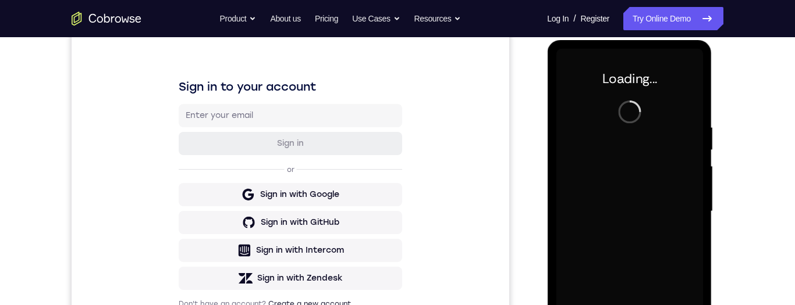
click at [591, 160] on div at bounding box center [629, 212] width 147 height 326
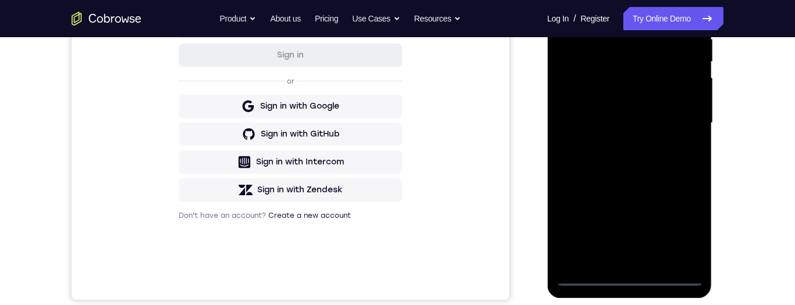
scroll to position [260, 0]
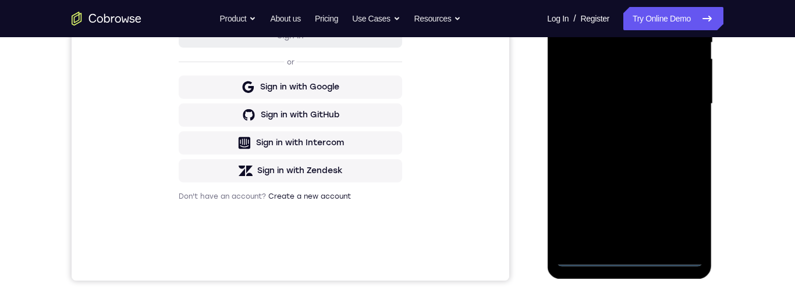
click at [627, 262] on div at bounding box center [629, 104] width 147 height 326
click at [679, 209] on div at bounding box center [629, 104] width 147 height 326
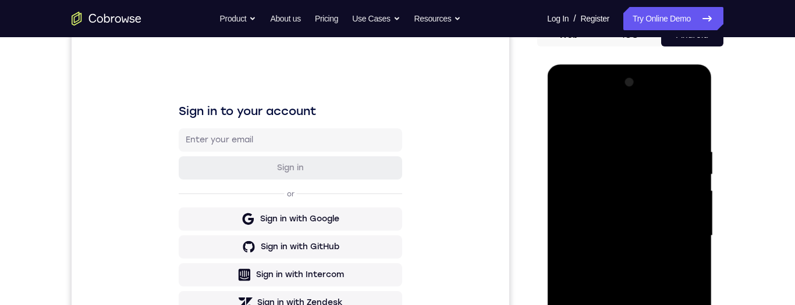
click at [653, 127] on div at bounding box center [629, 236] width 147 height 326
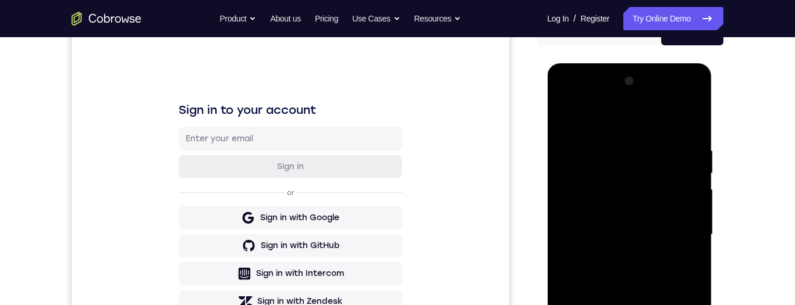
scroll to position [203, 0]
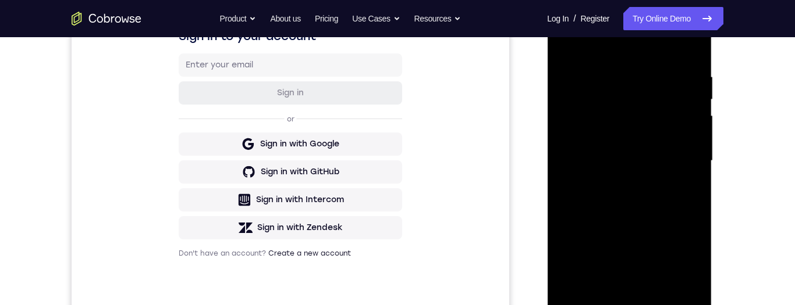
click at [685, 165] on div at bounding box center [629, 161] width 147 height 326
click at [613, 186] on div at bounding box center [629, 161] width 147 height 326
click at [655, 151] on div at bounding box center [629, 161] width 147 height 326
click at [655, 141] on div at bounding box center [629, 161] width 147 height 326
click at [679, 165] on div at bounding box center [629, 161] width 147 height 326
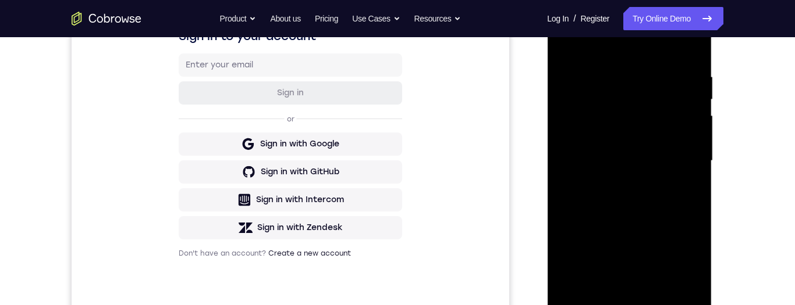
click at [681, 202] on div at bounding box center [629, 161] width 147 height 326
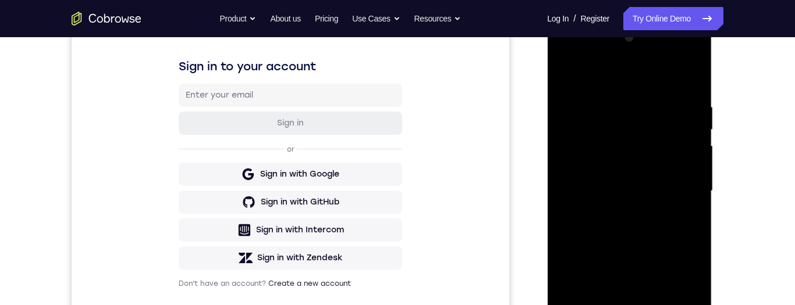
scroll to position [234, 0]
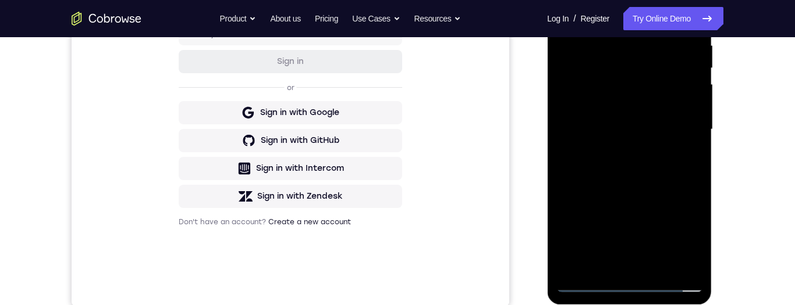
click at [678, 184] on div at bounding box center [629, 130] width 147 height 326
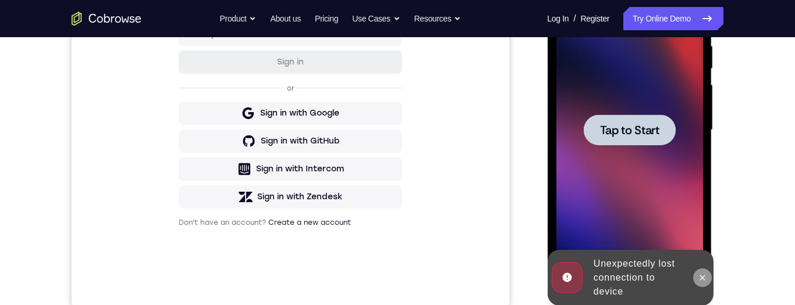
click at [703, 279] on icon at bounding box center [701, 277] width 5 height 5
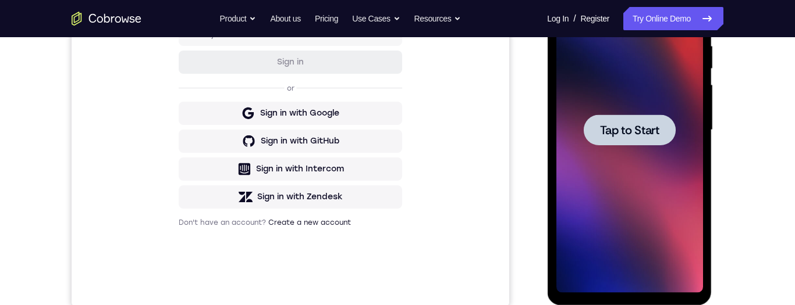
click at [659, 262] on div at bounding box center [629, 130] width 147 height 326
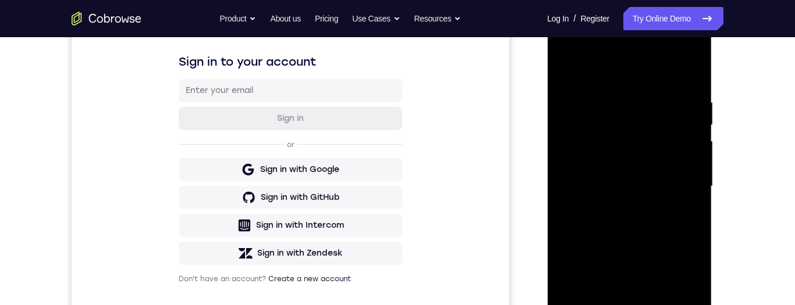
scroll to position [279, 0]
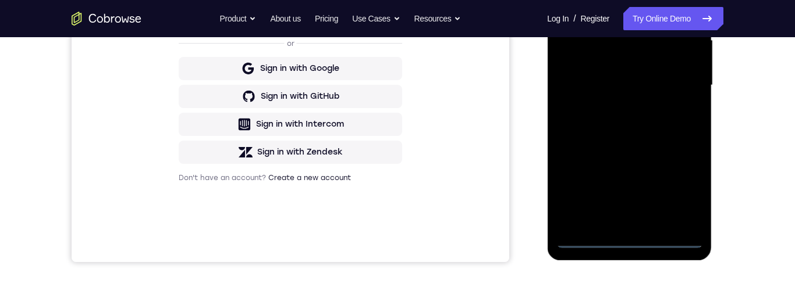
click at [629, 240] on div at bounding box center [629, 86] width 147 height 326
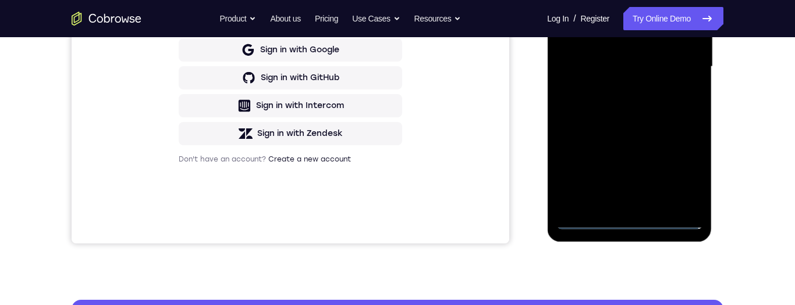
click at [680, 173] on div at bounding box center [629, 67] width 147 height 326
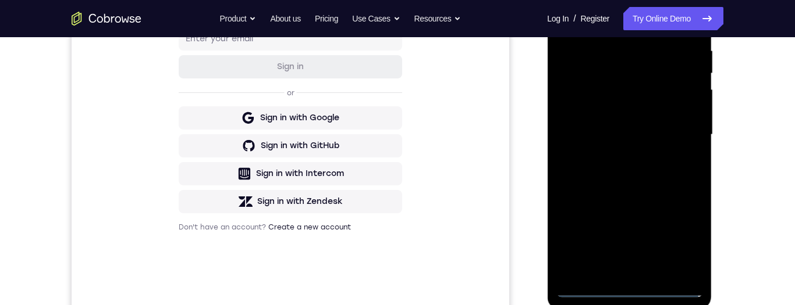
scroll to position [145, 0]
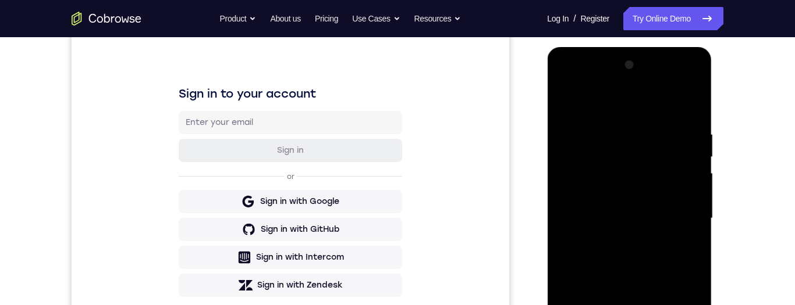
click at [635, 105] on div at bounding box center [629, 219] width 147 height 326
click at [685, 216] on div at bounding box center [629, 219] width 147 height 326
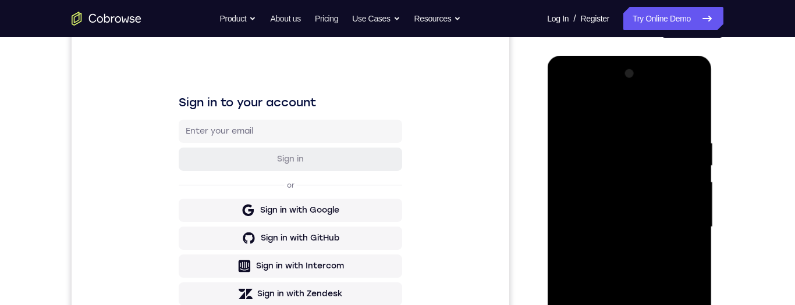
scroll to position [177, 0]
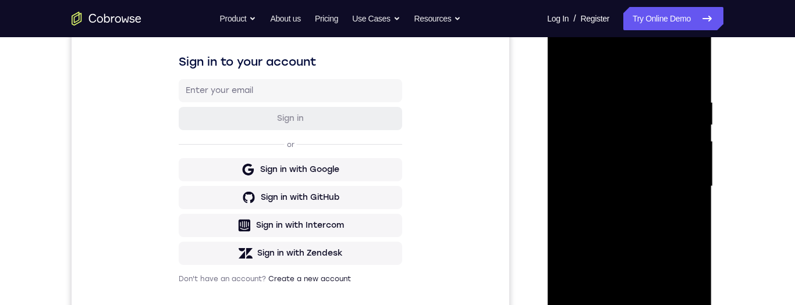
click at [618, 213] on div at bounding box center [629, 187] width 147 height 326
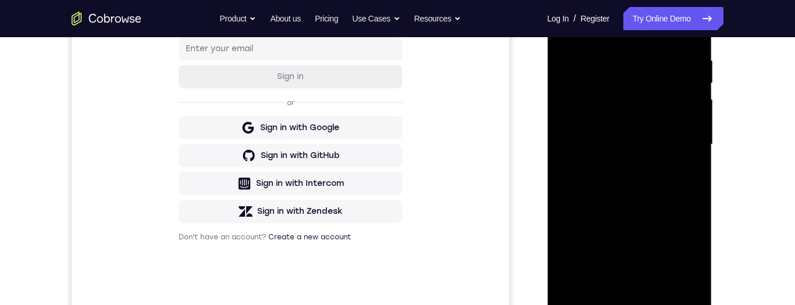
click at [659, 131] on div at bounding box center [629, 145] width 147 height 326
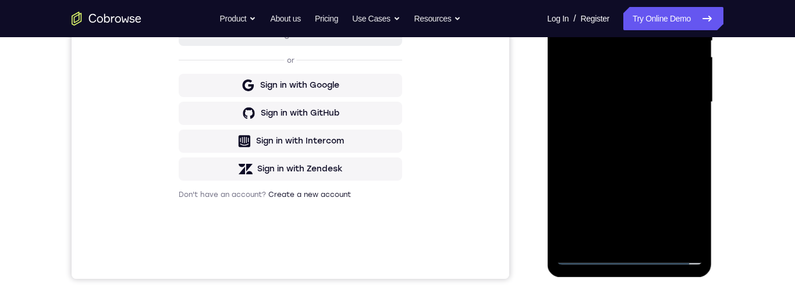
scroll to position [262, 0]
click at [618, 86] on div at bounding box center [629, 102] width 147 height 326
click at [668, 105] on div at bounding box center [629, 102] width 147 height 326
click at [674, 145] on div at bounding box center [629, 102] width 147 height 326
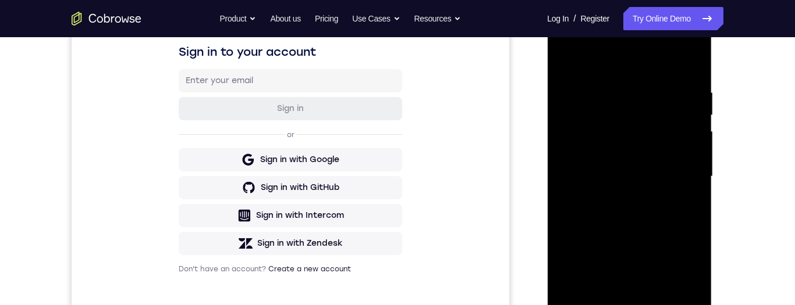
click at [674, 227] on div at bounding box center [629, 177] width 147 height 326
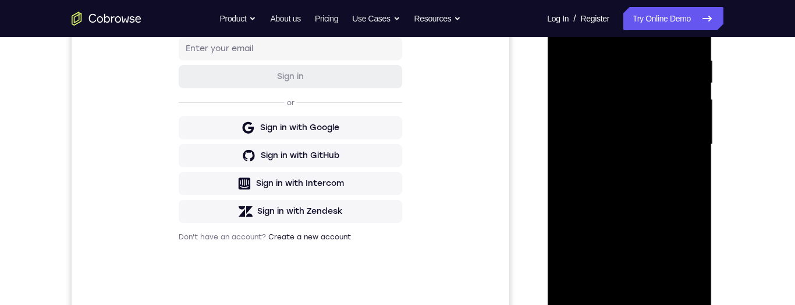
scroll to position [186, 0]
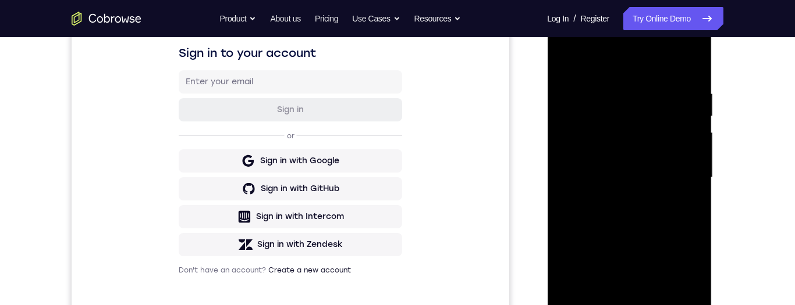
click at [692, 190] on div at bounding box center [629, 178] width 147 height 326
click at [690, 195] on div at bounding box center [629, 178] width 147 height 326
click at [694, 194] on div at bounding box center [629, 178] width 147 height 326
click at [692, 195] on div at bounding box center [629, 178] width 147 height 326
click at [695, 191] on div at bounding box center [629, 178] width 147 height 326
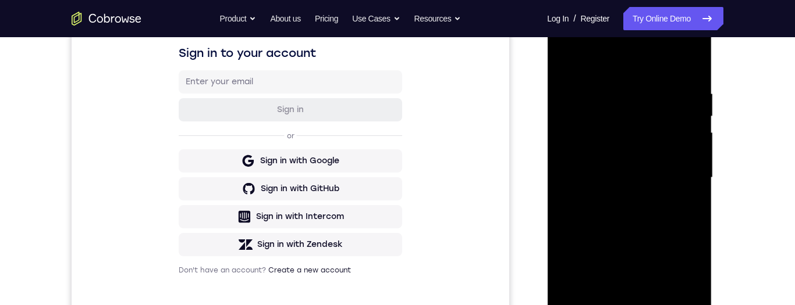
click at [695, 196] on div at bounding box center [629, 178] width 147 height 326
click at [692, 190] on div at bounding box center [629, 178] width 147 height 326
click at [692, 197] on div at bounding box center [629, 178] width 147 height 326
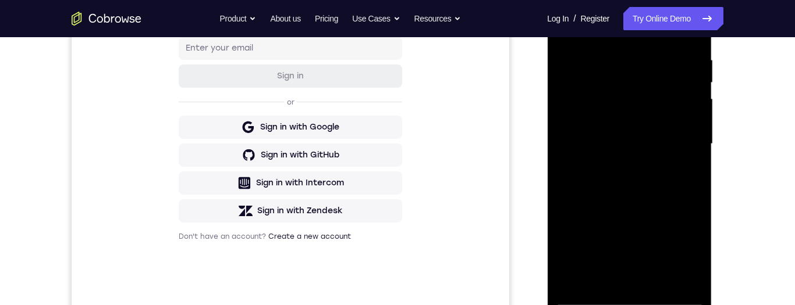
scroll to position [173, 0]
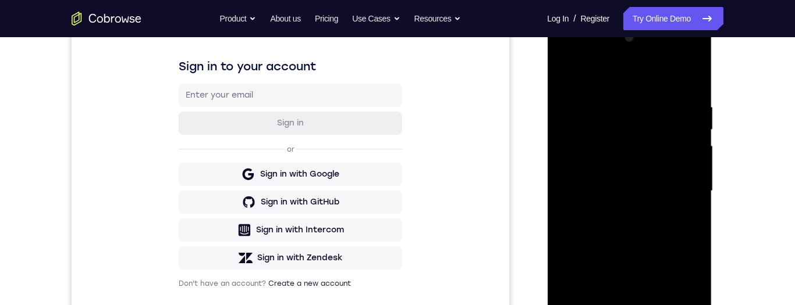
click at [620, 107] on div at bounding box center [629, 192] width 147 height 326
click at [617, 95] on div at bounding box center [629, 192] width 147 height 326
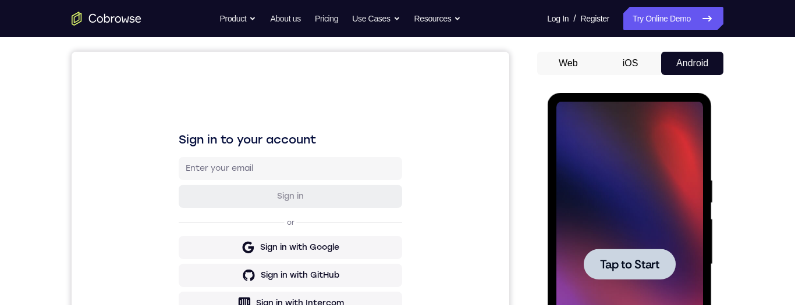
scroll to position [133, 0]
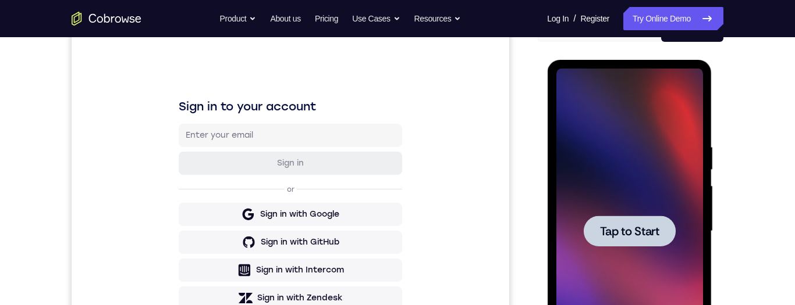
click at [680, 166] on div at bounding box center [629, 232] width 147 height 326
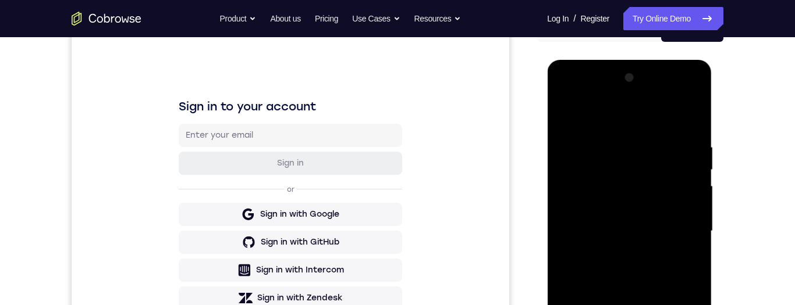
scroll to position [240, 0]
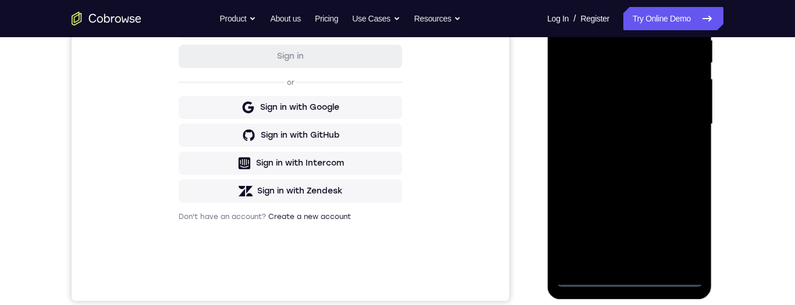
click at [625, 287] on div at bounding box center [629, 125] width 147 height 326
click at [682, 227] on div at bounding box center [629, 125] width 147 height 326
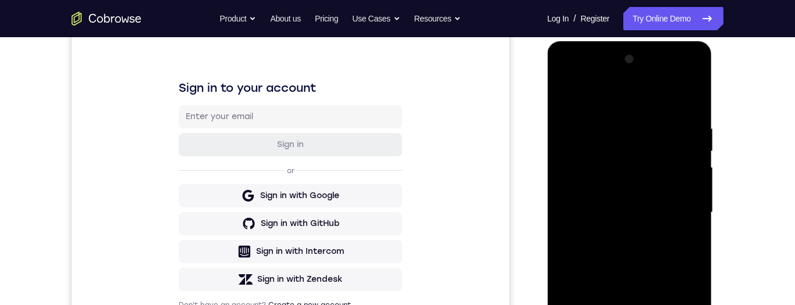
click at [649, 104] on div at bounding box center [629, 213] width 147 height 326
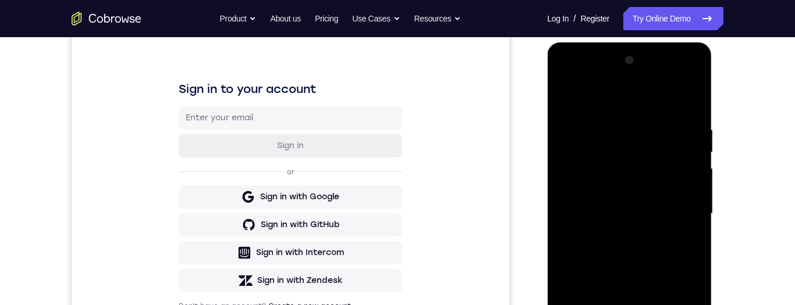
click at [678, 212] on div at bounding box center [629, 214] width 147 height 326
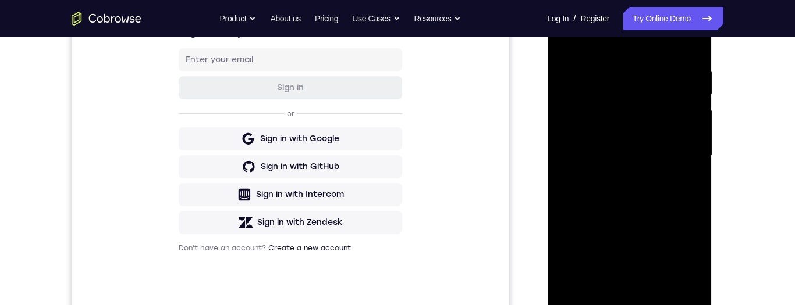
scroll to position [269, 0]
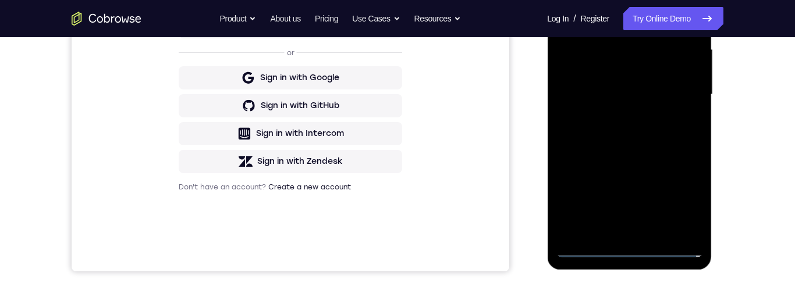
click at [618, 235] on div at bounding box center [629, 95] width 147 height 326
click at [654, 90] on div at bounding box center [629, 95] width 147 height 326
click at [625, 73] on div at bounding box center [629, 95] width 147 height 326
click at [665, 98] on div at bounding box center [629, 95] width 147 height 326
click at [673, 135] on div at bounding box center [629, 95] width 147 height 326
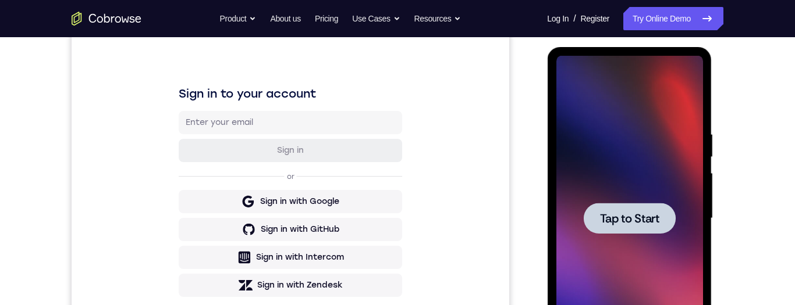
scroll to position [182, 0]
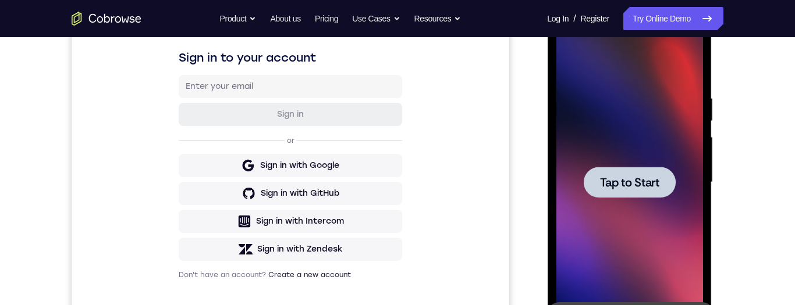
click at [663, 114] on div at bounding box center [629, 183] width 147 height 326
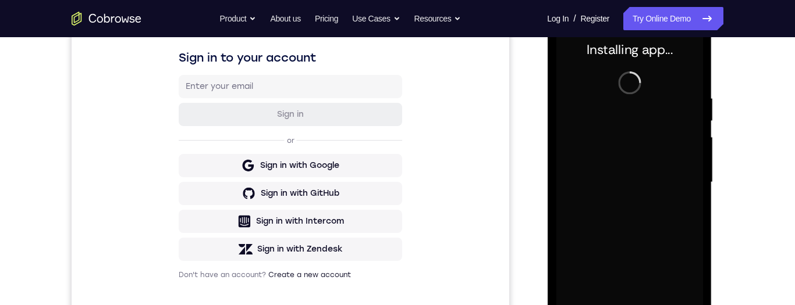
scroll to position [267, 0]
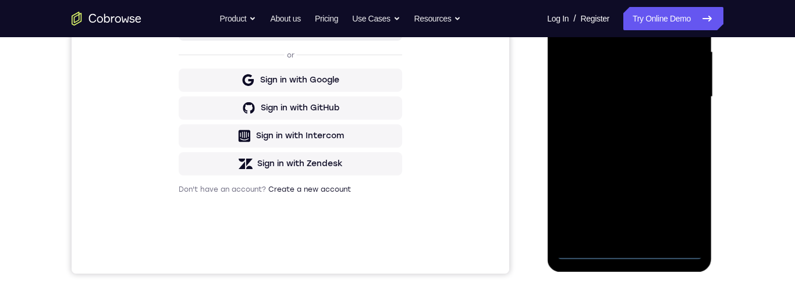
click at [630, 254] on div at bounding box center [629, 97] width 147 height 326
click at [631, 255] on div at bounding box center [629, 97] width 147 height 326
click at [634, 259] on div at bounding box center [629, 97] width 147 height 326
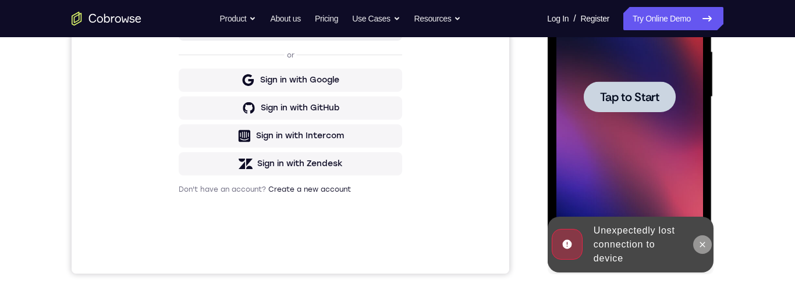
click at [699, 244] on icon at bounding box center [701, 244] width 9 height 9
click at [673, 197] on div at bounding box center [629, 97] width 147 height 326
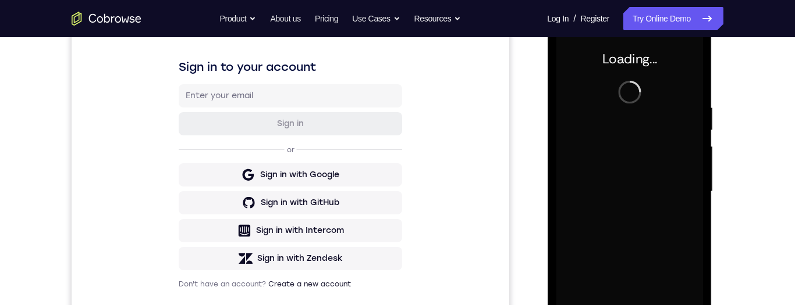
scroll to position [170, 0]
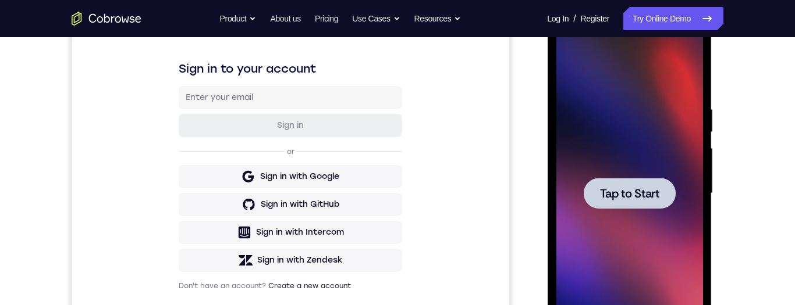
click at [657, 140] on div at bounding box center [629, 194] width 147 height 326
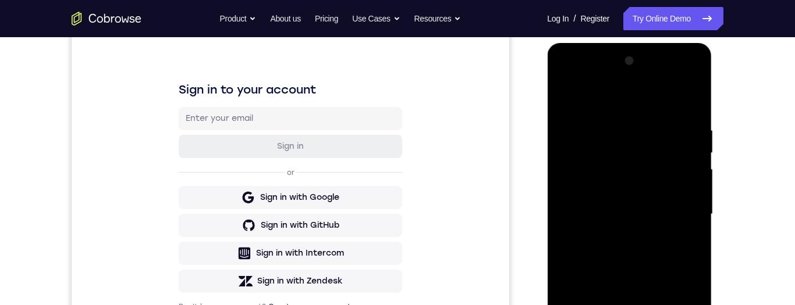
scroll to position [278, 0]
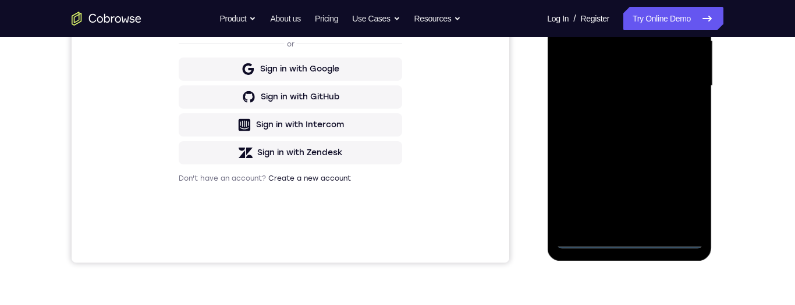
click at [630, 244] on div at bounding box center [629, 86] width 147 height 326
click at [681, 185] on div at bounding box center [629, 86] width 147 height 326
click at [684, 189] on div at bounding box center [629, 86] width 147 height 326
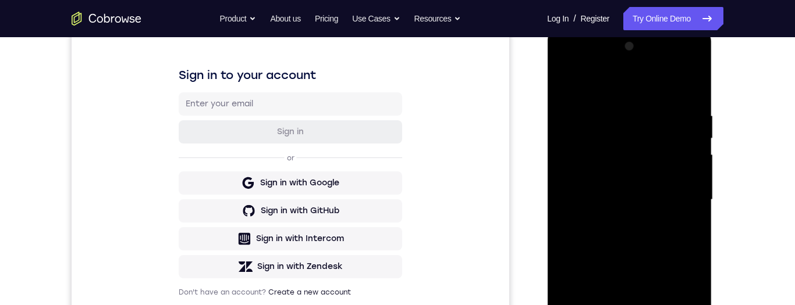
scroll to position [84, 0]
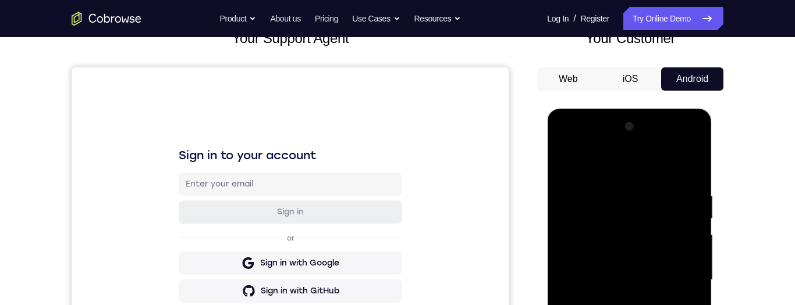
click at [648, 164] on div at bounding box center [629, 281] width 147 height 326
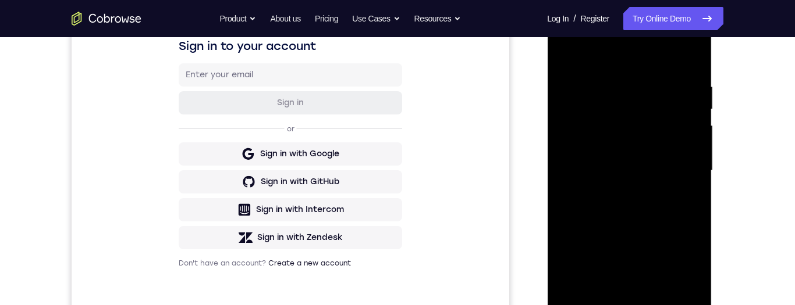
click at [682, 171] on div at bounding box center [629, 171] width 147 height 326
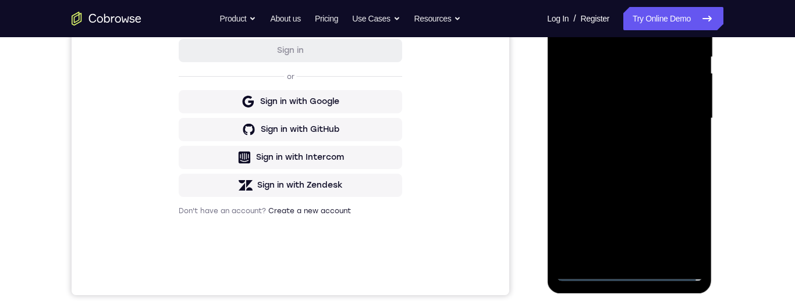
scroll to position [247, 0]
click at [621, 139] on div at bounding box center [629, 118] width 147 height 326
click at [622, 102] on div at bounding box center [629, 118] width 147 height 326
click at [630, 95] on div at bounding box center [629, 118] width 147 height 326
click at [667, 121] on div at bounding box center [629, 118] width 147 height 326
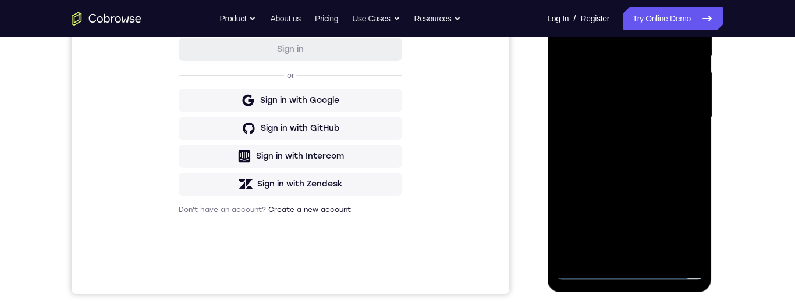
click at [684, 165] on div at bounding box center [629, 118] width 147 height 326
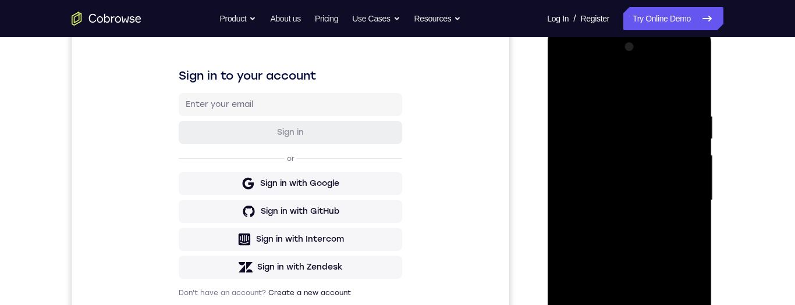
scroll to position [232, 0]
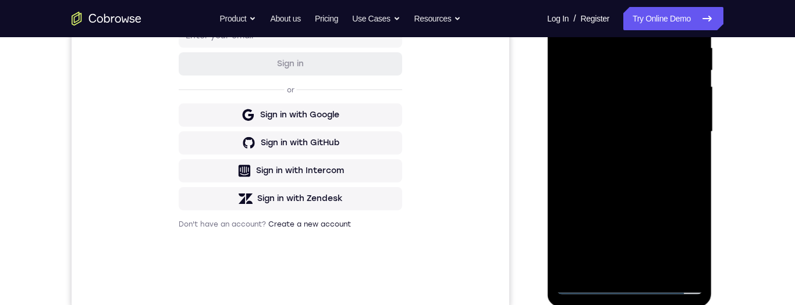
click at [668, 182] on div at bounding box center [629, 132] width 147 height 326
click at [663, 266] on div at bounding box center [629, 132] width 147 height 326
click at [660, 198] on div at bounding box center [629, 132] width 147 height 326
click at [671, 102] on div at bounding box center [629, 132] width 147 height 326
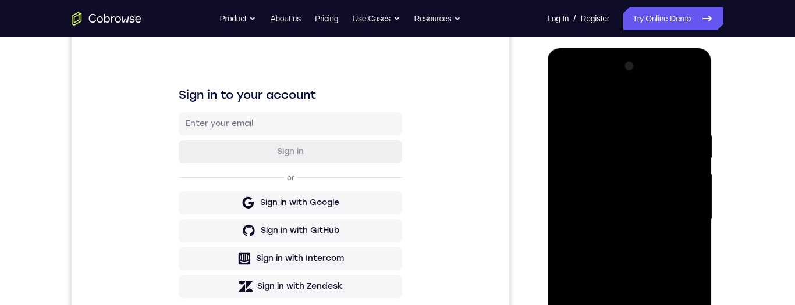
click at [572, 102] on div at bounding box center [629, 220] width 147 height 326
click at [576, 105] on div at bounding box center [629, 220] width 147 height 326
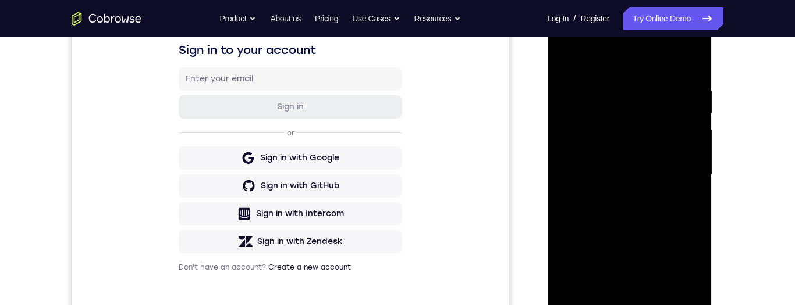
click at [611, 91] on div at bounding box center [629, 175] width 147 height 326
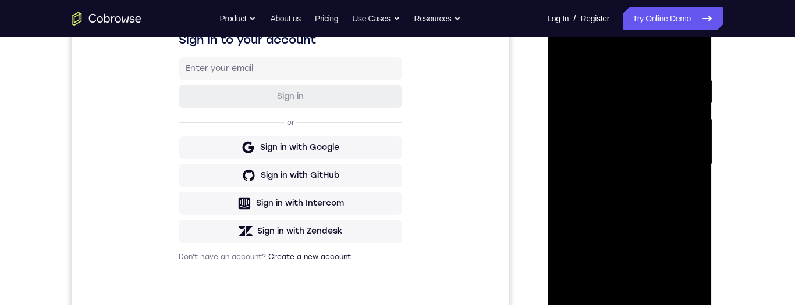
scroll to position [200, 0]
click at [689, 47] on div at bounding box center [629, 164] width 147 height 326
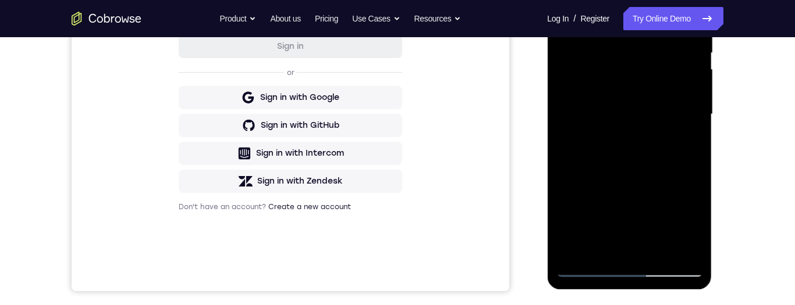
scroll to position [249, 0]
click at [575, 257] on div at bounding box center [629, 115] width 147 height 326
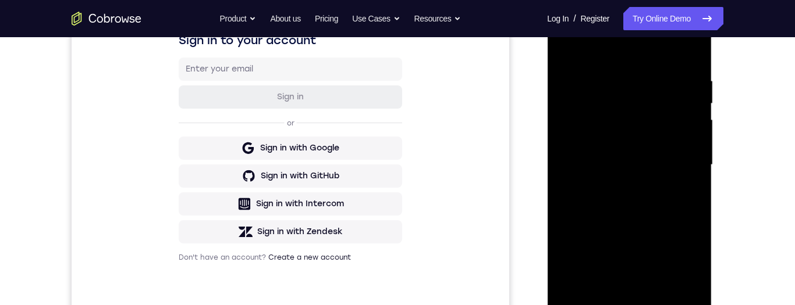
scroll to position [195, 0]
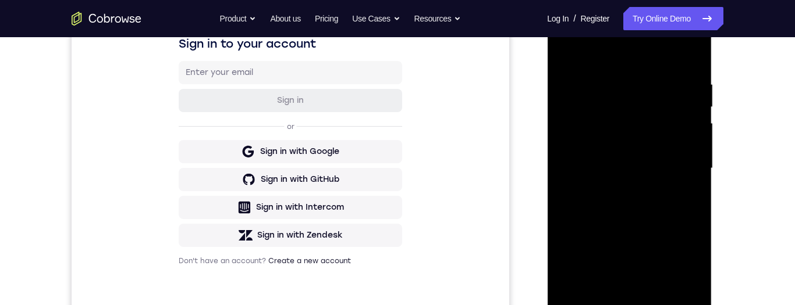
click at [661, 87] on div at bounding box center [629, 169] width 147 height 326
click at [690, 59] on div at bounding box center [629, 169] width 147 height 326
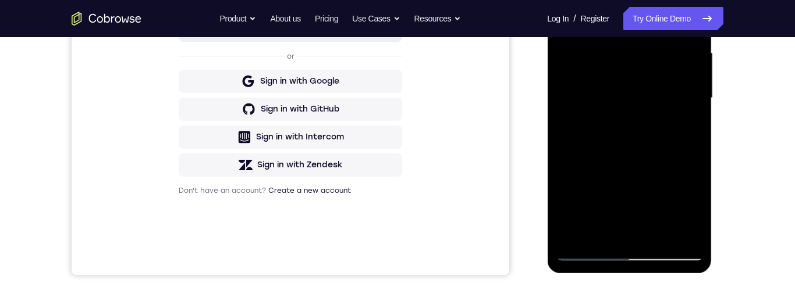
click at [664, 234] on div at bounding box center [629, 98] width 147 height 326
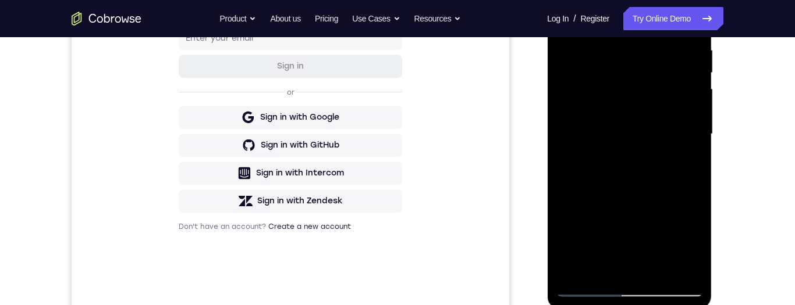
scroll to position [163, 0]
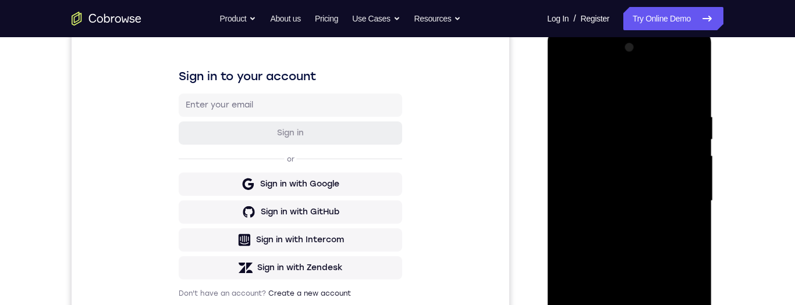
click at [577, 84] on div at bounding box center [629, 201] width 147 height 326
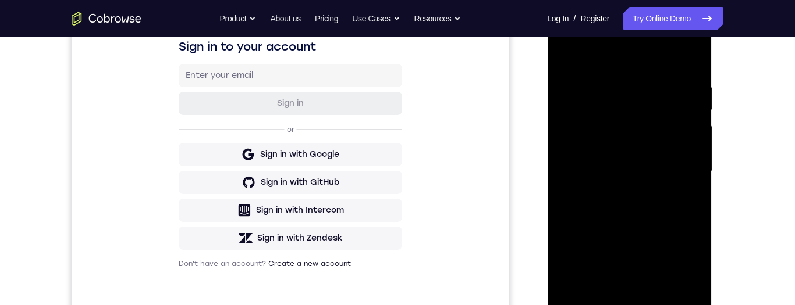
scroll to position [155, 0]
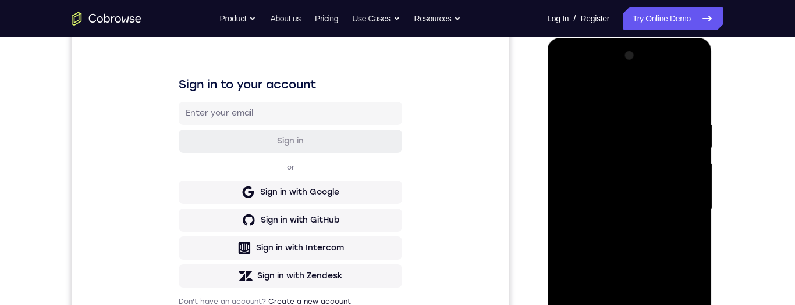
click at [697, 99] on div at bounding box center [629, 210] width 147 height 326
click at [695, 88] on div at bounding box center [629, 210] width 147 height 326
click at [570, 91] on div at bounding box center [629, 210] width 147 height 326
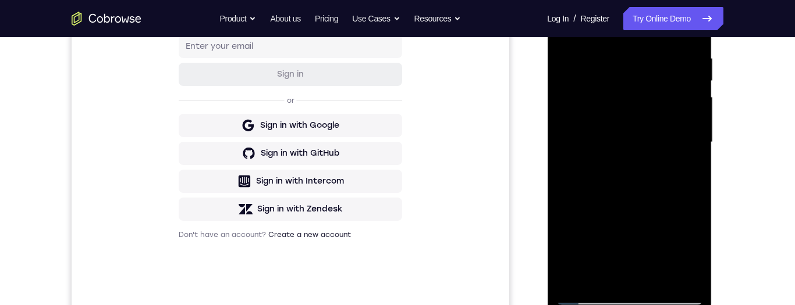
scroll to position [236, 0]
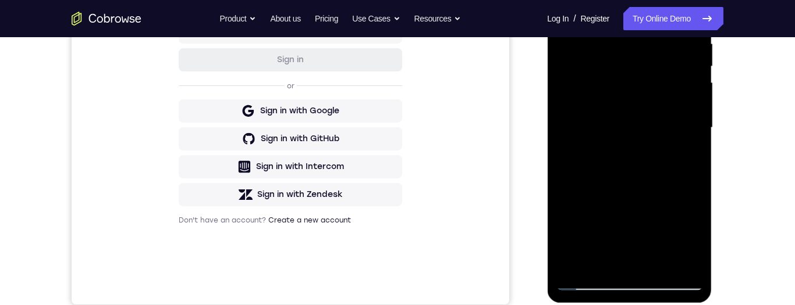
click at [632, 131] on div at bounding box center [629, 128] width 147 height 326
click at [691, 161] on div at bounding box center [629, 128] width 147 height 326
click at [691, 157] on div at bounding box center [629, 128] width 147 height 326
click at [694, 156] on div at bounding box center [629, 128] width 147 height 326
click at [696, 159] on div at bounding box center [629, 128] width 147 height 326
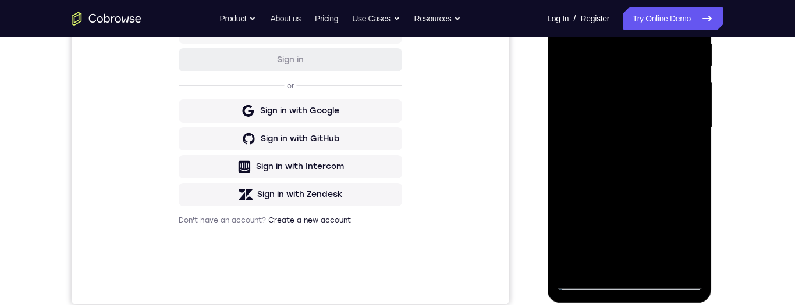
click at [695, 154] on div at bounding box center [629, 128] width 147 height 326
click at [699, 159] on div at bounding box center [629, 128] width 147 height 326
click at [698, 159] on div at bounding box center [629, 128] width 147 height 326
click at [696, 155] on div at bounding box center [629, 128] width 147 height 326
click at [698, 159] on div at bounding box center [629, 128] width 147 height 326
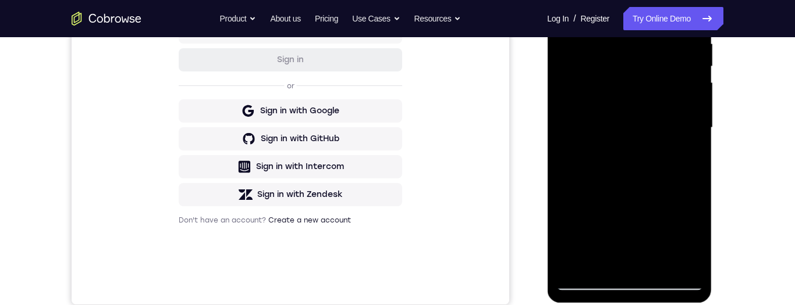
click at [699, 159] on div at bounding box center [629, 128] width 147 height 326
click at [696, 161] on div at bounding box center [629, 128] width 147 height 326
click at [697, 155] on div at bounding box center [629, 128] width 147 height 326
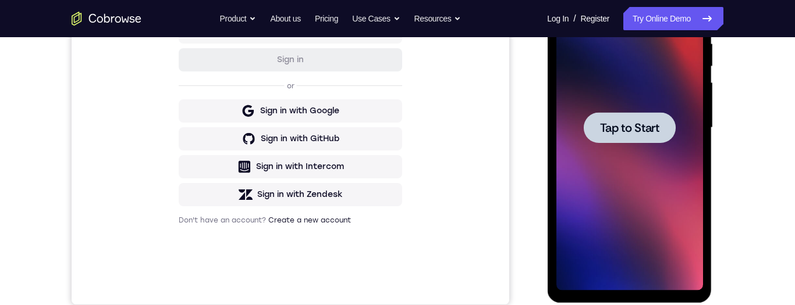
scroll to position [0, 0]
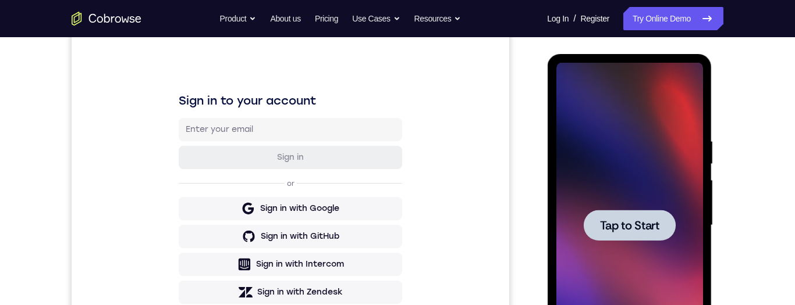
click at [653, 224] on span "Tap to Start" at bounding box center [628, 226] width 59 height 12
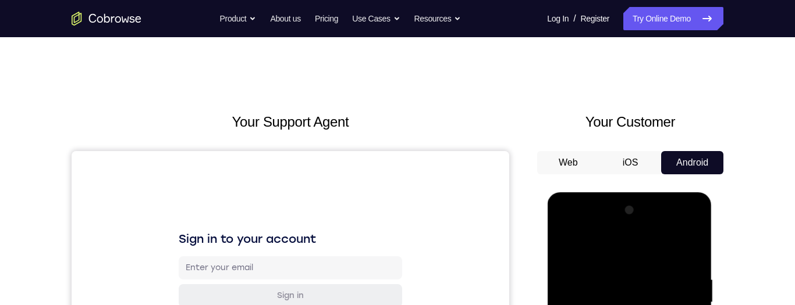
scroll to position [251, 0]
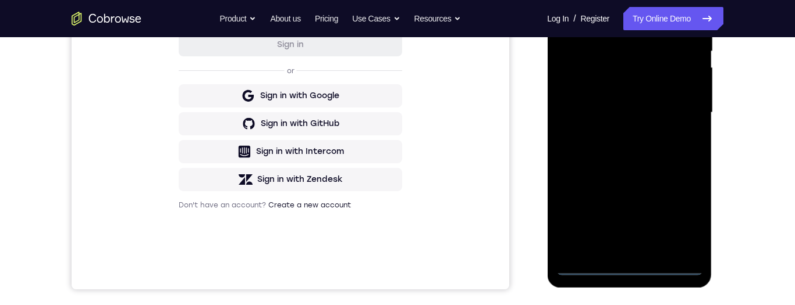
click at [630, 266] on div at bounding box center [629, 113] width 147 height 326
click at [685, 214] on div at bounding box center [629, 113] width 147 height 326
click at [612, 2] on div at bounding box center [629, 113] width 147 height 326
click at [679, 105] on div at bounding box center [629, 113] width 147 height 326
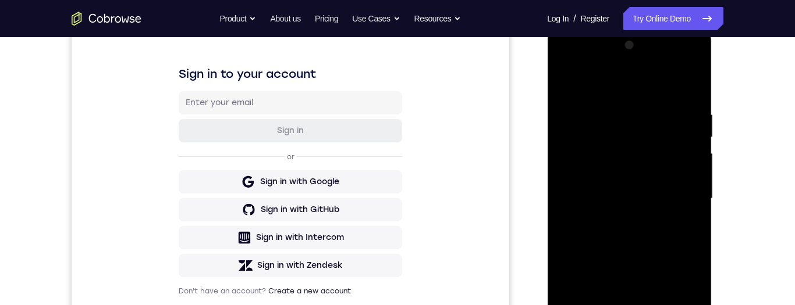
click at [614, 219] on div at bounding box center [629, 199] width 147 height 326
click at [635, 179] on div at bounding box center [629, 199] width 147 height 326
click at [641, 182] on div at bounding box center [629, 199] width 147 height 326
click at [666, 201] on div at bounding box center [629, 199] width 147 height 326
click at [649, 235] on div at bounding box center [629, 199] width 147 height 326
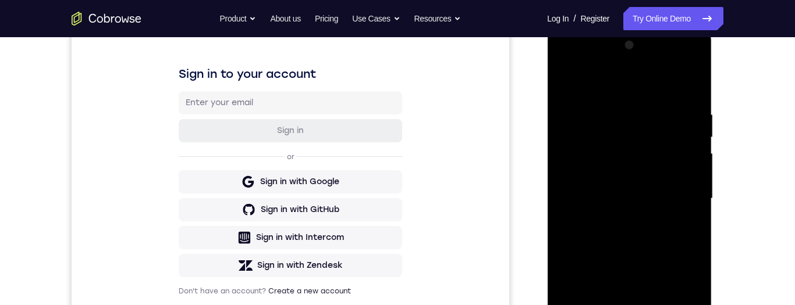
click at [632, 233] on div at bounding box center [629, 199] width 147 height 326
click at [656, 242] on div at bounding box center [629, 199] width 147 height 326
click at [658, 305] on div at bounding box center [629, 199] width 147 height 326
click at [645, 261] on div at bounding box center [629, 199] width 147 height 326
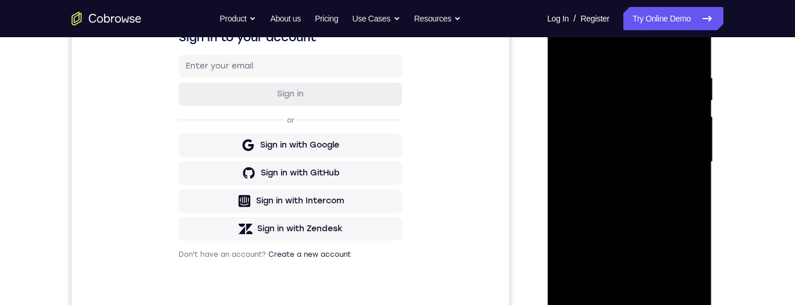
click at [635, 158] on div at bounding box center [629, 162] width 147 height 326
click at [616, 291] on div at bounding box center [629, 162] width 147 height 326
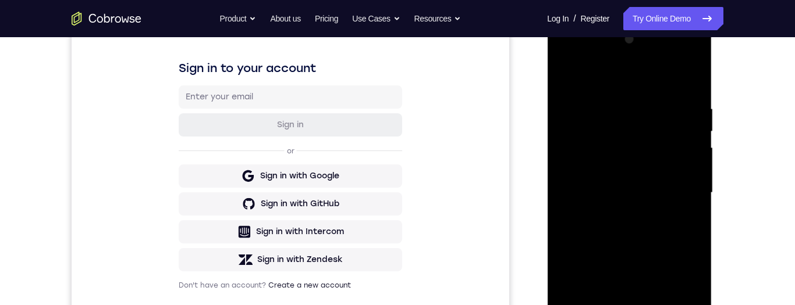
click at [567, 74] on div at bounding box center [629, 193] width 147 height 326
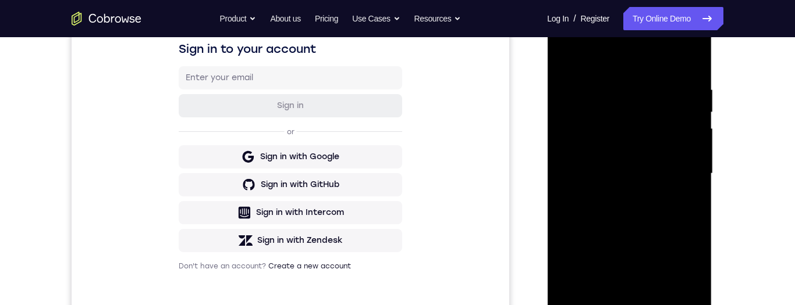
click at [660, 159] on div at bounding box center [629, 174] width 147 height 326
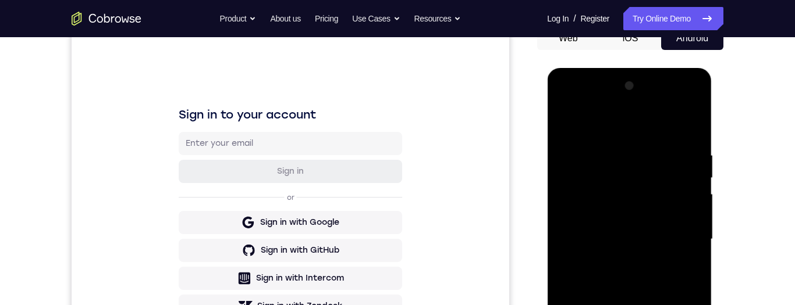
scroll to position [113, 0]
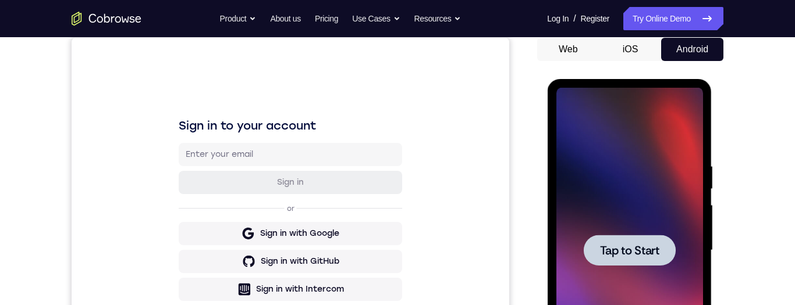
click at [640, 253] on span "Tap to Start" at bounding box center [628, 251] width 59 height 12
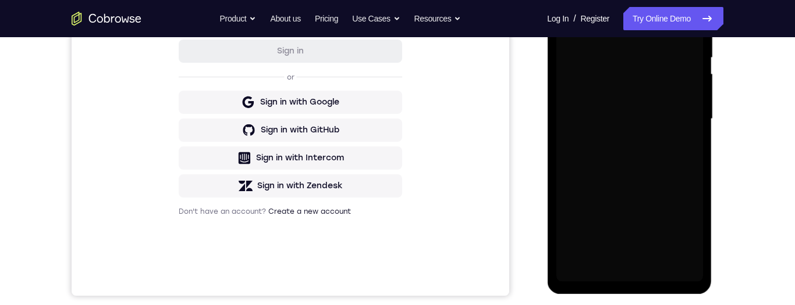
scroll to position [270, 0]
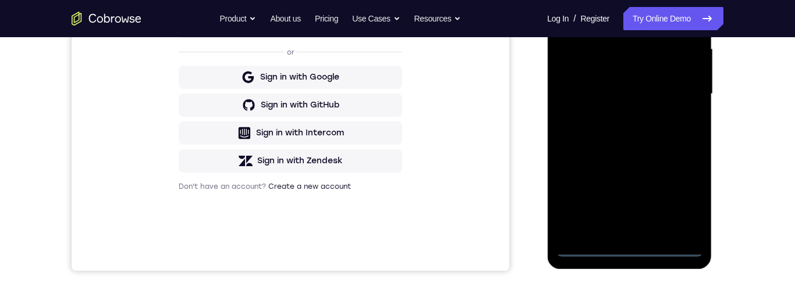
click at [628, 254] on div at bounding box center [629, 94] width 147 height 326
click at [684, 200] on div at bounding box center [629, 94] width 147 height 326
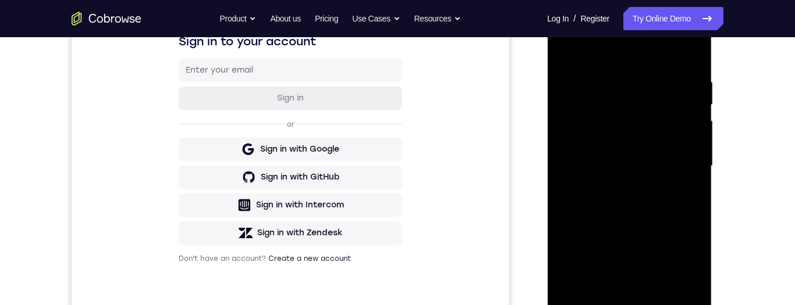
scroll to position [150, 0]
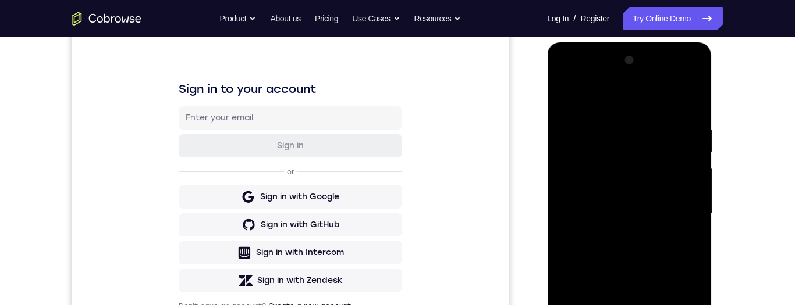
click at [639, 94] on div at bounding box center [629, 214] width 147 height 326
click at [694, 207] on div at bounding box center [629, 214] width 147 height 326
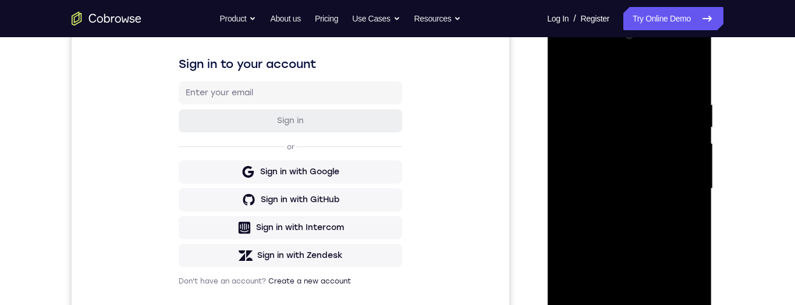
click at [681, 184] on div at bounding box center [629, 189] width 147 height 326
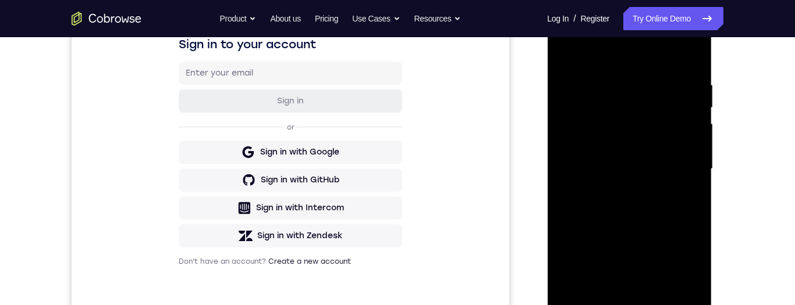
click at [618, 194] on div at bounding box center [629, 169] width 147 height 326
click at [646, 161] on div at bounding box center [629, 169] width 147 height 326
click at [676, 159] on div at bounding box center [629, 169] width 147 height 326
click at [697, 149] on div at bounding box center [629, 169] width 147 height 326
click at [690, 152] on div at bounding box center [629, 169] width 147 height 326
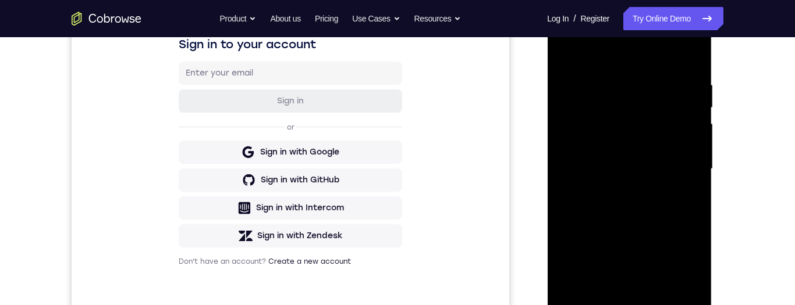
click at [686, 144] on div at bounding box center [629, 169] width 147 height 326
click at [664, 170] on div at bounding box center [629, 169] width 147 height 326
click at [639, 217] on div at bounding box center [629, 169] width 147 height 326
click at [645, 211] on div at bounding box center [629, 169] width 147 height 326
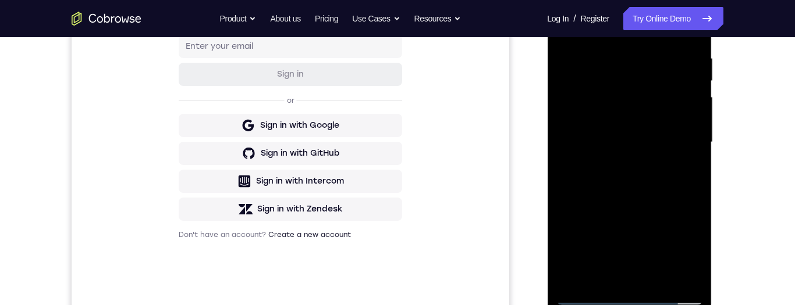
scroll to position [204, 0]
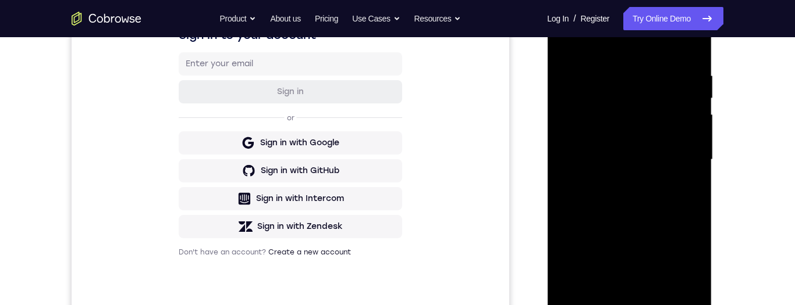
click at [654, 205] on div at bounding box center [629, 160] width 147 height 326
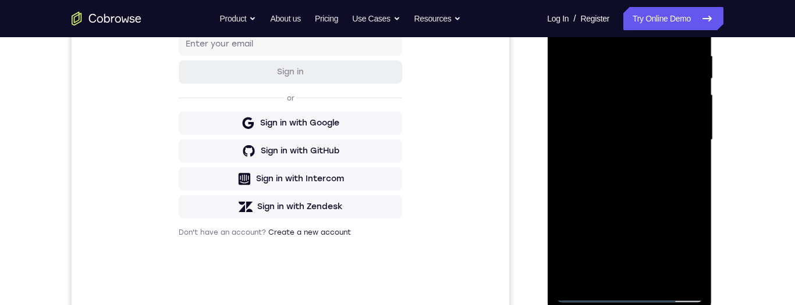
click at [659, 275] on div at bounding box center [629, 140] width 147 height 326
click at [649, 204] on div at bounding box center [629, 140] width 147 height 326
click at [657, 103] on div at bounding box center [629, 140] width 147 height 326
click at [699, 253] on div at bounding box center [629, 140] width 147 height 326
click at [697, 253] on div at bounding box center [629, 140] width 147 height 326
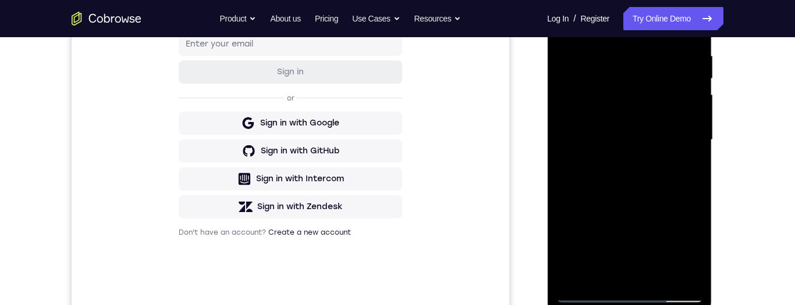
click at [690, 172] on div at bounding box center [629, 140] width 147 height 326
click at [695, 254] on div at bounding box center [629, 140] width 147 height 326
click at [635, 188] on div at bounding box center [629, 140] width 147 height 326
click at [688, 169] on div at bounding box center [629, 140] width 147 height 326
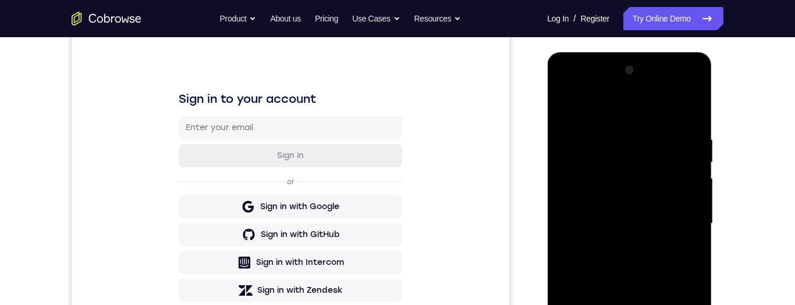
click at [577, 108] on div at bounding box center [629, 224] width 147 height 326
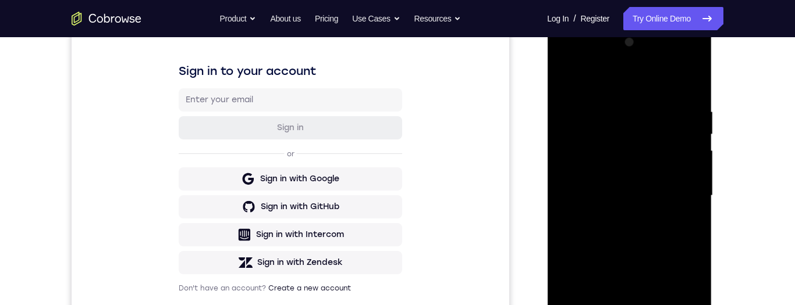
click at [575, 80] on div at bounding box center [629, 196] width 147 height 326
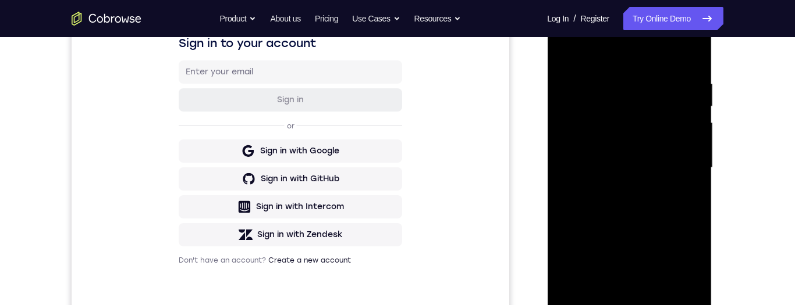
scroll to position [167, 0]
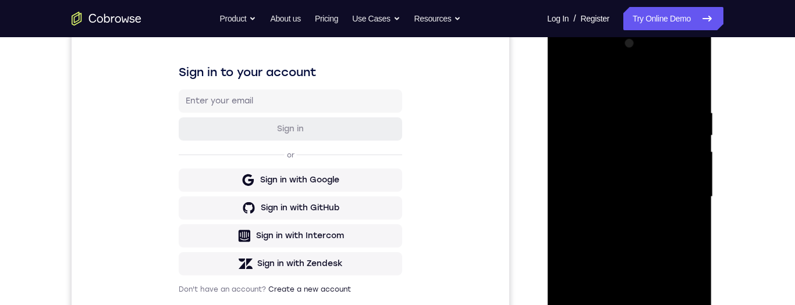
click at [619, 108] on div at bounding box center [629, 197] width 147 height 326
click at [699, 186] on div at bounding box center [629, 197] width 147 height 326
click at [700, 91] on div at bounding box center [629, 197] width 147 height 326
click at [691, 86] on div at bounding box center [629, 197] width 147 height 326
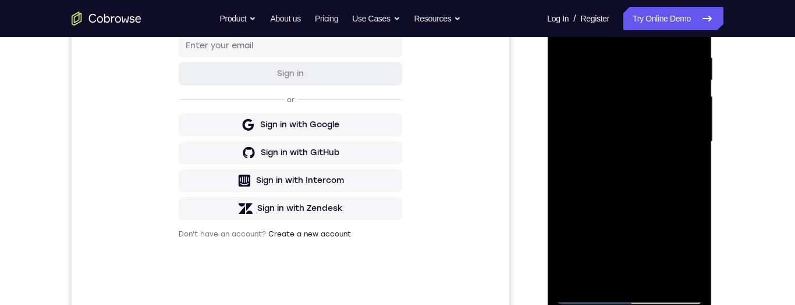
click at [667, 280] on div at bounding box center [629, 142] width 147 height 326
click at [668, 111] on div at bounding box center [629, 141] width 147 height 326
click at [637, 236] on div at bounding box center [629, 141] width 147 height 326
click at [644, 240] on div at bounding box center [629, 141] width 147 height 326
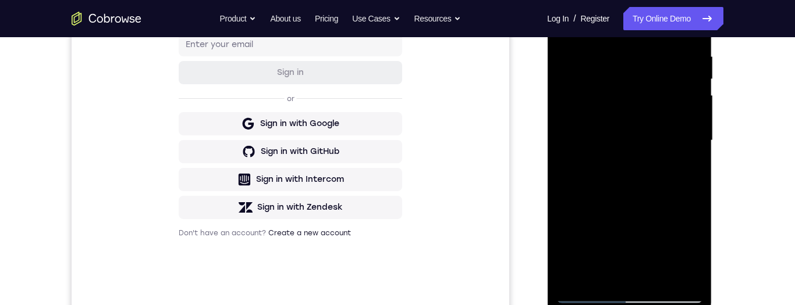
click at [626, 244] on div at bounding box center [629, 141] width 147 height 326
click at [629, 241] on div at bounding box center [629, 141] width 147 height 326
click at [643, 239] on div at bounding box center [629, 141] width 147 height 326
click at [643, 238] on div at bounding box center [629, 141] width 147 height 326
click at [638, 238] on div at bounding box center [629, 141] width 147 height 326
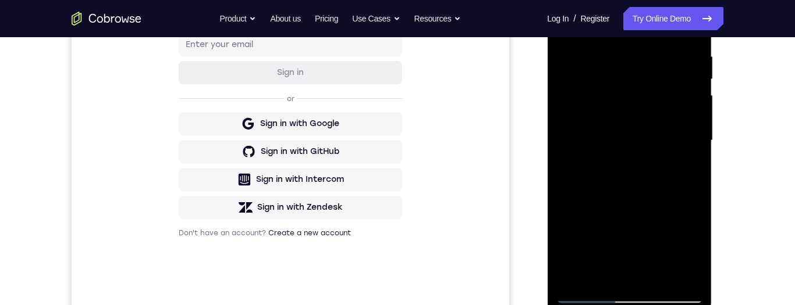
click at [675, 98] on div at bounding box center [629, 141] width 147 height 326
click at [684, 199] on div at bounding box center [629, 141] width 147 height 326
click at [629, 229] on div at bounding box center [629, 141] width 147 height 326
click at [684, 200] on div at bounding box center [629, 141] width 147 height 326
click at [680, 200] on div at bounding box center [629, 141] width 147 height 326
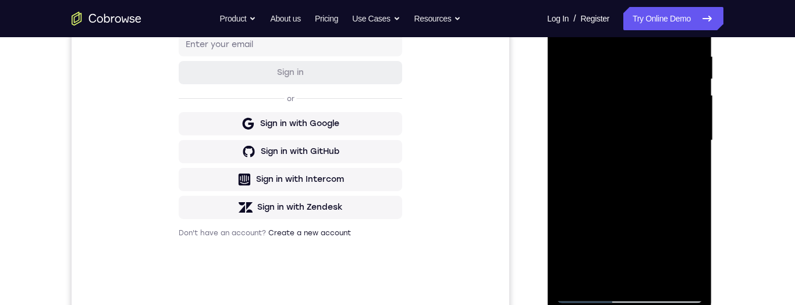
click at [682, 200] on div at bounding box center [629, 141] width 147 height 326
click at [564, 193] on div at bounding box center [629, 141] width 147 height 326
click at [627, 214] on div at bounding box center [629, 141] width 147 height 326
click at [620, 167] on div at bounding box center [629, 141] width 147 height 326
click at [692, 148] on div at bounding box center [629, 141] width 147 height 326
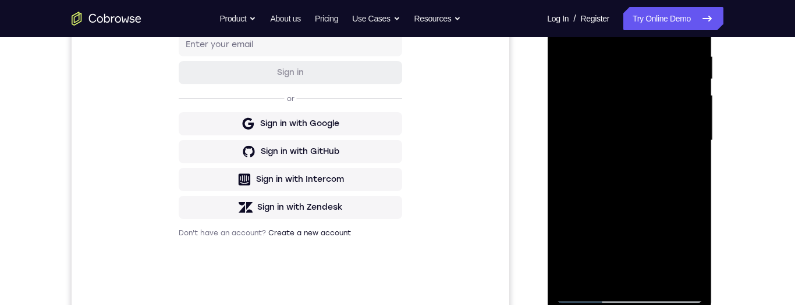
scroll to position [160, 0]
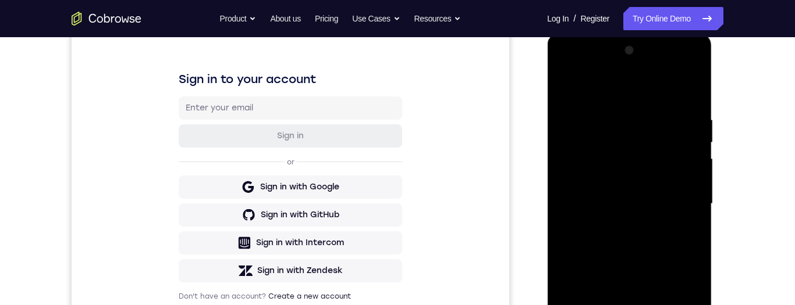
click at [570, 94] on div at bounding box center [629, 204] width 147 height 326
click at [655, 192] on div at bounding box center [629, 204] width 147 height 326
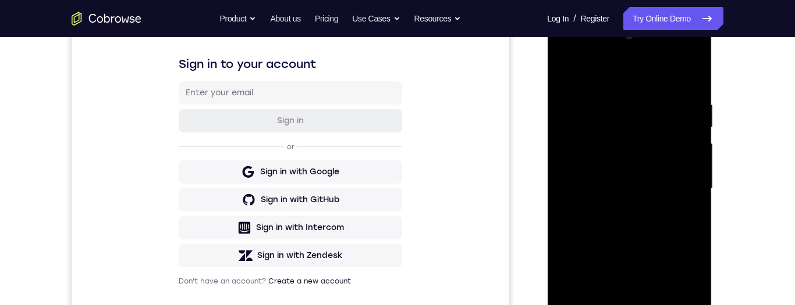
scroll to position [157, 0]
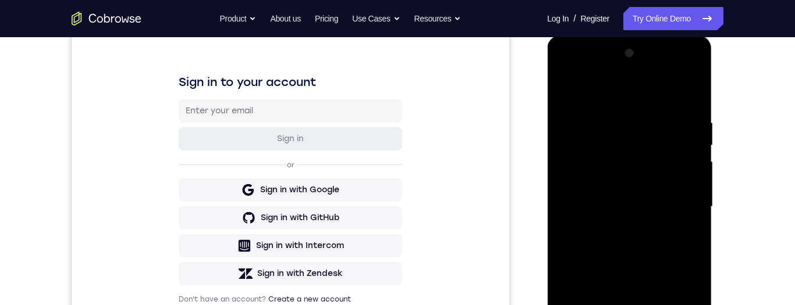
click at [564, 84] on div at bounding box center [629, 207] width 147 height 326
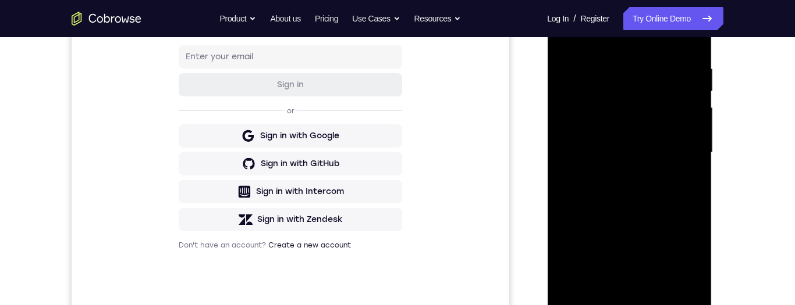
scroll to position [198, 0]
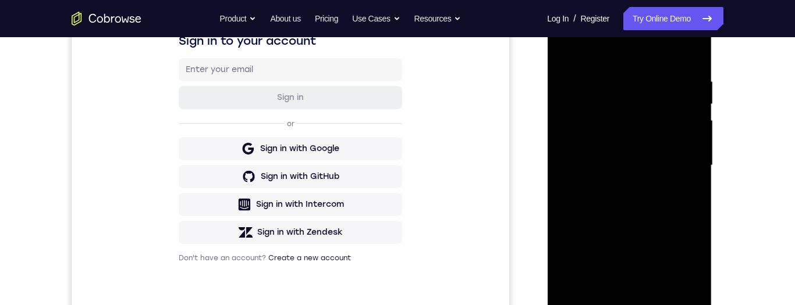
click at [568, 51] on div at bounding box center [629, 166] width 147 height 326
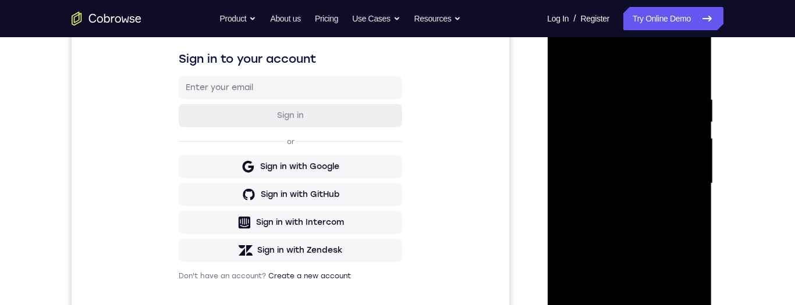
click at [622, 154] on div at bounding box center [629, 184] width 147 height 326
click at [656, 305] on div at bounding box center [629, 184] width 147 height 326
click at [624, 153] on div at bounding box center [629, 184] width 147 height 326
click at [602, 305] on div at bounding box center [629, 184] width 147 height 326
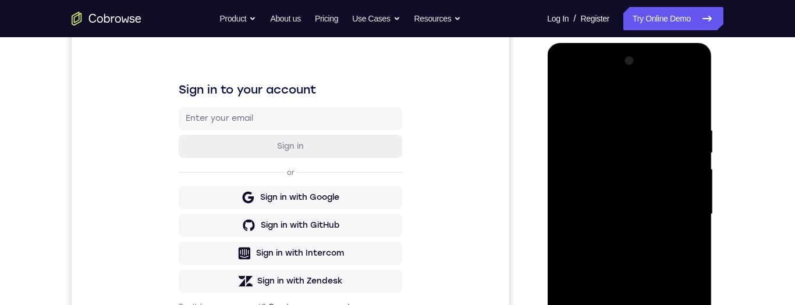
click at [562, 101] on div at bounding box center [629, 215] width 147 height 326
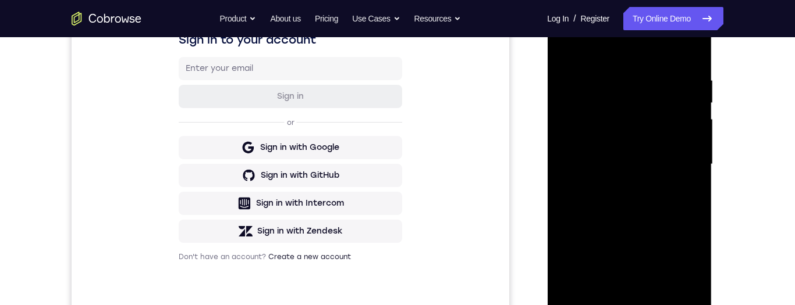
scroll to position [204, 0]
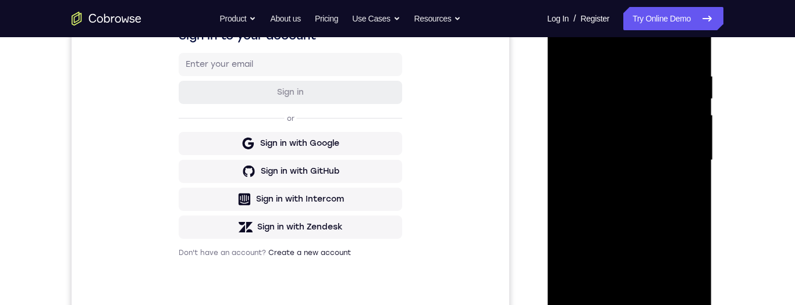
click at [571, 46] on div at bounding box center [629, 161] width 147 height 326
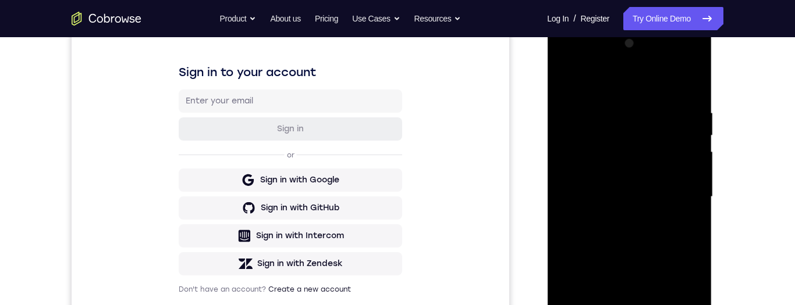
click at [657, 104] on div at bounding box center [629, 197] width 147 height 326
click at [694, 88] on div at bounding box center [629, 197] width 147 height 326
click at [699, 80] on div at bounding box center [629, 197] width 147 height 326
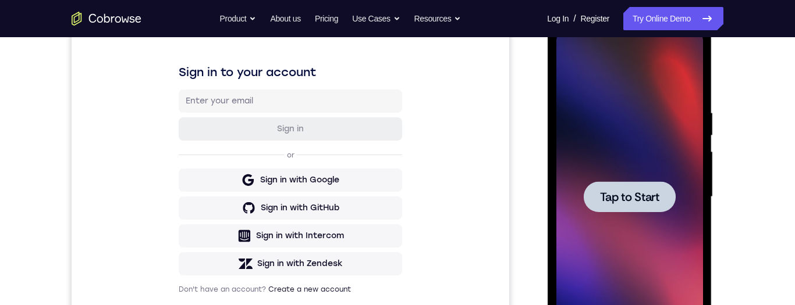
click at [643, 195] on span "Tap to Start" at bounding box center [628, 197] width 59 height 12
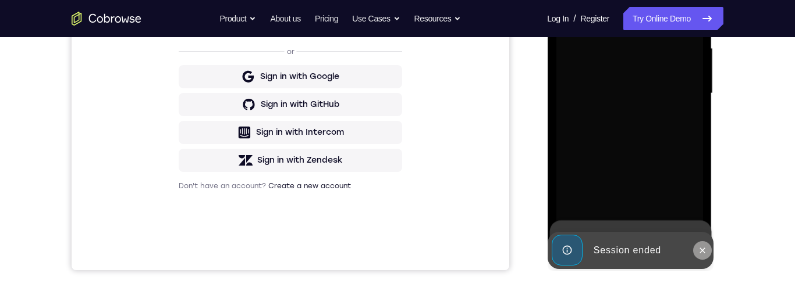
click at [701, 255] on button at bounding box center [701, 250] width 19 height 19
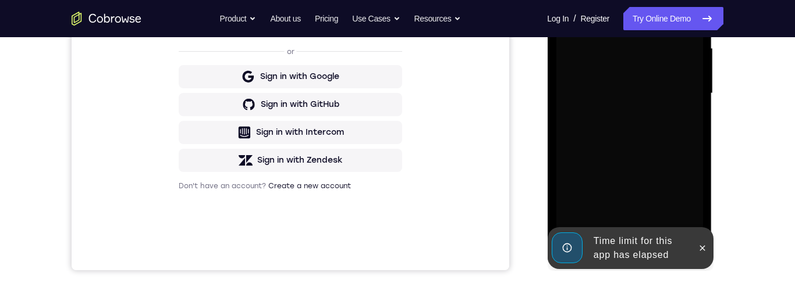
scroll to position [254, 0]
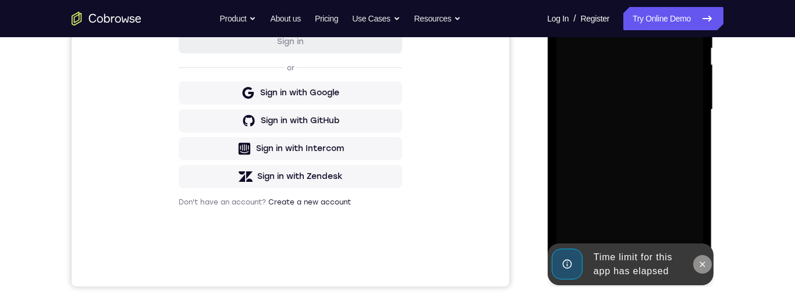
click at [709, 266] on button at bounding box center [701, 264] width 19 height 19
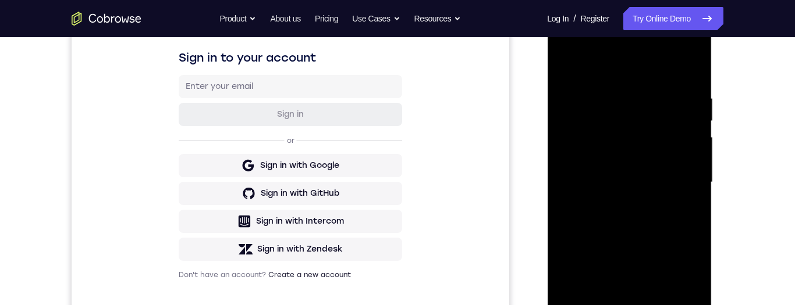
scroll to position [223, 0]
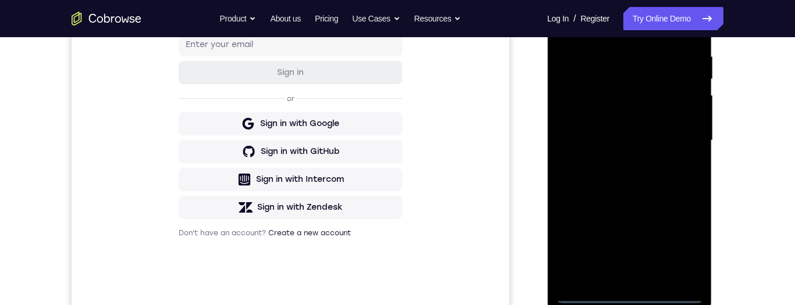
click at [634, 296] on div at bounding box center [629, 141] width 147 height 326
click at [682, 244] on div at bounding box center [629, 141] width 147 height 326
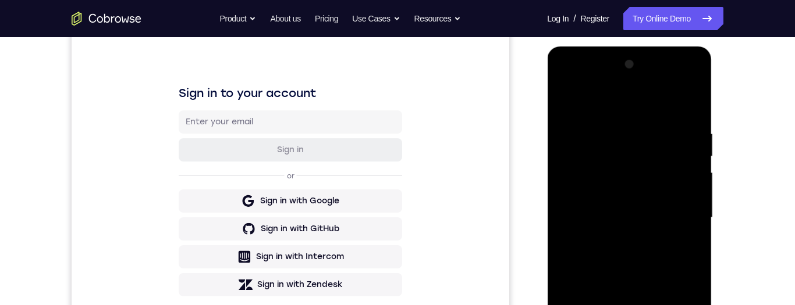
scroll to position [102, 0]
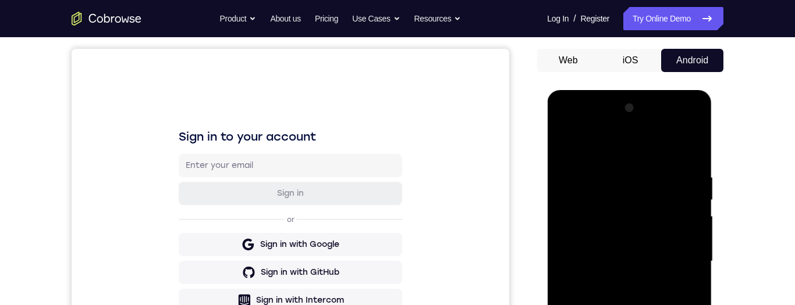
click at [617, 147] on div at bounding box center [629, 262] width 147 height 326
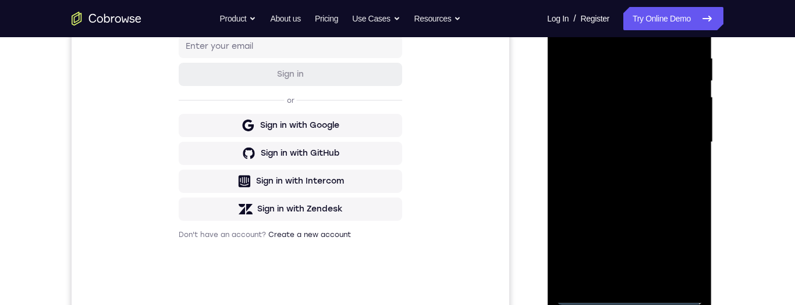
scroll to position [180, 0]
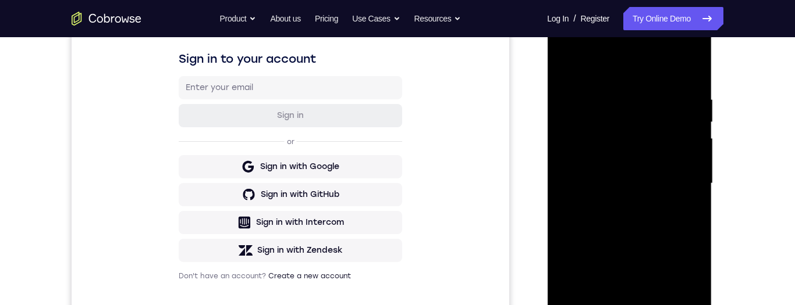
click at [688, 179] on div at bounding box center [629, 184] width 147 height 326
click at [678, 187] on div at bounding box center [629, 184] width 147 height 326
click at [684, 184] on div at bounding box center [629, 184] width 147 height 326
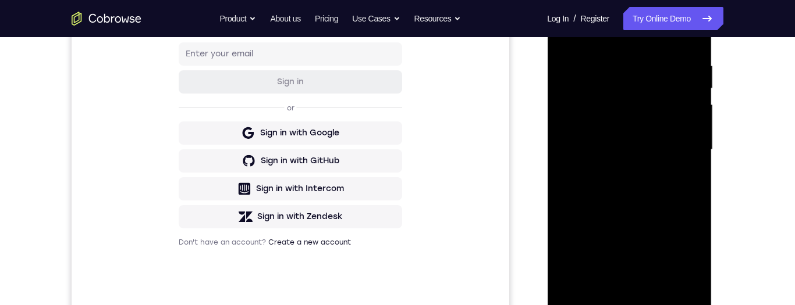
scroll to position [214, 0]
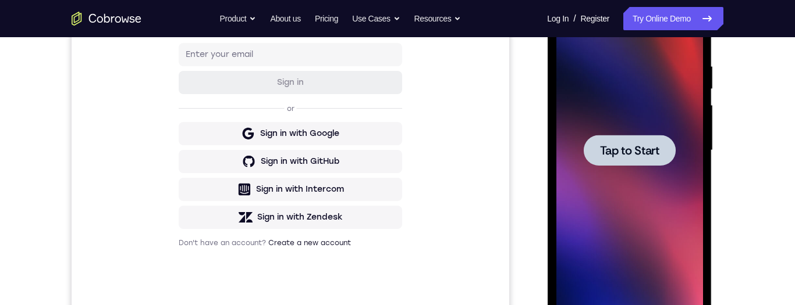
click at [648, 147] on span "Tap to Start" at bounding box center [628, 151] width 59 height 12
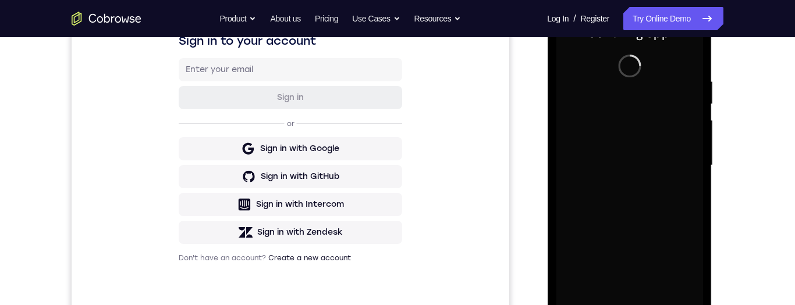
scroll to position [262, 0]
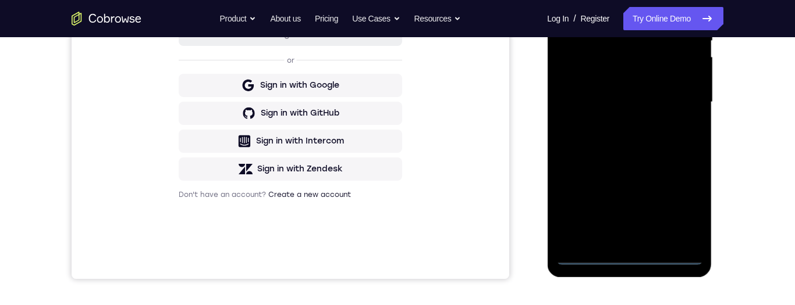
click at [635, 259] on div at bounding box center [629, 102] width 147 height 326
click at [684, 211] on div at bounding box center [629, 102] width 147 height 326
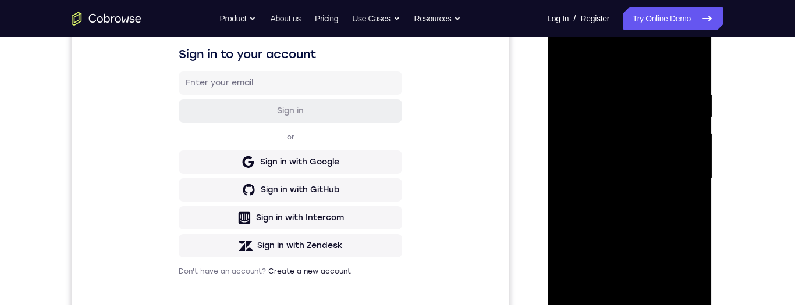
click at [635, 72] on div at bounding box center [629, 179] width 147 height 326
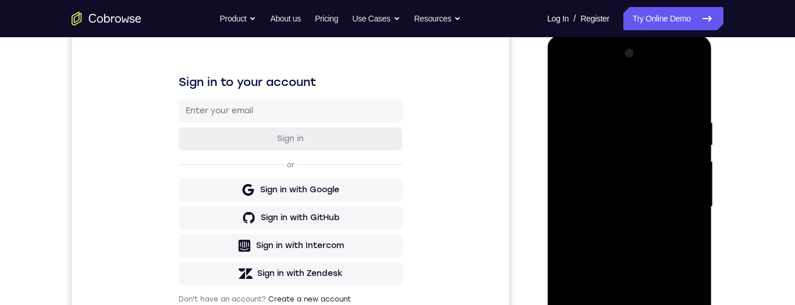
click at [675, 205] on div at bounding box center [629, 207] width 147 height 326
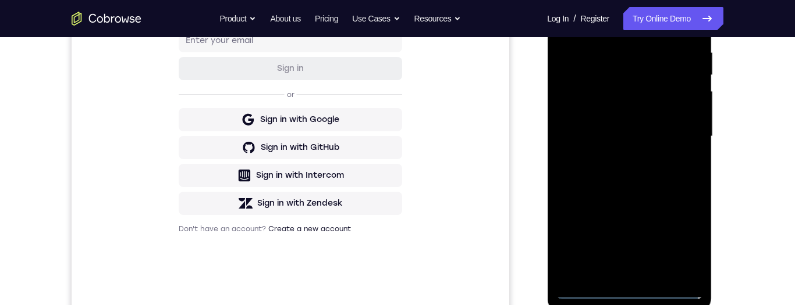
click at [623, 162] on div at bounding box center [629, 137] width 147 height 326
click at [657, 130] on div at bounding box center [629, 137] width 147 height 326
click at [669, 108] on div at bounding box center [629, 137] width 147 height 326
click at [694, 113] on div at bounding box center [629, 137] width 147 height 326
click at [663, 141] on div at bounding box center [629, 137] width 147 height 326
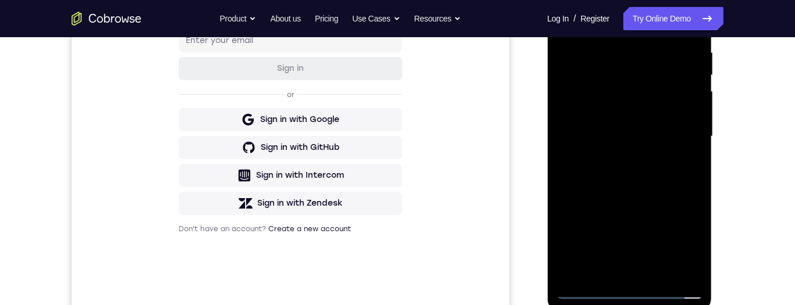
click at [631, 178] on div at bounding box center [629, 137] width 147 height 326
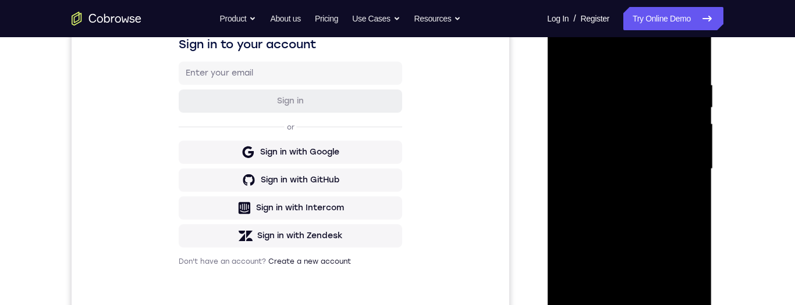
scroll to position [163, 0]
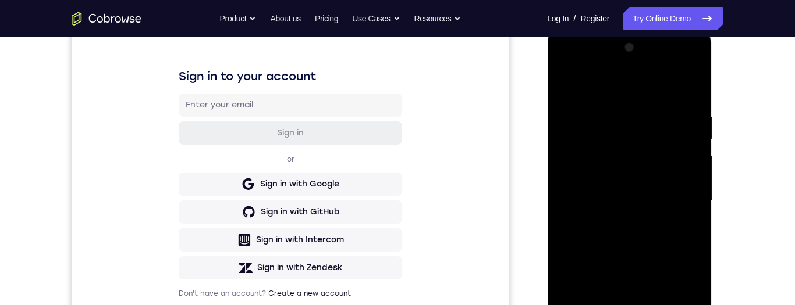
click at [632, 232] on div at bounding box center [629, 201] width 147 height 326
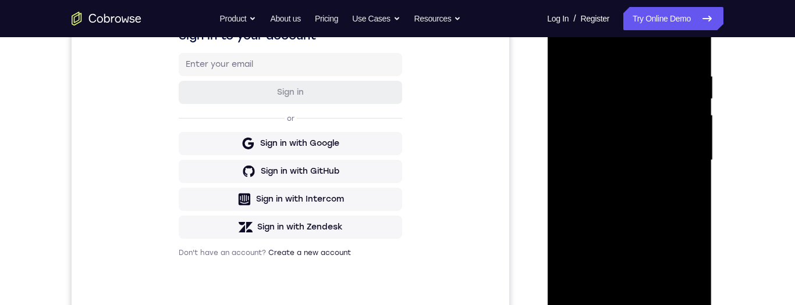
scroll to position [231, 0]
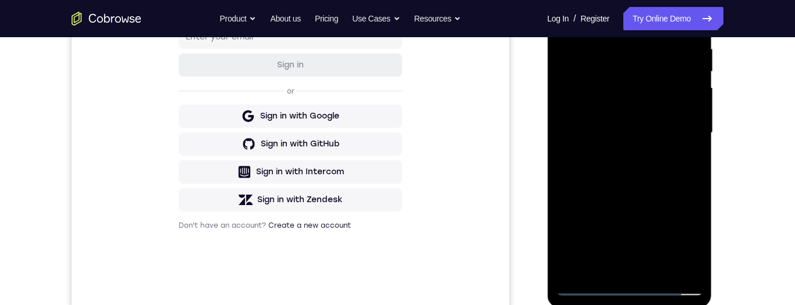
click at [673, 182] on div at bounding box center [629, 133] width 147 height 326
click at [662, 269] on div at bounding box center [629, 133] width 147 height 326
click at [636, 199] on div at bounding box center [629, 133] width 147 height 326
click at [630, 200] on div at bounding box center [629, 133] width 147 height 326
click at [660, 93] on div at bounding box center [629, 133] width 147 height 326
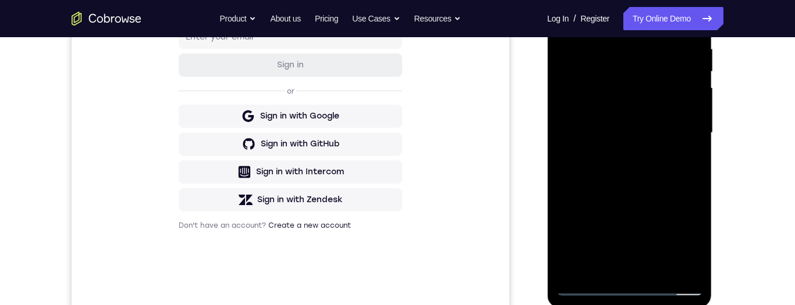
click at [654, 102] on div at bounding box center [629, 133] width 147 height 326
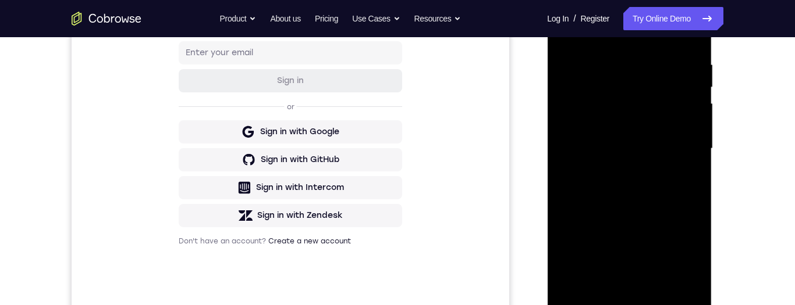
scroll to position [216, 0]
click at [616, 289] on div at bounding box center [629, 148] width 147 height 326
click at [612, 276] on div at bounding box center [629, 148] width 147 height 326
click at [602, 283] on div at bounding box center [629, 148] width 147 height 326
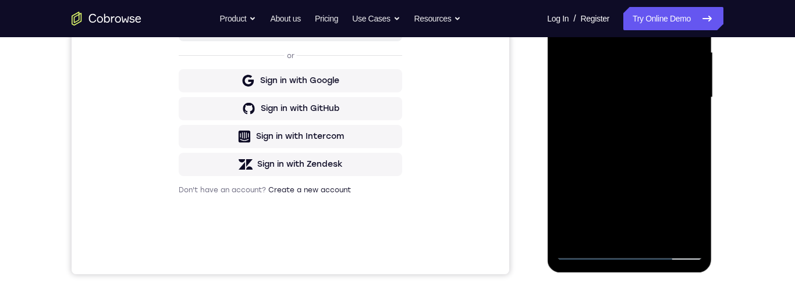
click at [611, 226] on div at bounding box center [629, 98] width 147 height 326
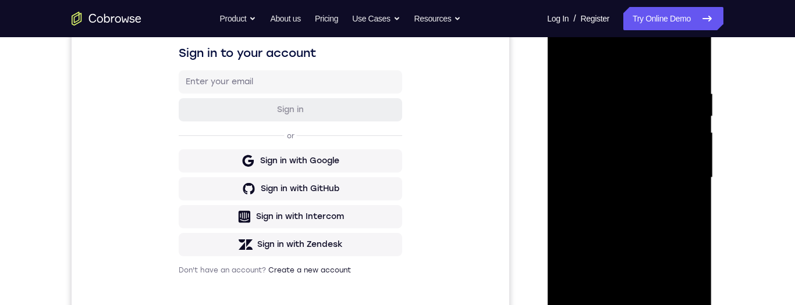
click at [564, 66] on div at bounding box center [629, 178] width 147 height 326
click at [643, 173] on div at bounding box center [629, 178] width 147 height 326
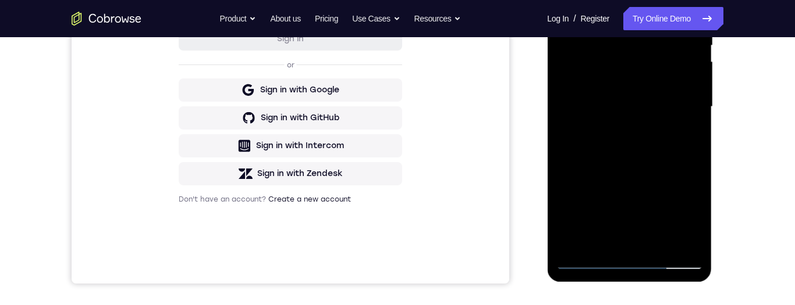
click at [621, 243] on div at bounding box center [629, 107] width 147 height 326
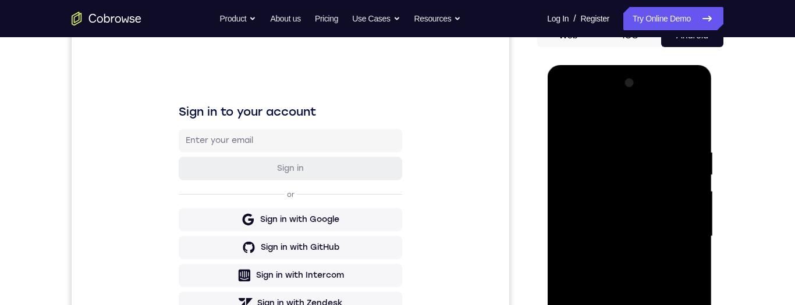
scroll to position [124, 0]
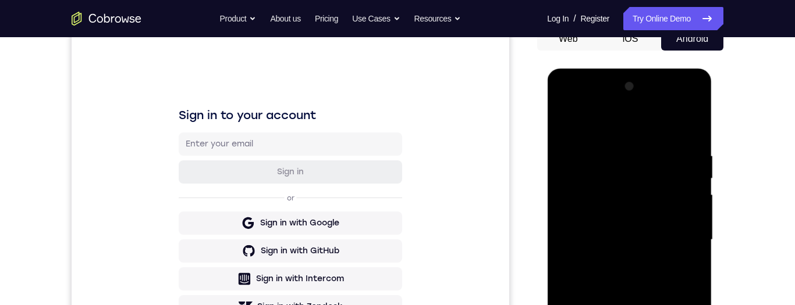
click at [567, 125] on div at bounding box center [629, 240] width 147 height 326
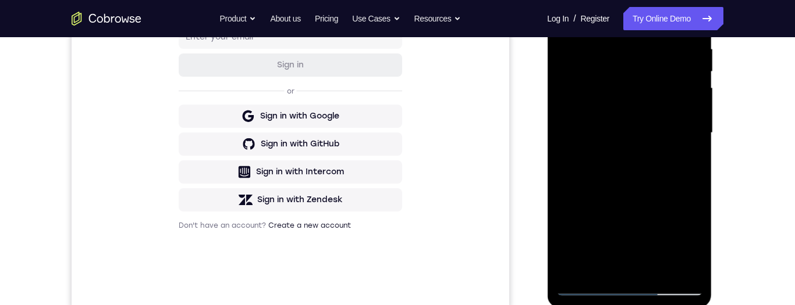
scroll to position [228, 0]
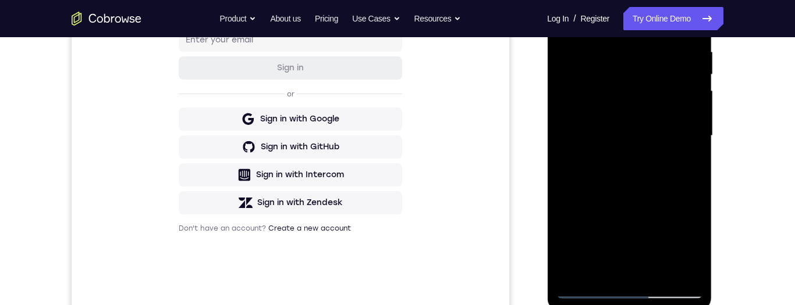
click at [657, 107] on div at bounding box center [629, 136] width 147 height 326
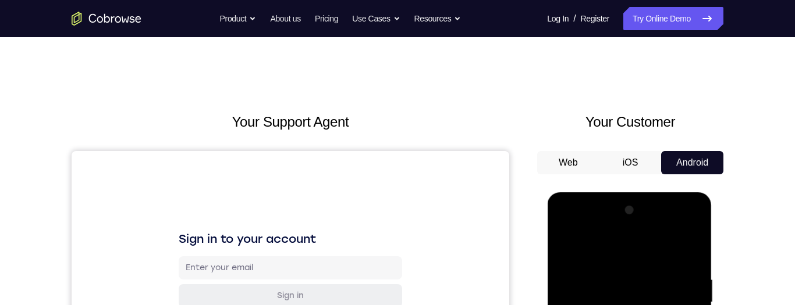
scroll to position [45, 0]
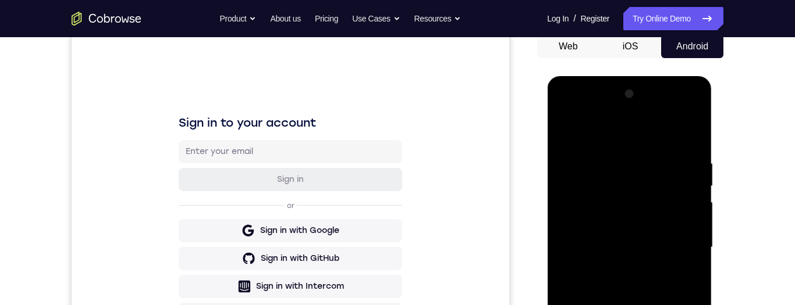
click at [665, 238] on div at bounding box center [629, 248] width 147 height 326
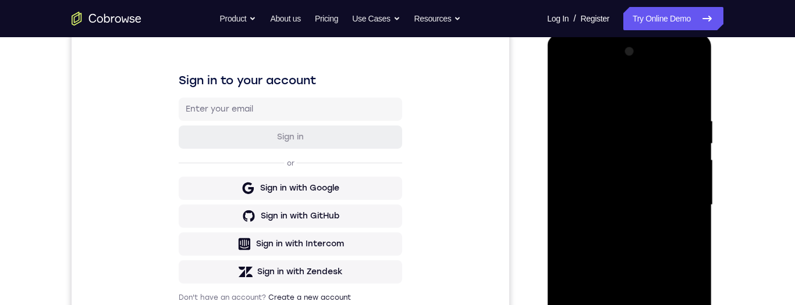
click at [654, 295] on div at bounding box center [629, 205] width 147 height 326
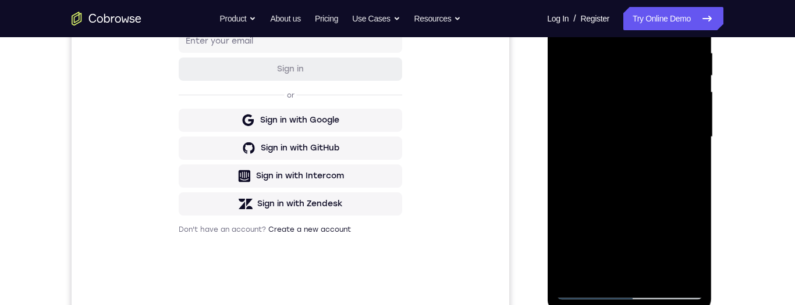
click at [575, 30] on div at bounding box center [629, 137] width 147 height 326
click at [568, 29] on div at bounding box center [629, 137] width 147 height 326
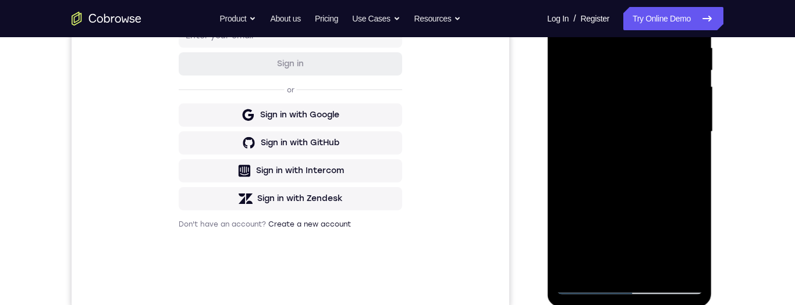
scroll to position [309, 0]
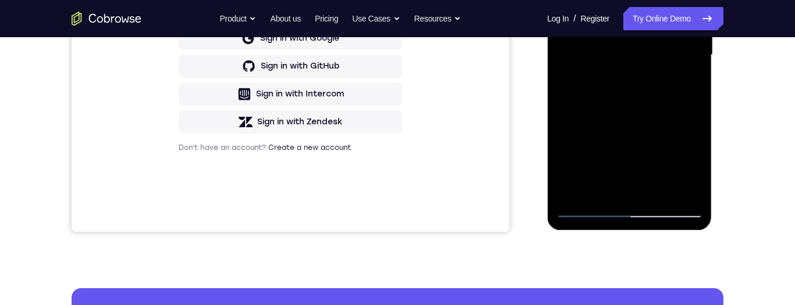
click at [572, 0] on div at bounding box center [629, 55] width 147 height 326
click at [684, 189] on div at bounding box center [629, 55] width 147 height 326
click at [659, 190] on div at bounding box center [629, 55] width 147 height 326
click at [650, 45] on div at bounding box center [629, 55] width 147 height 326
click at [568, 0] on div at bounding box center [629, 55] width 147 height 326
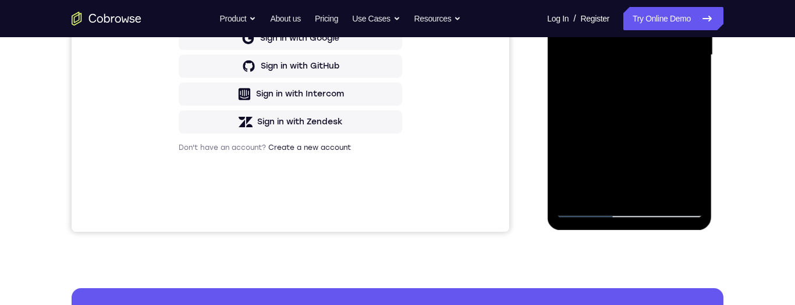
click at [622, 41] on div at bounding box center [629, 55] width 147 height 326
click at [670, 147] on div at bounding box center [629, 55] width 147 height 326
click at [681, 147] on div at bounding box center [629, 55] width 147 height 326
click at [570, 0] on div at bounding box center [629, 55] width 147 height 326
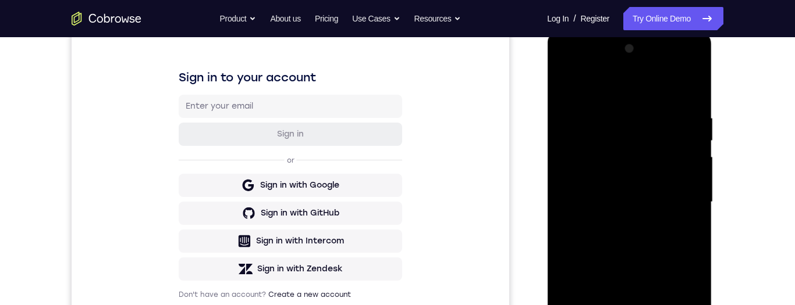
click at [608, 173] on div at bounding box center [629, 203] width 147 height 326
click at [670, 294] on div at bounding box center [629, 203] width 147 height 326
click at [637, 298] on div at bounding box center [629, 203] width 147 height 326
click at [698, 305] on div at bounding box center [629, 203] width 147 height 326
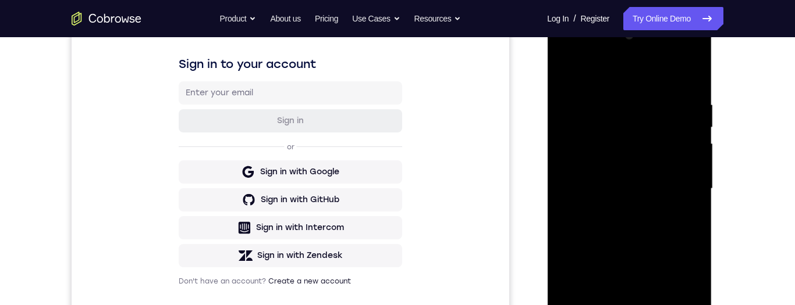
click at [566, 72] on div at bounding box center [629, 189] width 147 height 326
click at [595, 160] on div at bounding box center [629, 189] width 147 height 326
click at [628, 297] on div at bounding box center [629, 189] width 147 height 326
click at [638, 297] on div at bounding box center [629, 189] width 147 height 326
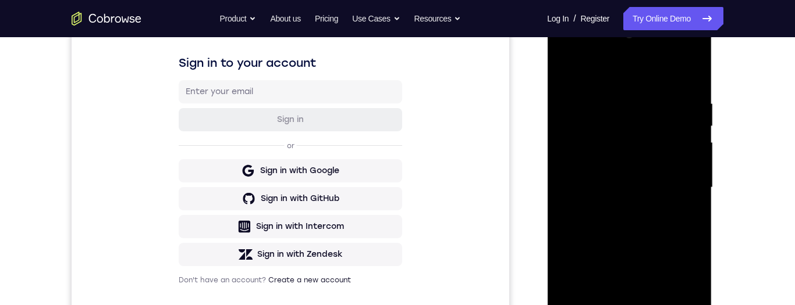
click at [565, 77] on div at bounding box center [629, 188] width 147 height 326
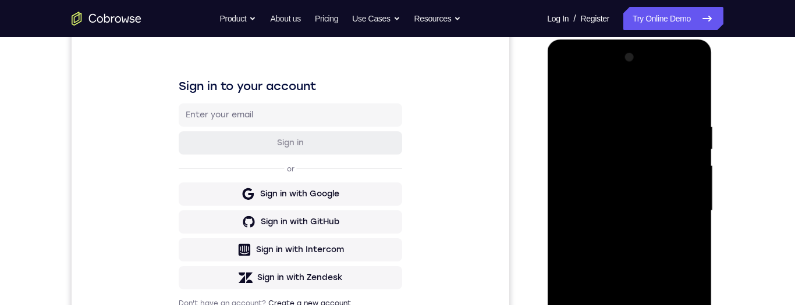
click at [657, 176] on div at bounding box center [629, 211] width 147 height 326
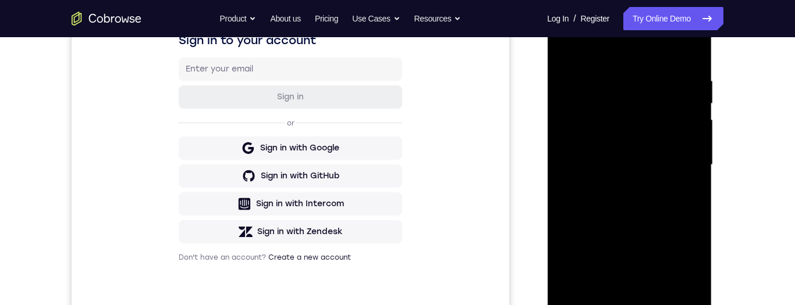
scroll to position [197, 0]
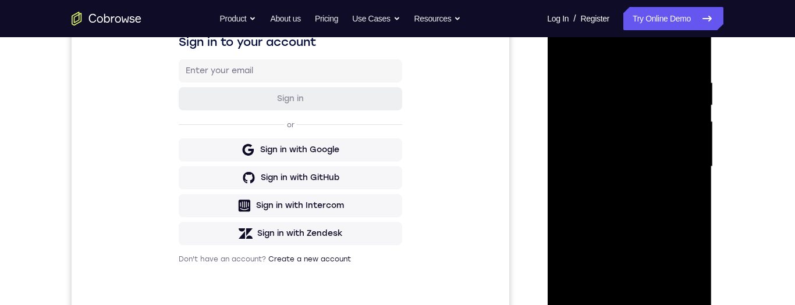
click at [566, 59] on div at bounding box center [629, 167] width 147 height 326
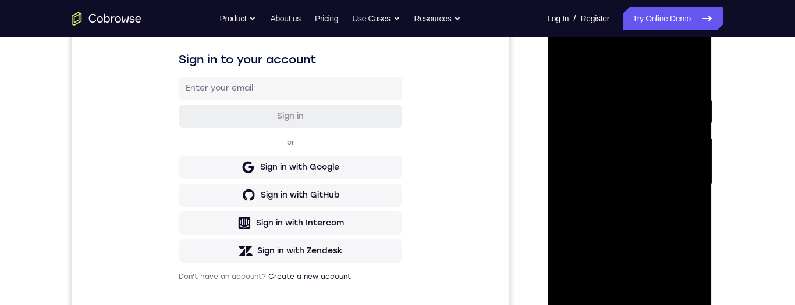
scroll to position [189, 0]
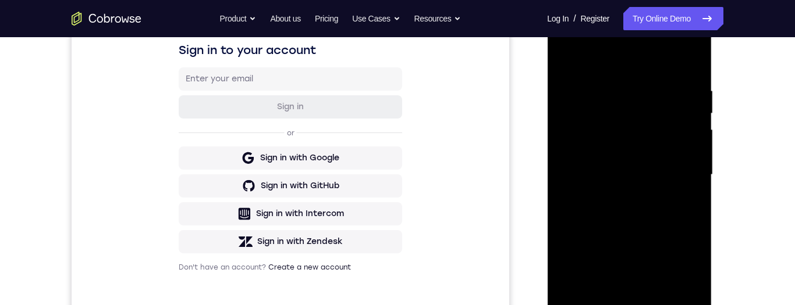
click at [655, 191] on div at bounding box center [629, 175] width 147 height 326
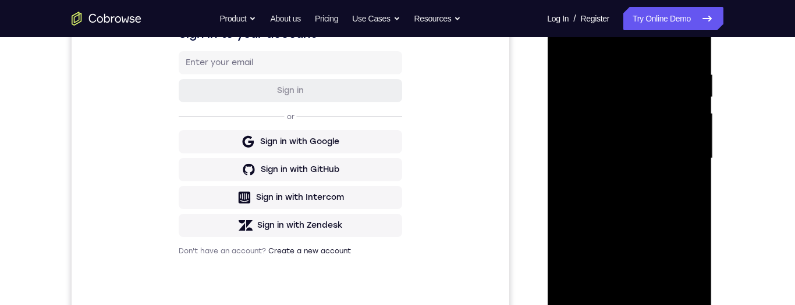
click at [684, 255] on div at bounding box center [629, 159] width 147 height 326
click at [684, 253] on div at bounding box center [629, 159] width 147 height 326
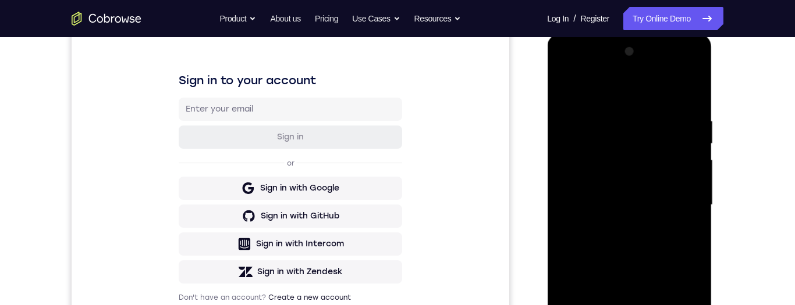
click at [673, 176] on div at bounding box center [629, 205] width 147 height 326
click at [679, 287] on div at bounding box center [629, 205] width 147 height 326
click at [674, 278] on div at bounding box center [629, 205] width 147 height 326
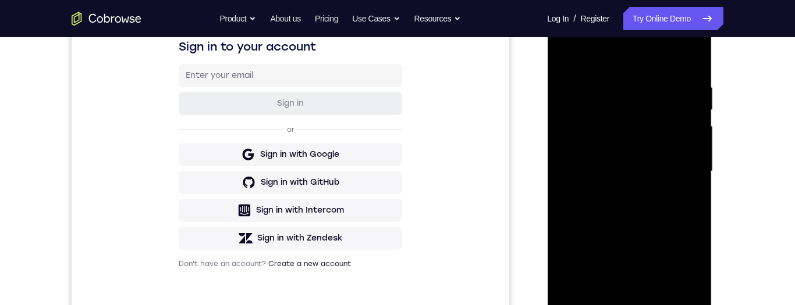
click at [688, 282] on div at bounding box center [629, 172] width 147 height 326
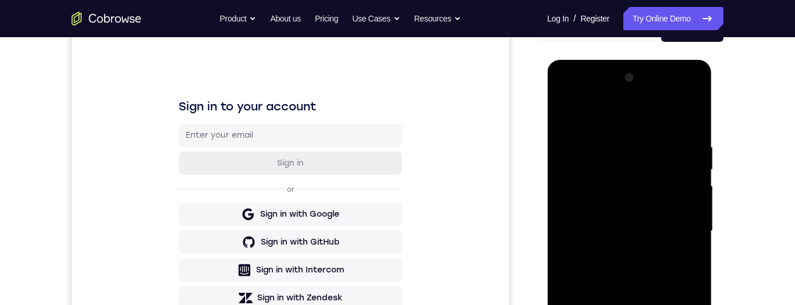
click at [570, 116] on div at bounding box center [629, 232] width 147 height 326
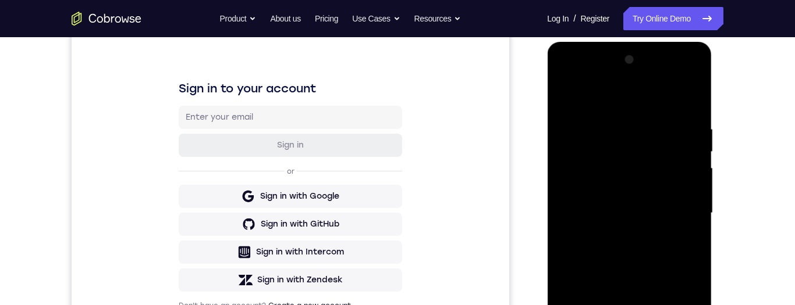
scroll to position [243, 0]
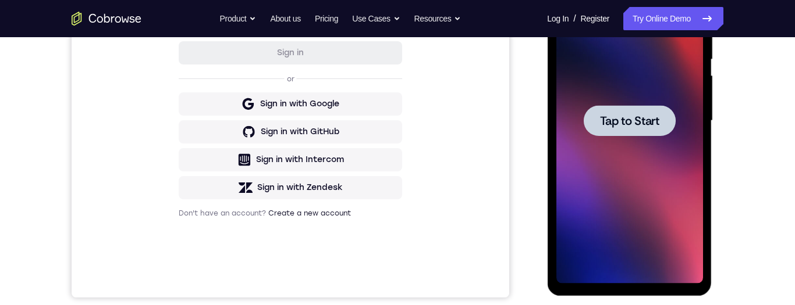
click at [649, 122] on span "Tap to Start" at bounding box center [628, 121] width 59 height 12
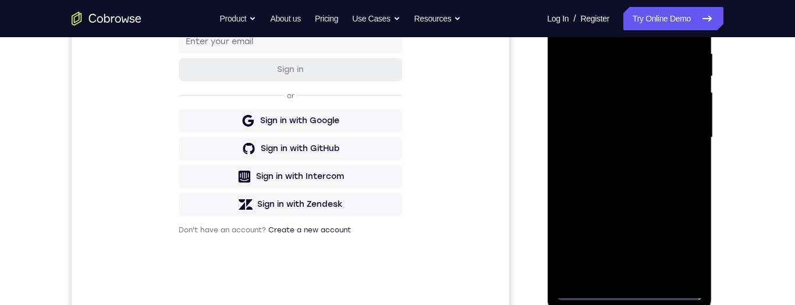
scroll to position [240, 0]
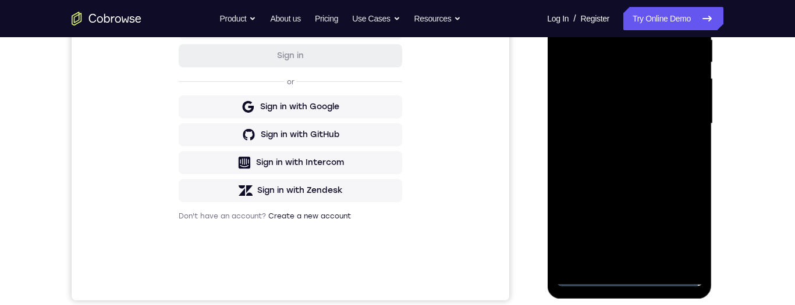
click at [632, 281] on div at bounding box center [629, 124] width 147 height 326
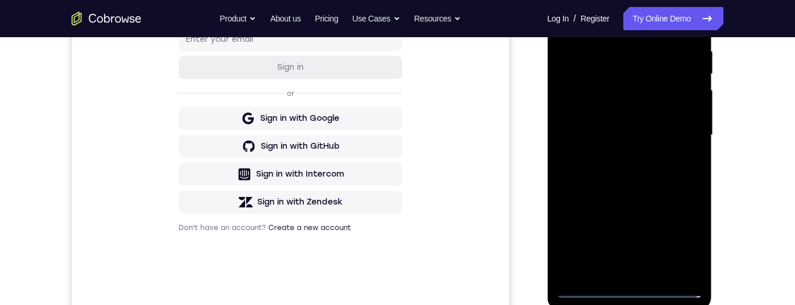
click at [681, 243] on div at bounding box center [629, 136] width 147 height 326
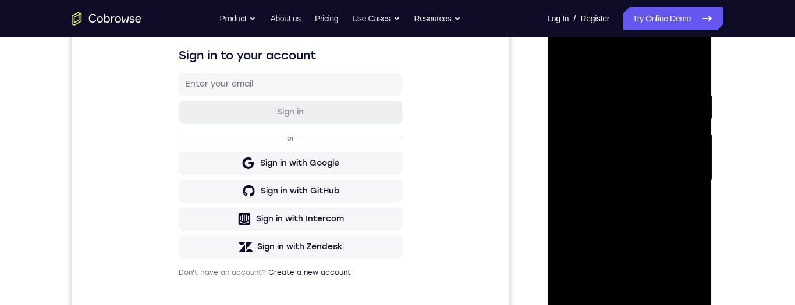
scroll to position [133, 0]
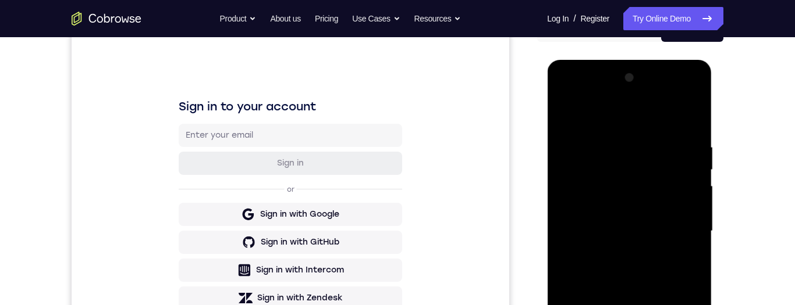
click at [645, 122] on div at bounding box center [629, 232] width 147 height 326
click at [688, 227] on div at bounding box center [629, 232] width 147 height 326
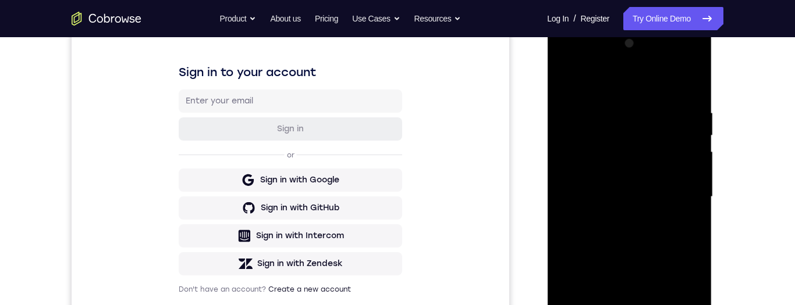
scroll to position [186, 0]
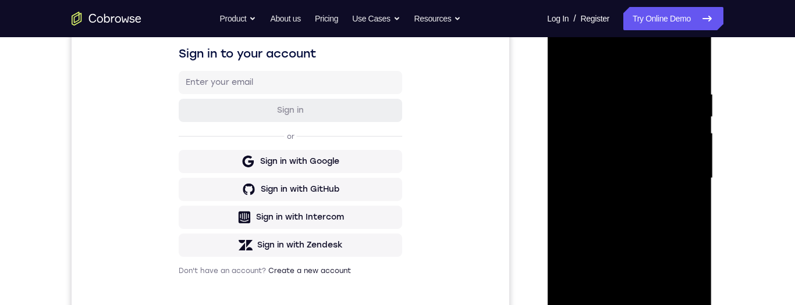
click at [609, 305] on div at bounding box center [629, 179] width 147 height 326
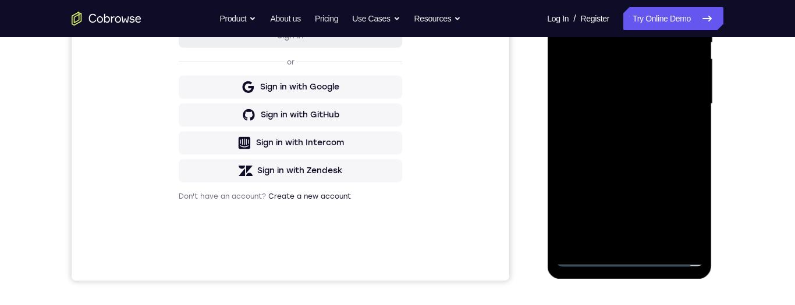
scroll to position [236, 0]
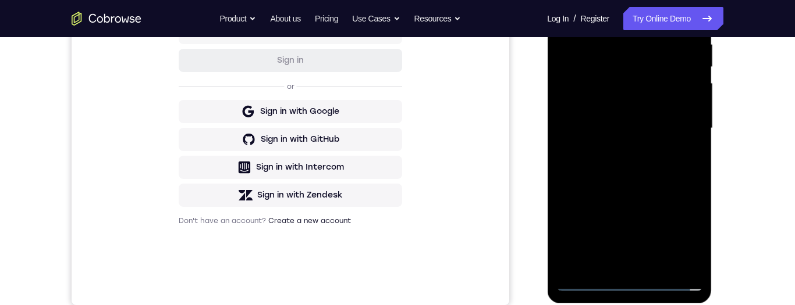
click at [638, 121] on div at bounding box center [629, 129] width 147 height 326
click at [667, 111] on div at bounding box center [629, 129] width 147 height 326
click at [662, 135] on div at bounding box center [629, 129] width 147 height 326
click at [675, 175] on div at bounding box center [629, 129] width 147 height 326
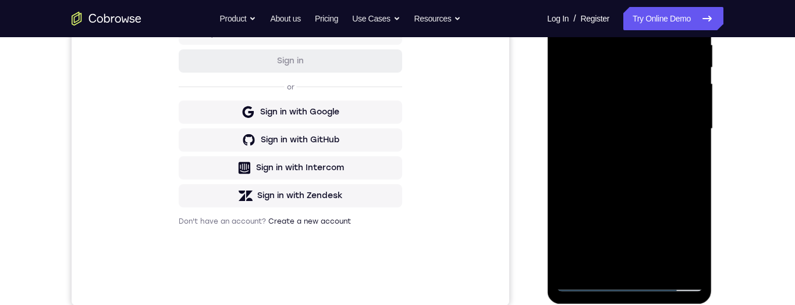
click at [655, 184] on div at bounding box center [629, 129] width 147 height 326
click at [665, 263] on div at bounding box center [629, 129] width 147 height 326
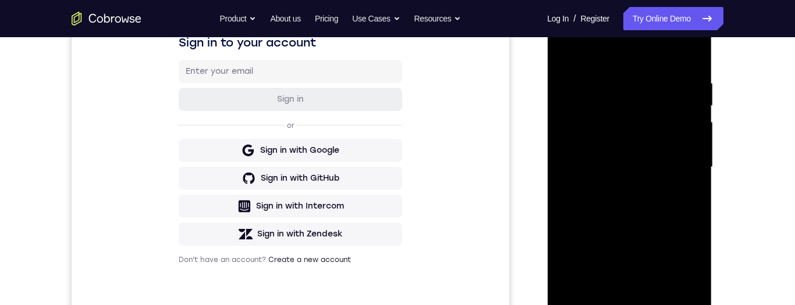
scroll to position [219, 0]
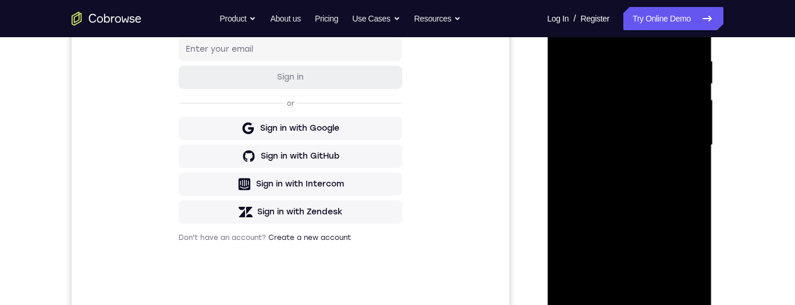
click at [642, 213] on div at bounding box center [629, 146] width 147 height 326
click at [640, 167] on div at bounding box center [629, 146] width 147 height 326
click at [694, 262] on div at bounding box center [629, 146] width 147 height 326
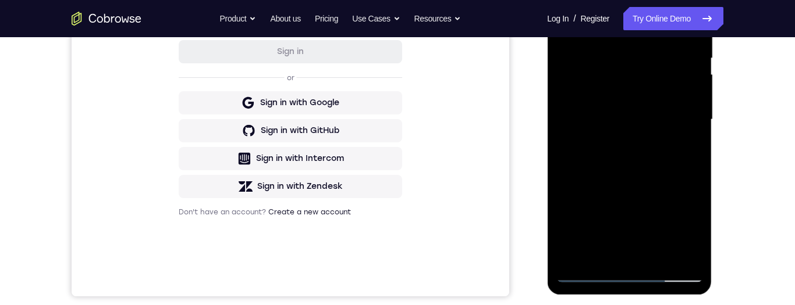
click at [688, 148] on div at bounding box center [629, 120] width 147 height 326
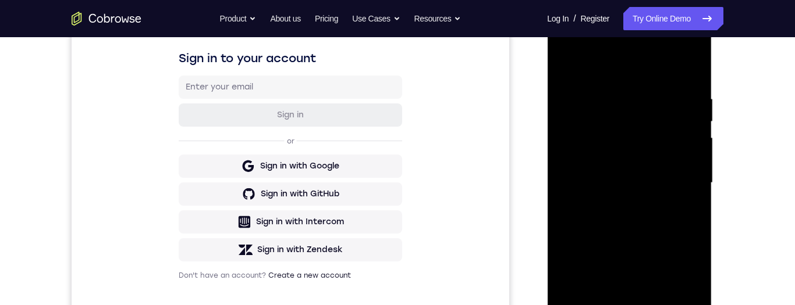
click at [688, 69] on div at bounding box center [629, 183] width 147 height 326
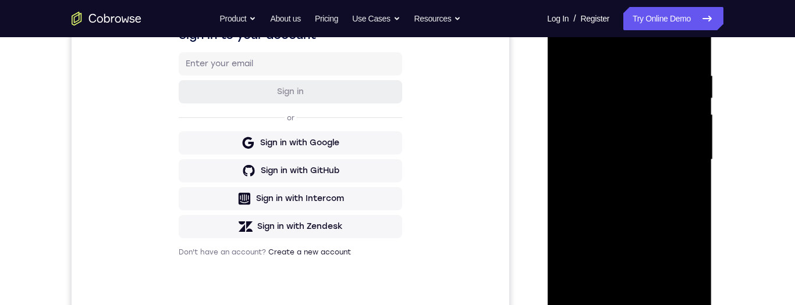
scroll to position [206, 0]
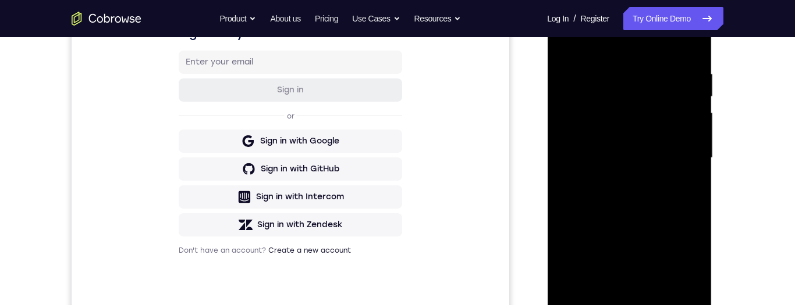
click at [685, 289] on div at bounding box center [629, 158] width 147 height 326
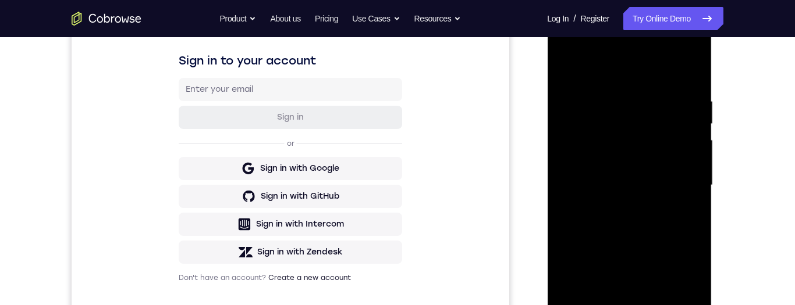
scroll to position [153, 0]
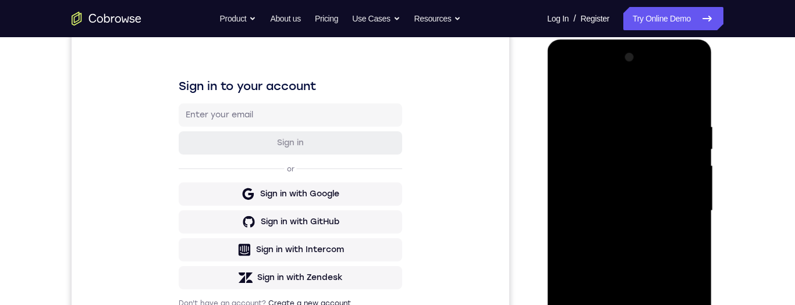
click at [563, 95] on div at bounding box center [629, 211] width 147 height 326
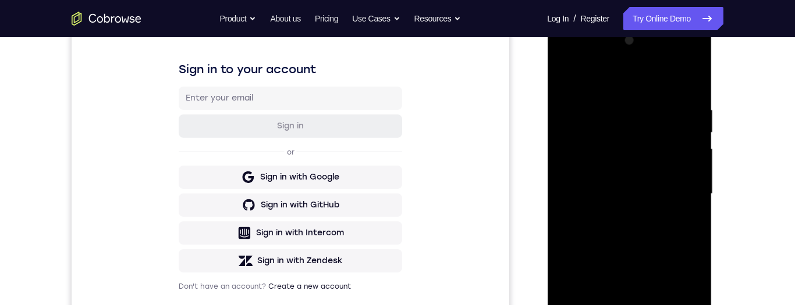
click at [663, 191] on div at bounding box center [629, 194] width 147 height 326
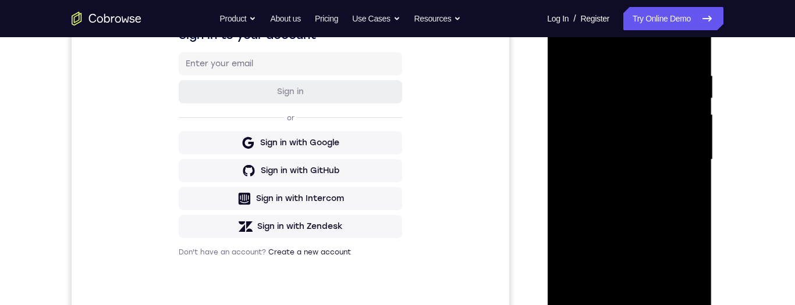
scroll to position [234, 0]
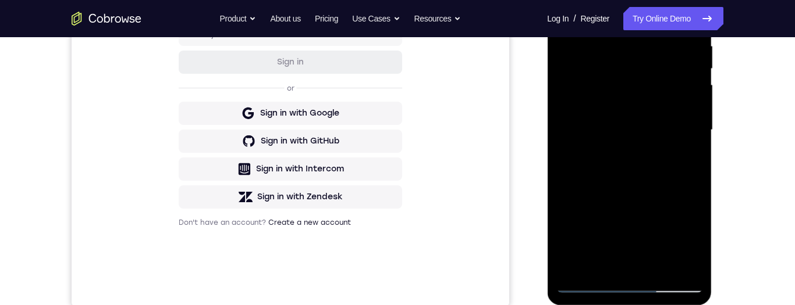
click at [685, 237] on div at bounding box center [629, 130] width 147 height 326
click at [680, 233] on div at bounding box center [629, 130] width 147 height 326
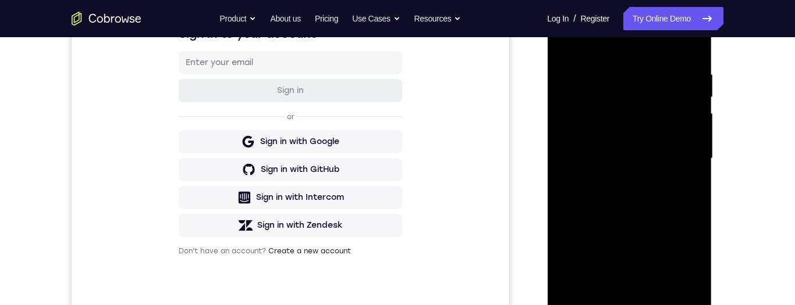
click at [566, 41] on div at bounding box center [629, 159] width 147 height 326
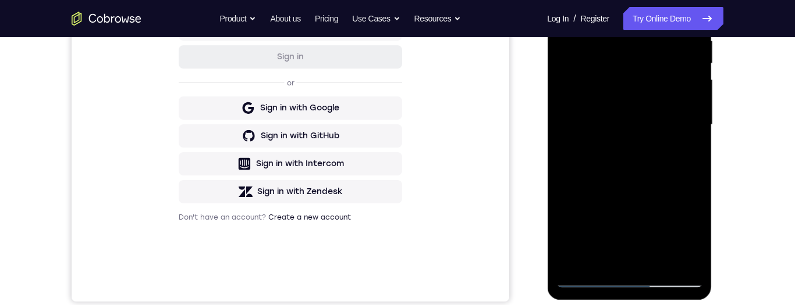
click at [657, 147] on div at bounding box center [629, 125] width 147 height 326
click at [676, 232] on div at bounding box center [629, 125] width 147 height 326
click at [681, 233] on div at bounding box center [629, 125] width 147 height 326
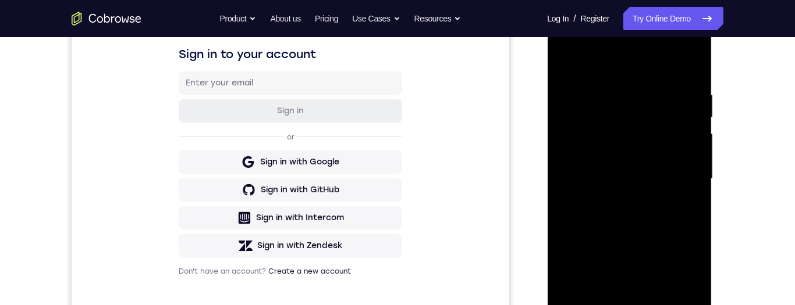
click at [565, 62] on div at bounding box center [629, 179] width 147 height 326
click at [624, 151] on div at bounding box center [629, 179] width 147 height 326
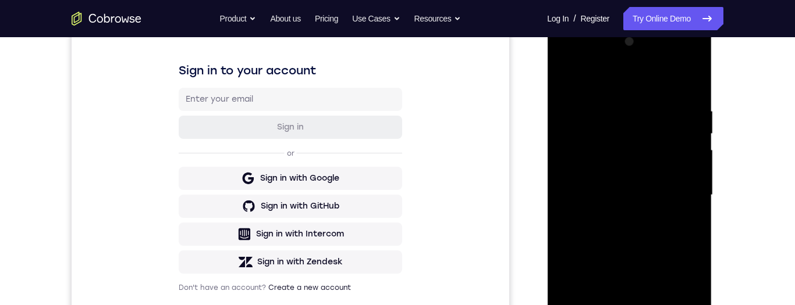
scroll to position [132, 0]
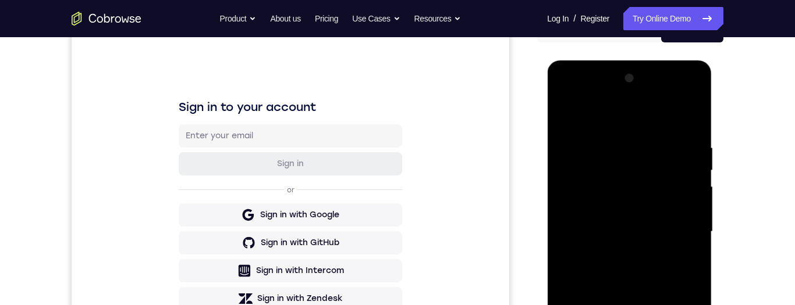
click at [564, 116] on div at bounding box center [629, 232] width 147 height 326
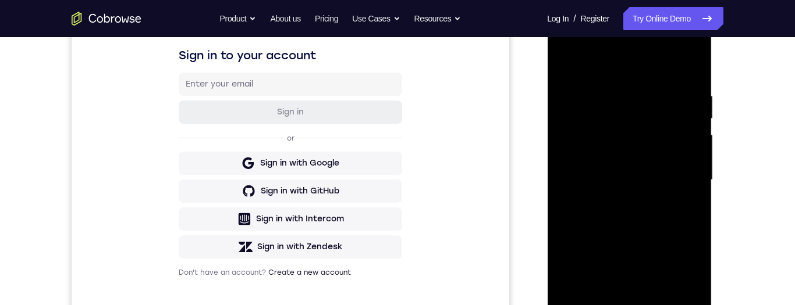
scroll to position [230, 0]
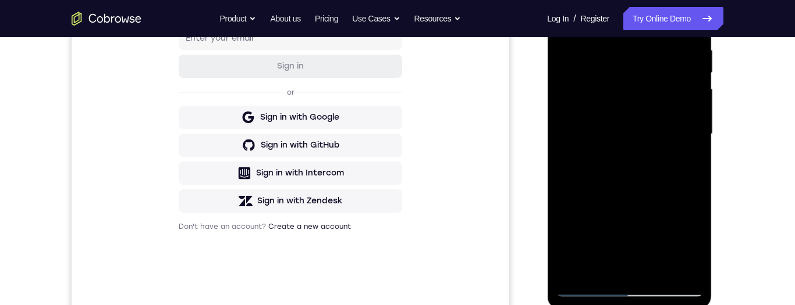
click at [641, 108] on div at bounding box center [629, 134] width 147 height 326
click at [636, 108] on div at bounding box center [629, 134] width 147 height 326
click at [605, 264] on div at bounding box center [629, 134] width 147 height 326
click at [607, 273] on div at bounding box center [629, 134] width 147 height 326
click at [689, 265] on div at bounding box center [629, 134] width 147 height 326
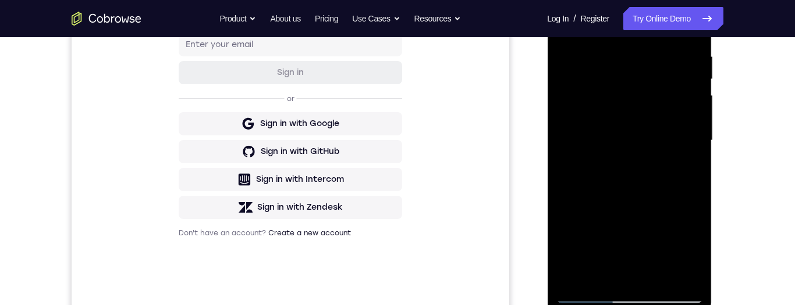
scroll to position [175, 0]
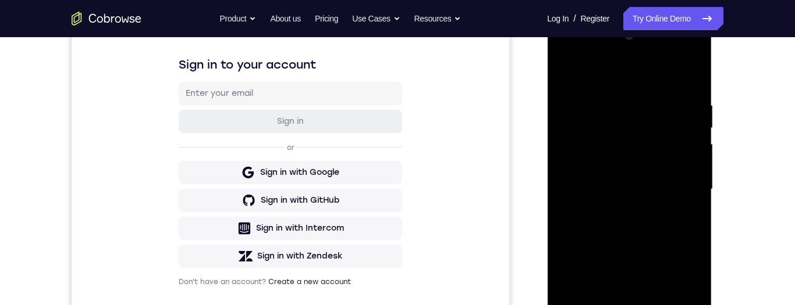
click at [569, 74] on div at bounding box center [629, 190] width 147 height 326
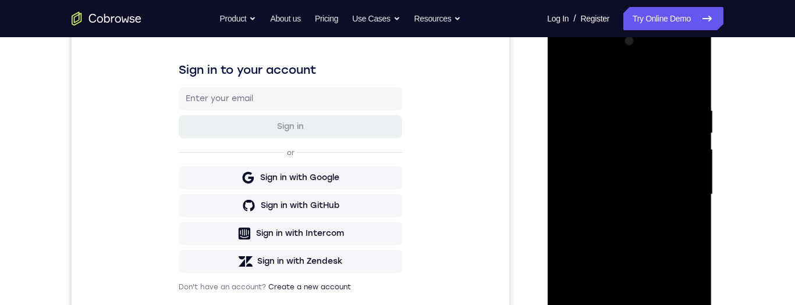
scroll to position [187, 0]
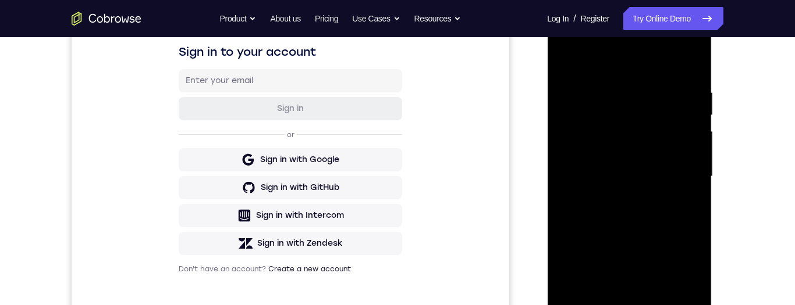
click at [661, 174] on div at bounding box center [629, 177] width 147 height 326
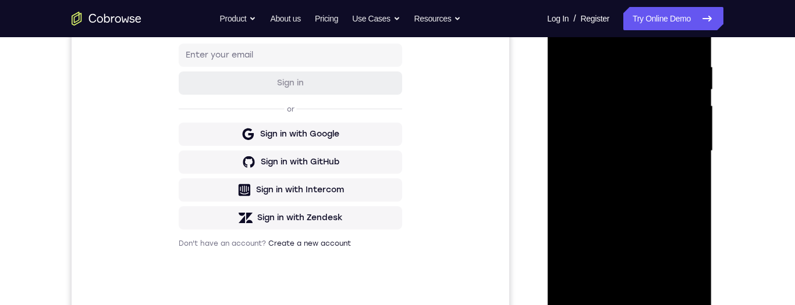
scroll to position [152, 0]
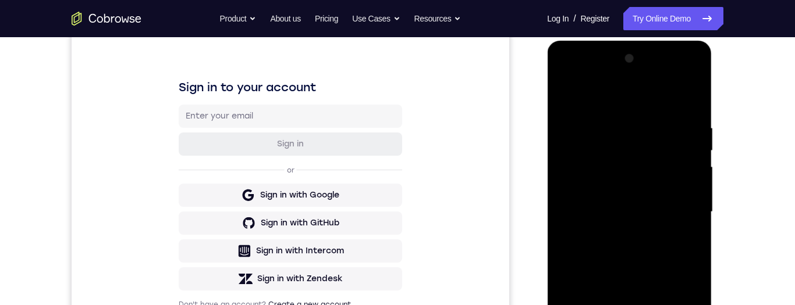
click at [574, 100] on div at bounding box center [629, 212] width 147 height 326
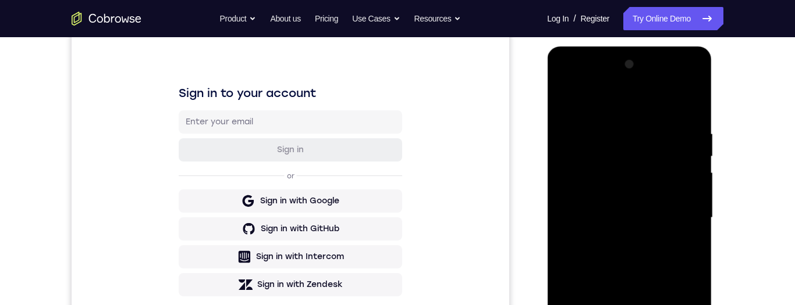
click at [576, 101] on div at bounding box center [629, 218] width 147 height 326
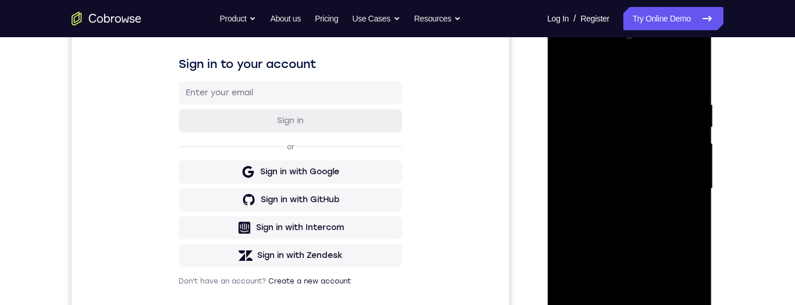
scroll to position [143, 0]
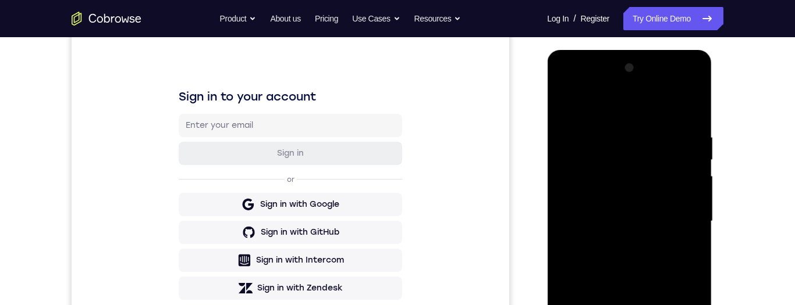
click at [691, 136] on div at bounding box center [629, 222] width 147 height 326
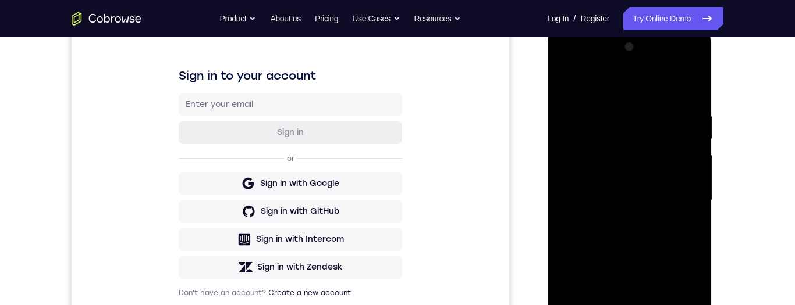
click at [696, 96] on div at bounding box center [629, 201] width 147 height 326
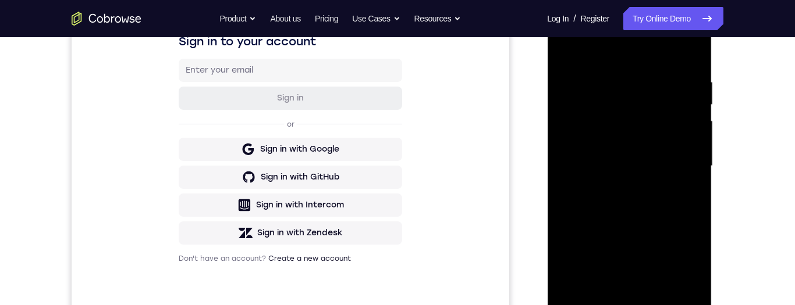
scroll to position [251, 0]
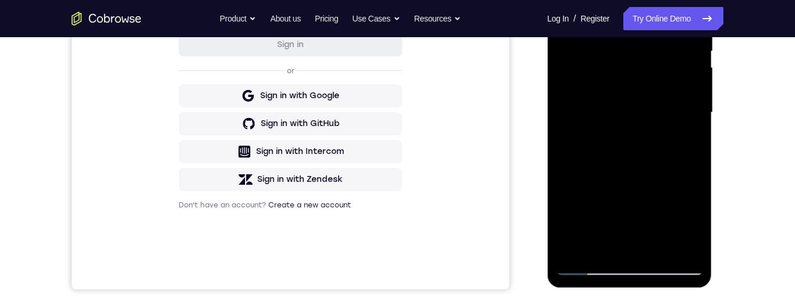
click at [635, 251] on div at bounding box center [629, 113] width 147 height 326
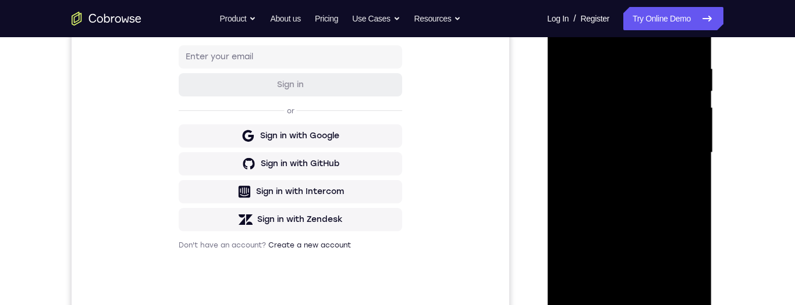
scroll to position [225, 0]
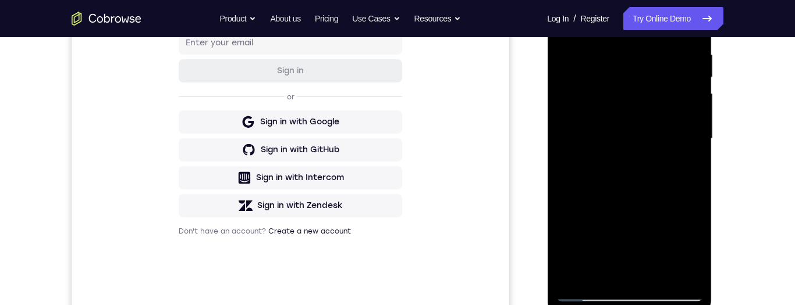
click at [698, 221] on div at bounding box center [629, 139] width 147 height 326
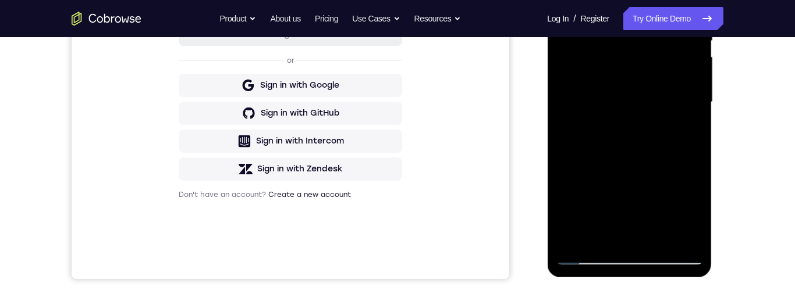
scroll to position [264, 0]
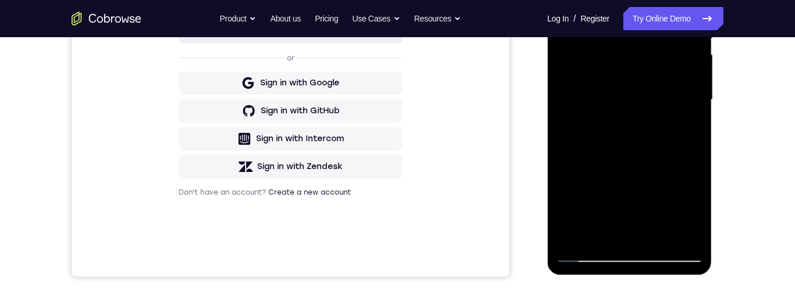
drag, startPoint x: 670, startPoint y: 219, endPoint x: 614, endPoint y: 216, distance: 56.0
click at [605, 218] on div at bounding box center [629, 100] width 147 height 326
click at [591, 38] on div at bounding box center [629, 100] width 147 height 326
click at [585, 31] on div at bounding box center [629, 100] width 147 height 326
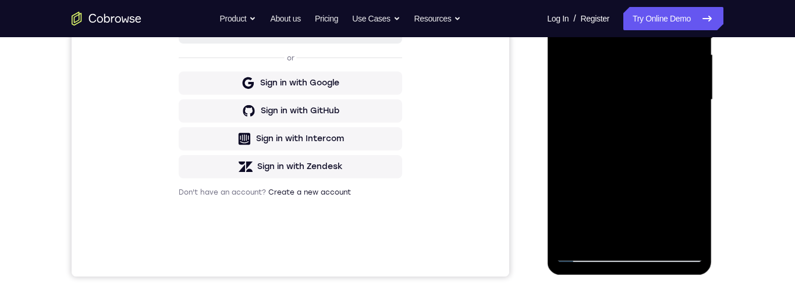
click at [630, 226] on div at bounding box center [629, 100] width 147 height 326
click at [660, 234] on div at bounding box center [629, 100] width 147 height 326
click at [648, 67] on div at bounding box center [629, 100] width 147 height 326
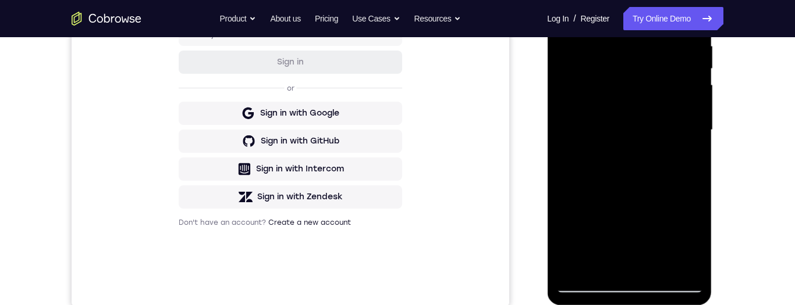
click at [563, 17] on div at bounding box center [629, 130] width 147 height 326
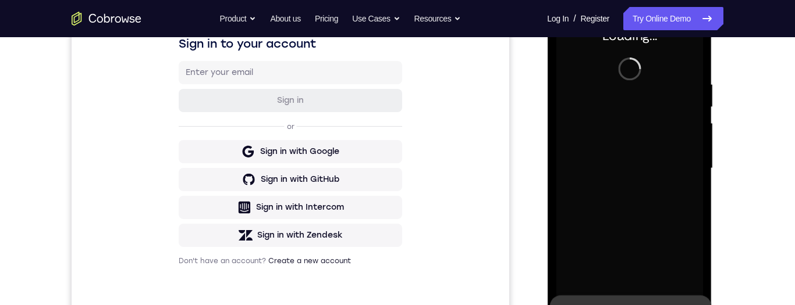
scroll to position [263, 0]
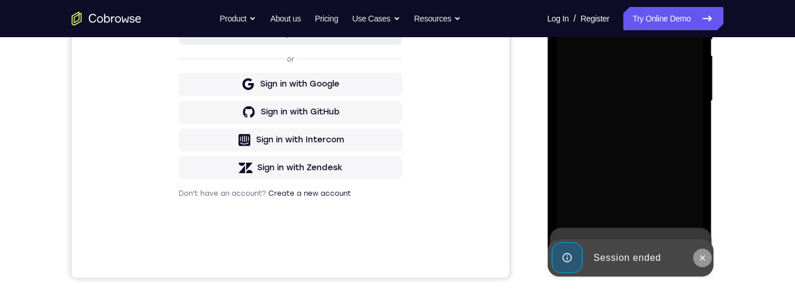
click at [706, 260] on icon at bounding box center [701, 258] width 9 height 9
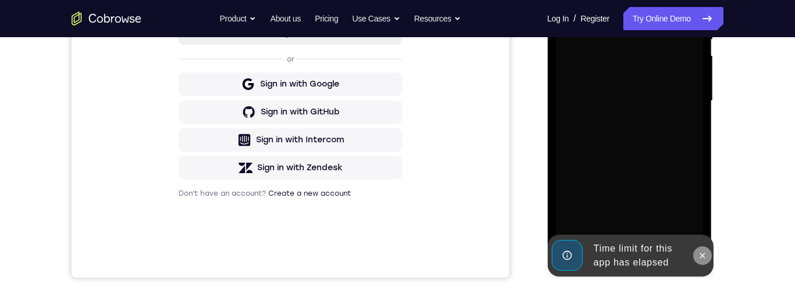
click at [707, 255] on button at bounding box center [701, 256] width 19 height 19
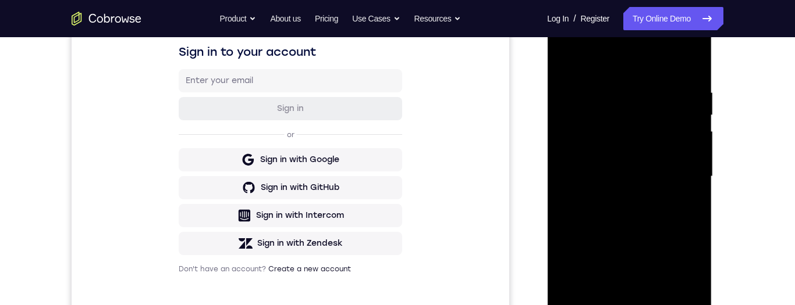
scroll to position [237, 0]
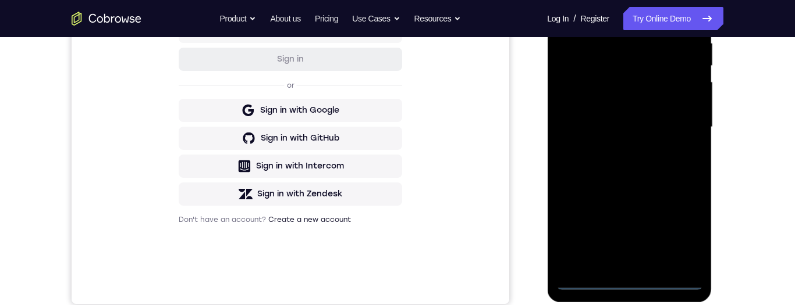
click at [634, 282] on div at bounding box center [629, 128] width 147 height 326
click at [686, 233] on div at bounding box center [629, 126] width 147 height 326
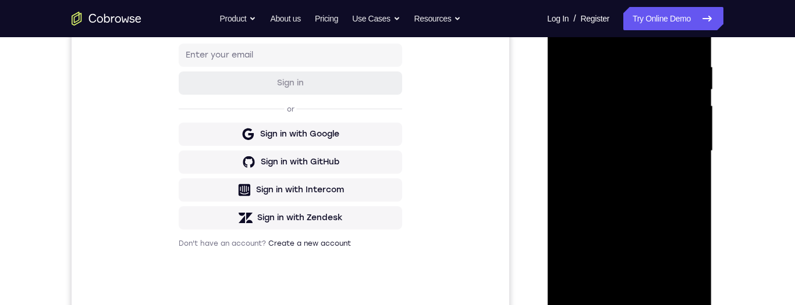
scroll to position [159, 0]
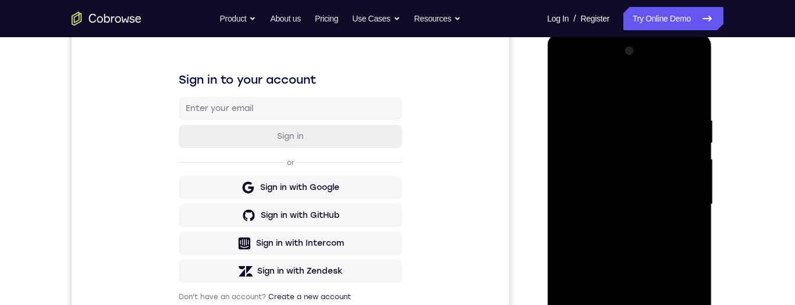
click at [650, 94] on div at bounding box center [629, 205] width 147 height 326
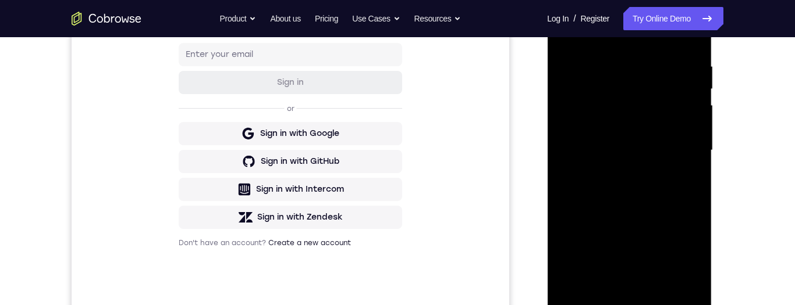
scroll to position [217, 0]
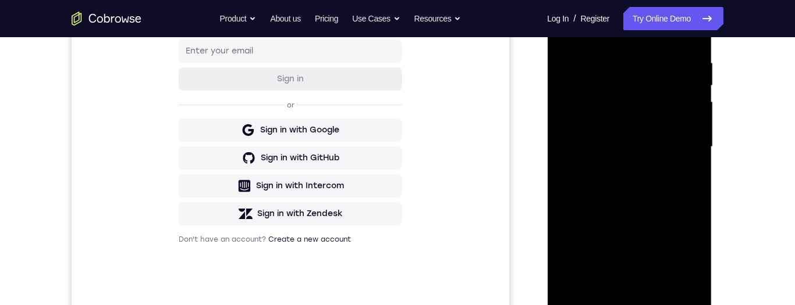
click at [689, 140] on div at bounding box center [629, 147] width 147 height 326
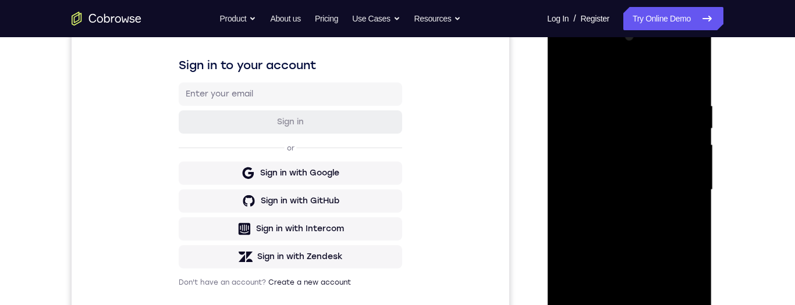
scroll to position [222, 0]
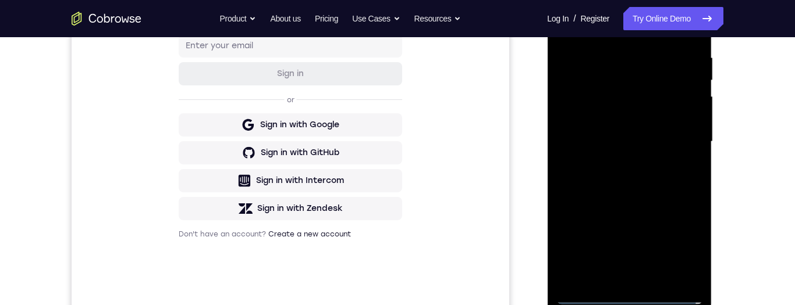
click at [615, 276] on div at bounding box center [629, 142] width 147 height 326
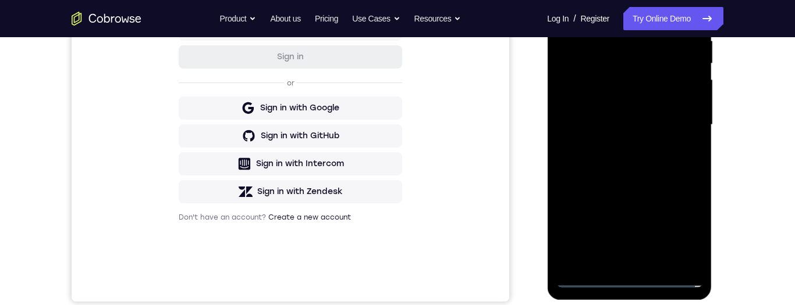
click at [662, 120] on div at bounding box center [629, 125] width 147 height 326
click at [649, 99] on div at bounding box center [629, 125] width 147 height 326
click at [689, 105] on div at bounding box center [629, 125] width 147 height 326
click at [694, 105] on div at bounding box center [629, 125] width 147 height 326
click at [671, 129] on div at bounding box center [629, 125] width 147 height 326
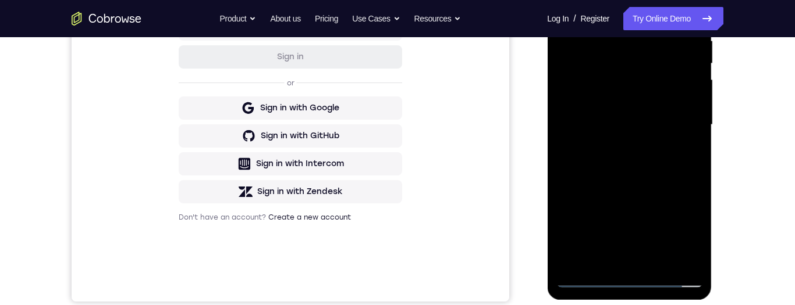
click at [643, 130] on div at bounding box center [629, 125] width 147 height 326
click at [655, 173] on div at bounding box center [629, 125] width 147 height 326
click at [694, 239] on div at bounding box center [629, 125] width 147 height 326
click at [653, 131] on div at bounding box center [629, 125] width 147 height 326
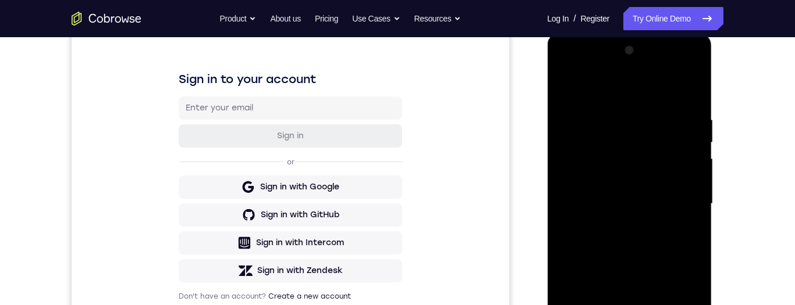
scroll to position [157, 0]
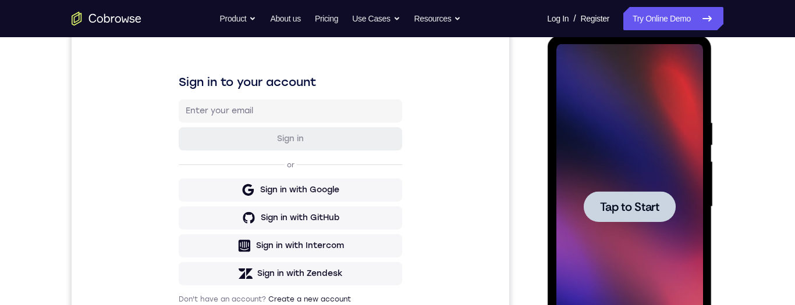
click at [651, 203] on span "Tap to Start" at bounding box center [628, 207] width 59 height 12
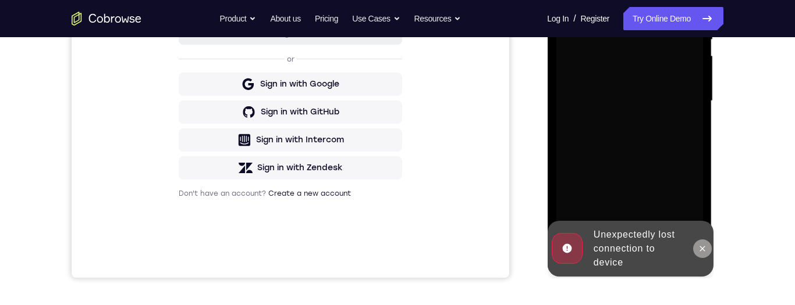
click at [705, 249] on icon at bounding box center [701, 248] width 9 height 9
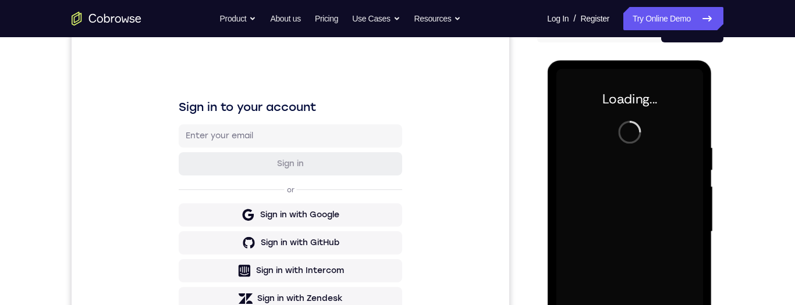
scroll to position [168, 0]
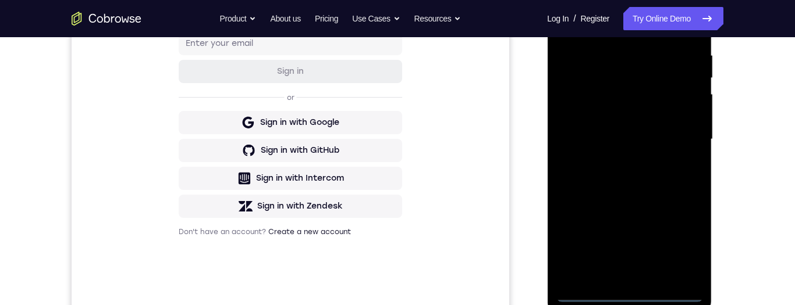
click at [638, 297] on div at bounding box center [629, 140] width 147 height 326
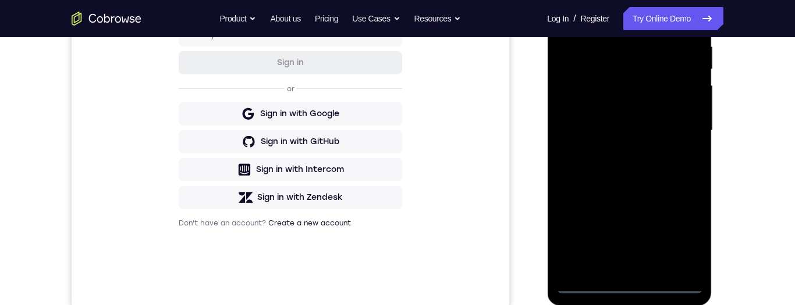
click at [687, 235] on div at bounding box center [629, 131] width 147 height 326
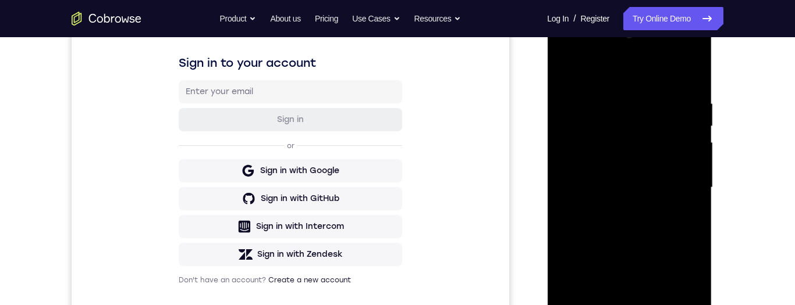
click at [625, 76] on div at bounding box center [629, 188] width 147 height 326
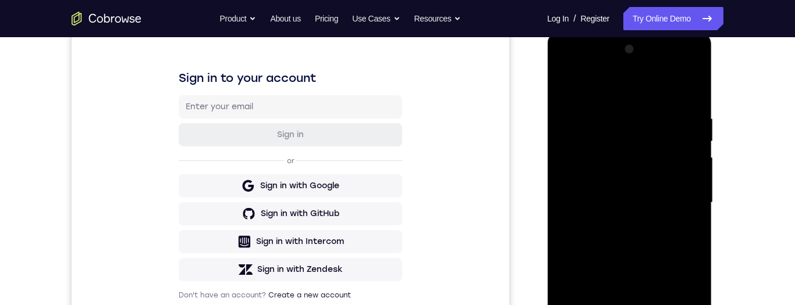
scroll to position [208, 0]
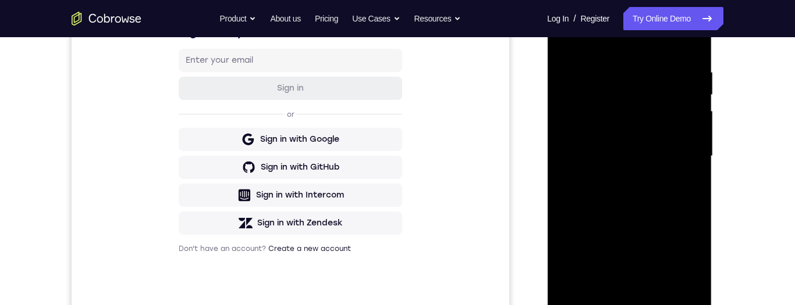
click at [685, 150] on div at bounding box center [629, 157] width 147 height 326
click at [615, 181] on div at bounding box center [629, 157] width 147 height 326
click at [645, 152] on div at bounding box center [629, 157] width 147 height 326
click at [657, 138] on div at bounding box center [629, 157] width 147 height 326
click at [618, 113] on div at bounding box center [629, 157] width 147 height 326
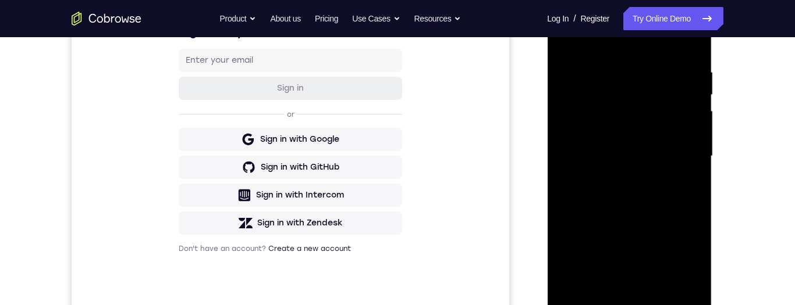
click at [647, 143] on div at bounding box center [629, 157] width 147 height 326
click at [648, 162] on div at bounding box center [629, 157] width 147 height 326
click at [653, 204] on div at bounding box center [629, 157] width 147 height 326
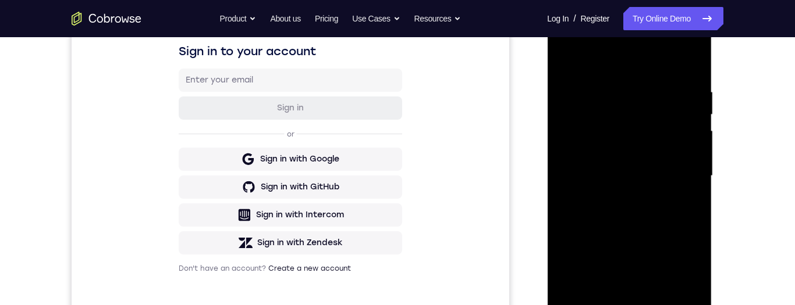
scroll to position [230, 0]
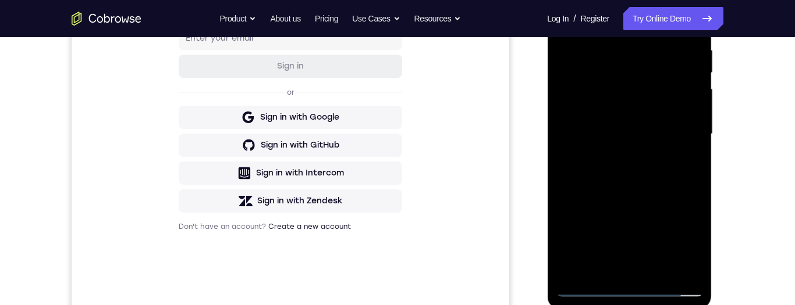
click at [669, 179] on div at bounding box center [629, 134] width 147 height 326
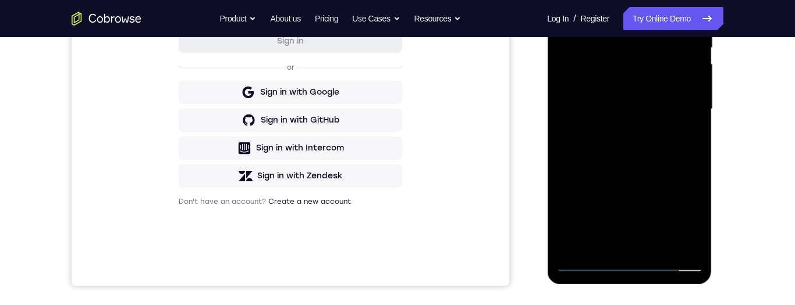
click at [662, 243] on div at bounding box center [629, 109] width 147 height 326
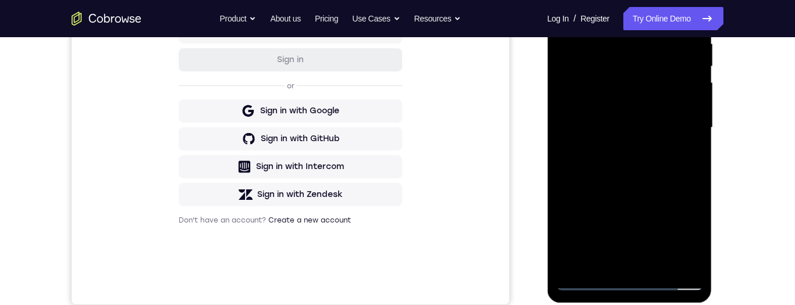
click at [642, 193] on div at bounding box center [629, 128] width 147 height 326
click at [659, 94] on div at bounding box center [629, 129] width 147 height 326
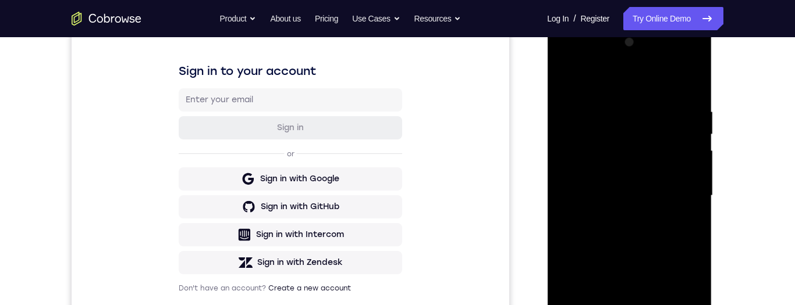
click at [570, 81] on div at bounding box center [629, 196] width 147 height 326
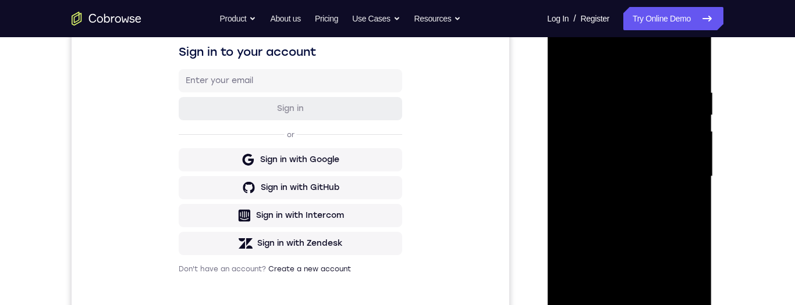
click at [621, 99] on div at bounding box center [629, 177] width 147 height 326
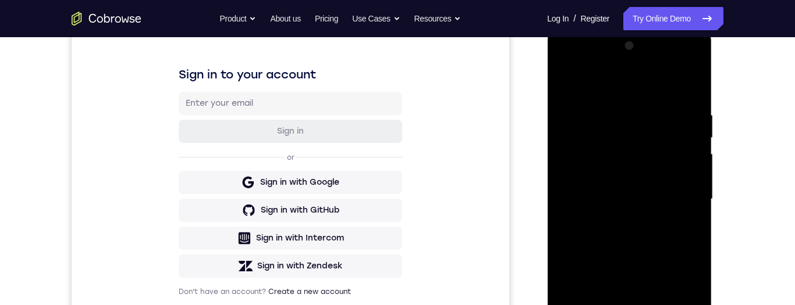
scroll to position [189, 0]
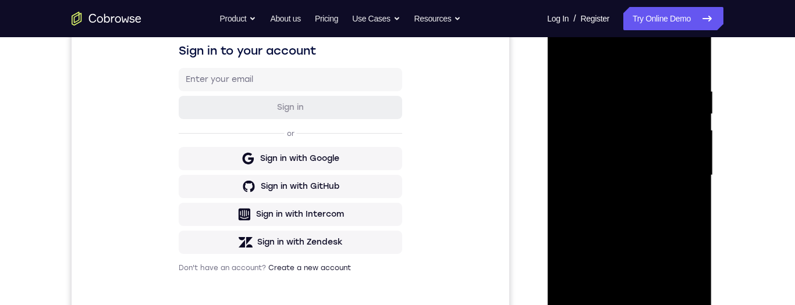
click at [651, 158] on div at bounding box center [629, 176] width 147 height 326
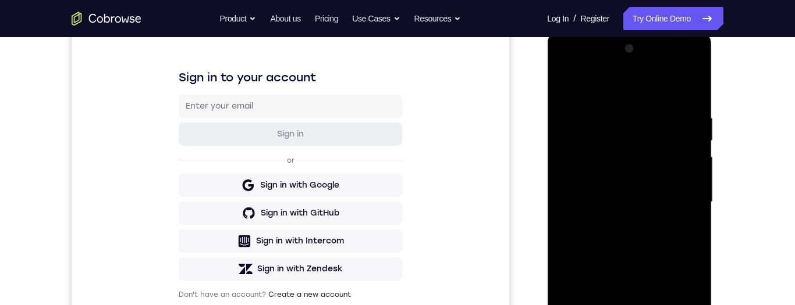
scroll to position [161, 0]
click at [579, 89] on div at bounding box center [629, 203] width 147 height 326
click at [571, 93] on div at bounding box center [629, 203] width 147 height 326
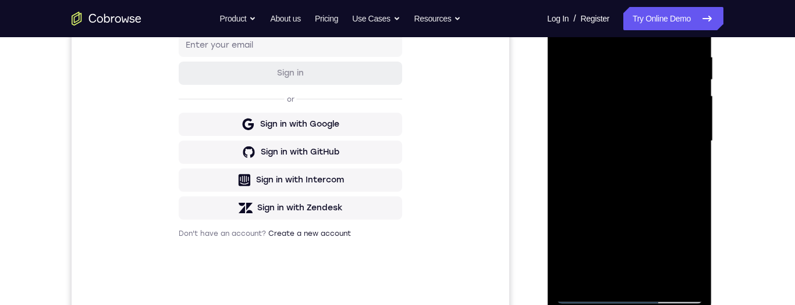
click at [583, 272] on div at bounding box center [629, 141] width 147 height 326
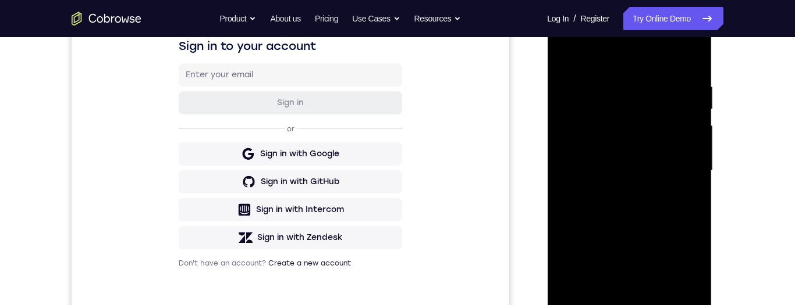
click at [620, 83] on div at bounding box center [629, 171] width 147 height 326
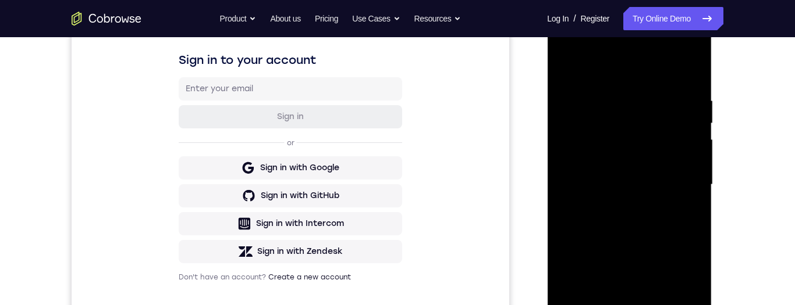
click at [611, 96] on div at bounding box center [629, 185] width 147 height 326
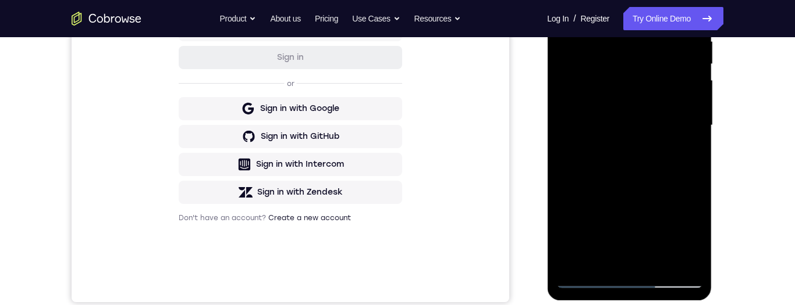
scroll to position [165, 0]
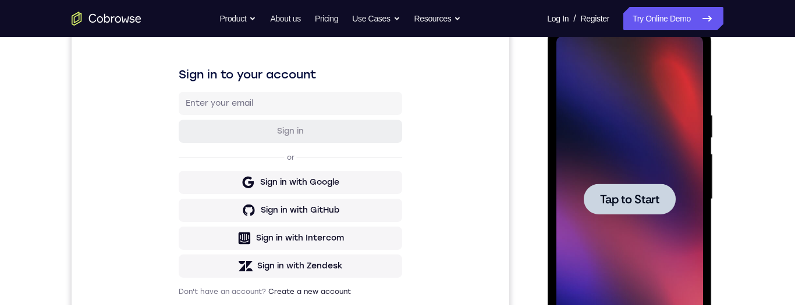
click at [655, 205] on span "Tap to Start" at bounding box center [628, 200] width 59 height 12
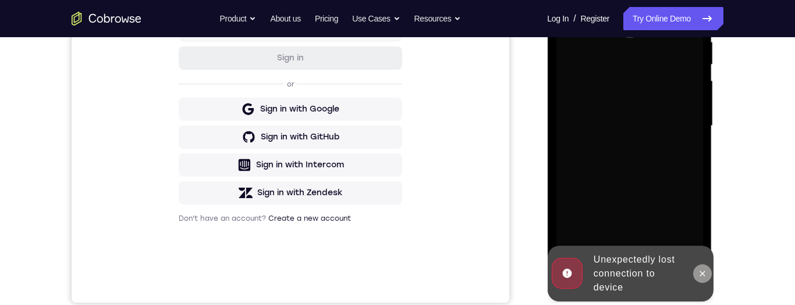
click at [705, 275] on icon at bounding box center [701, 273] width 9 height 9
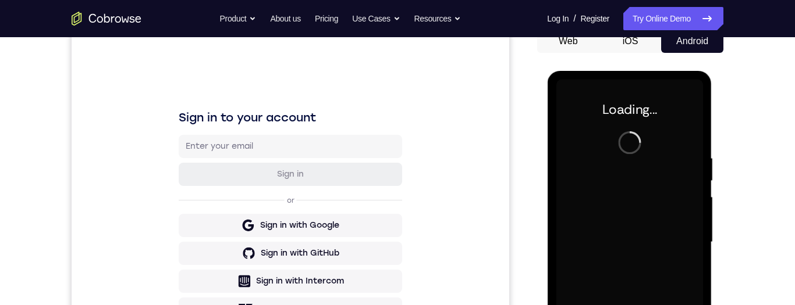
scroll to position [0, 0]
